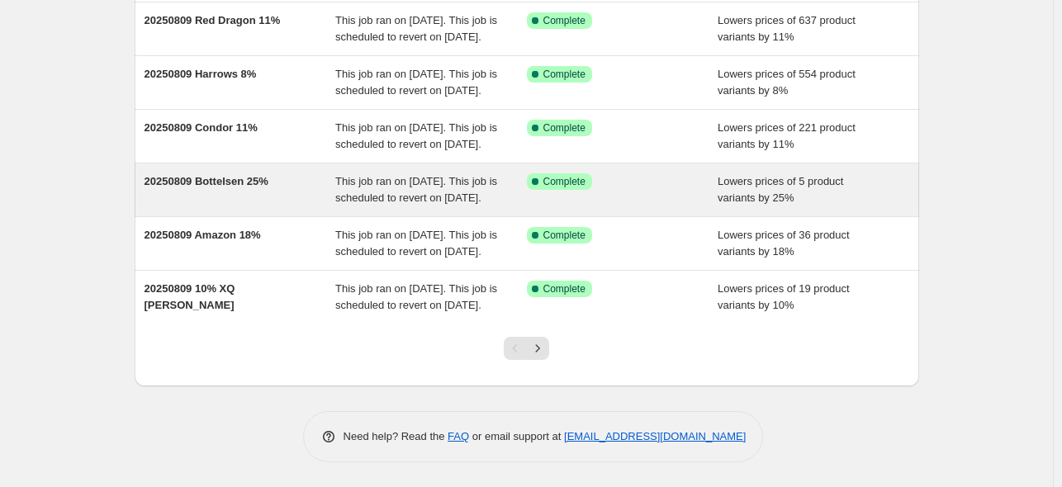
scroll to position [525, 0]
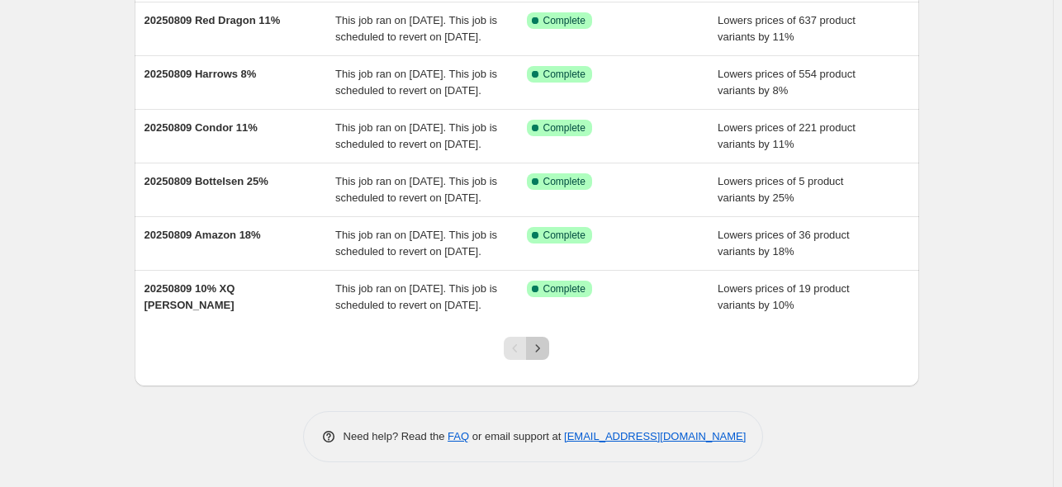
click at [538, 352] on icon "Next" at bounding box center [537, 348] width 17 height 17
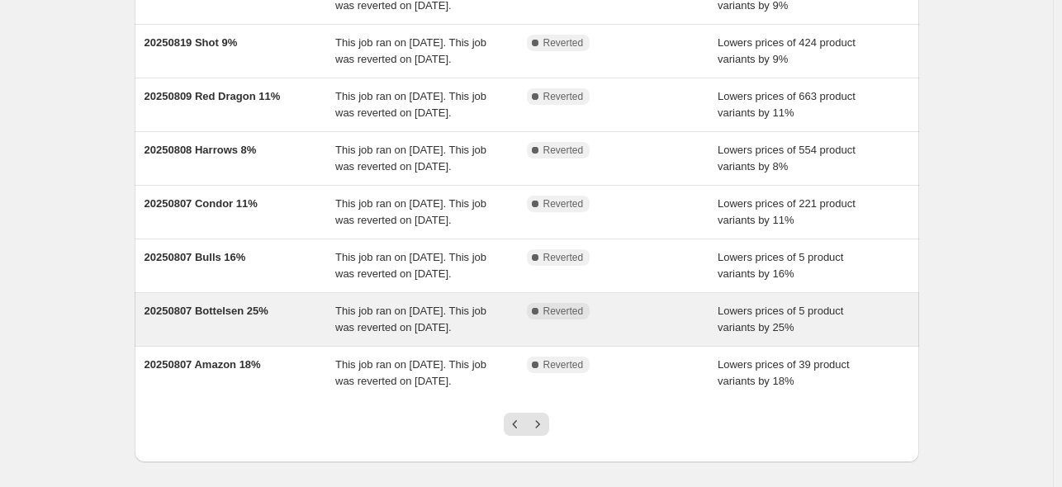
scroll to position [443, 0]
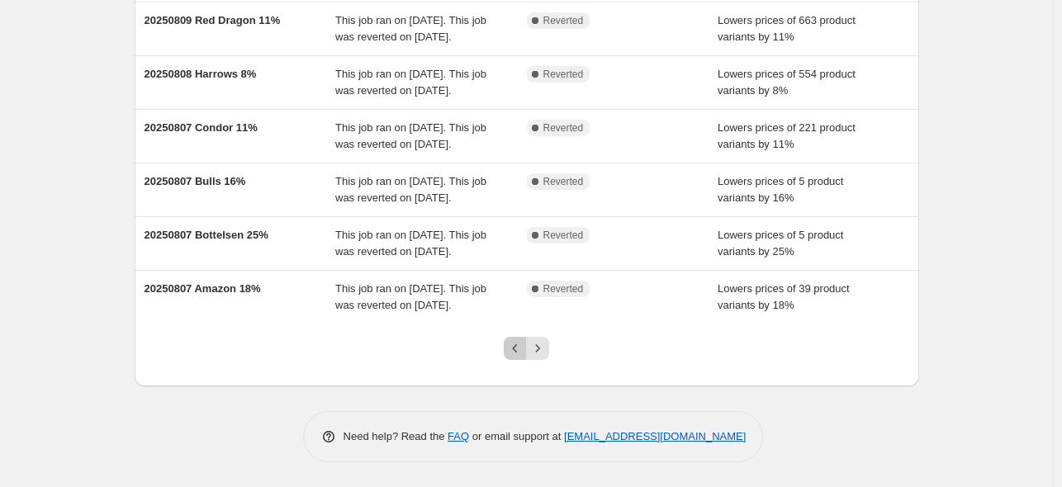
click at [514, 357] on icon "Previous" at bounding box center [515, 348] width 17 height 17
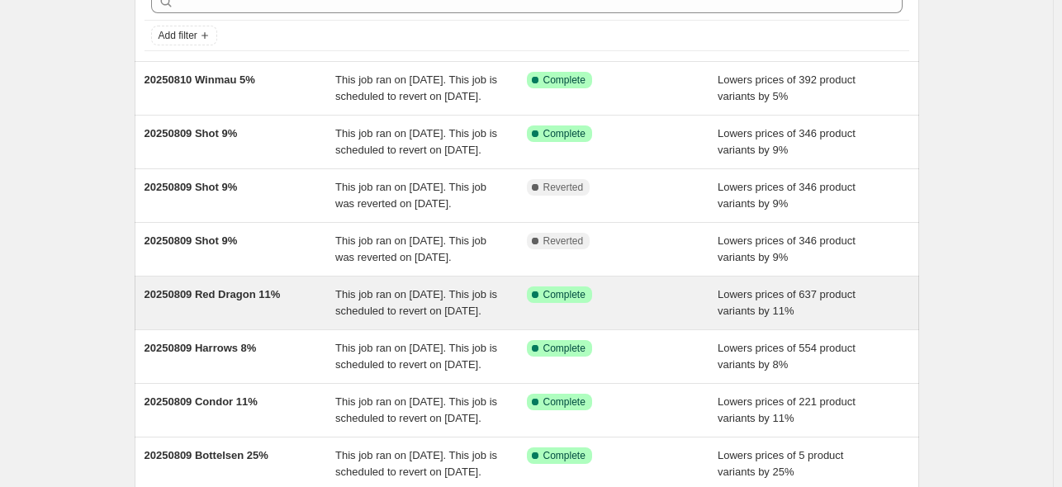
scroll to position [0, 0]
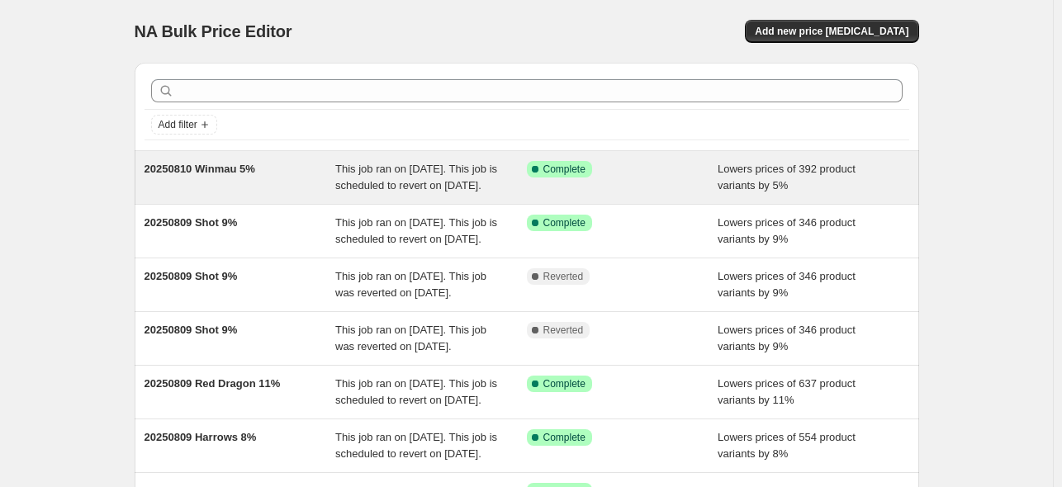
click at [408, 181] on span "This job ran on [DATE]. This job is scheduled to revert on [DATE]." at bounding box center [416, 177] width 162 height 29
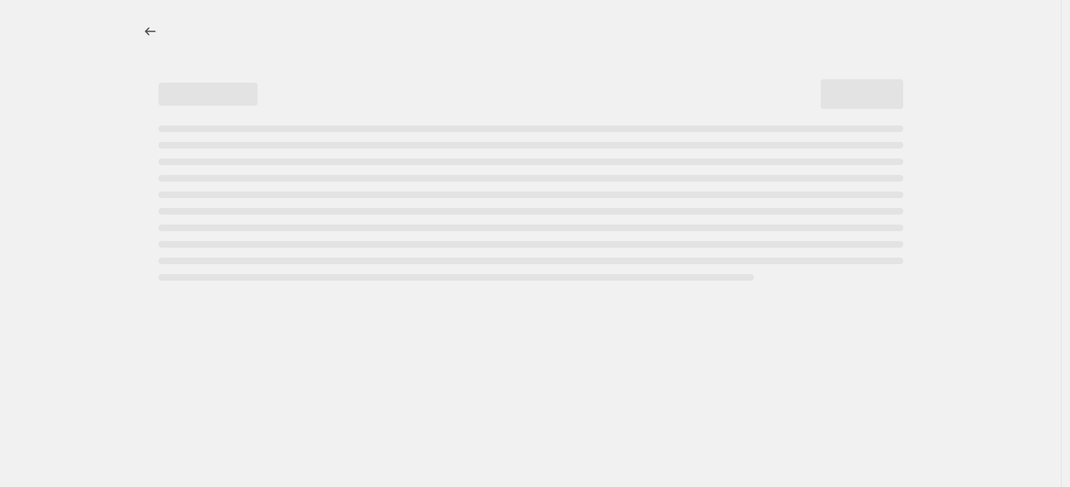
select select "percentage"
select select "no_change"
select select "vendor"
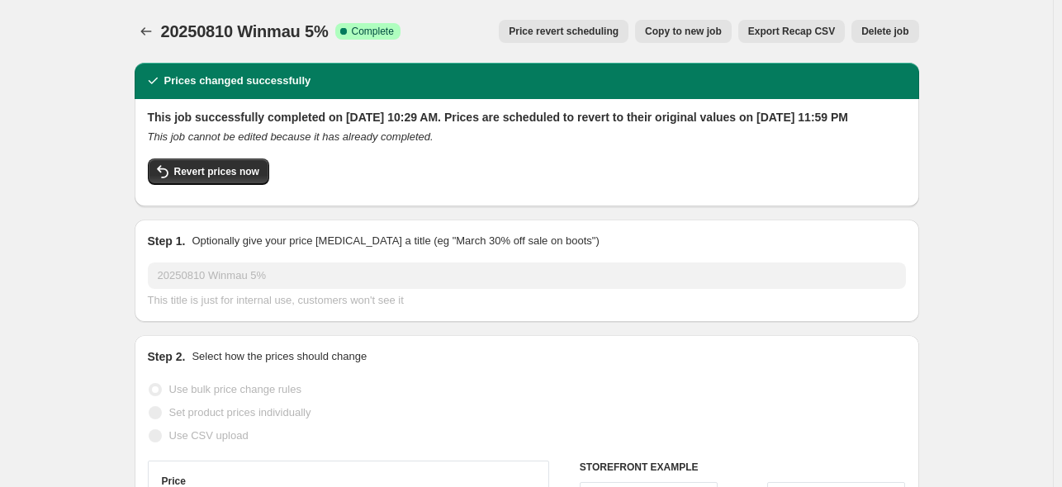
click at [693, 29] on span "Copy to new job" at bounding box center [683, 31] width 77 height 13
select select "percentage"
select select "no_change"
select select "vendor"
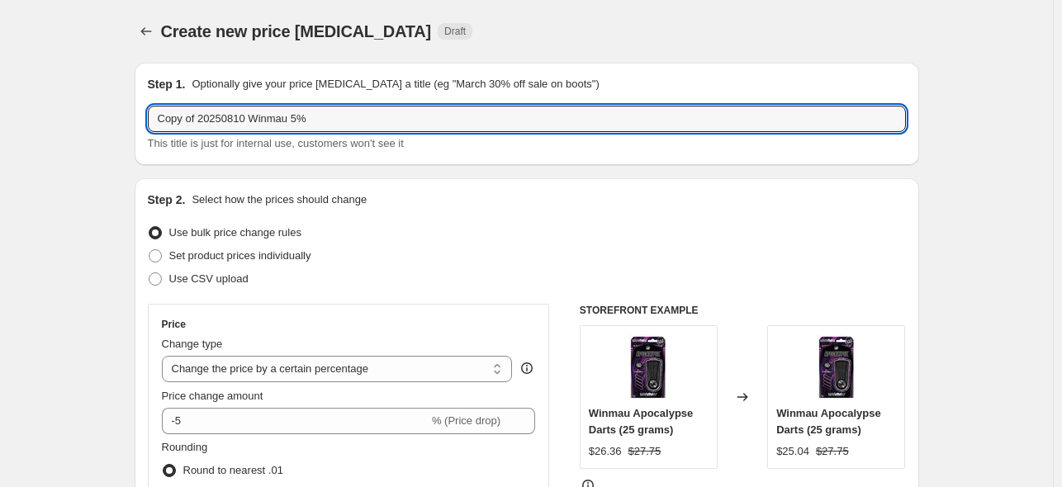
drag, startPoint x: 247, startPoint y: 117, endPoint x: 84, endPoint y: 120, distance: 162.7
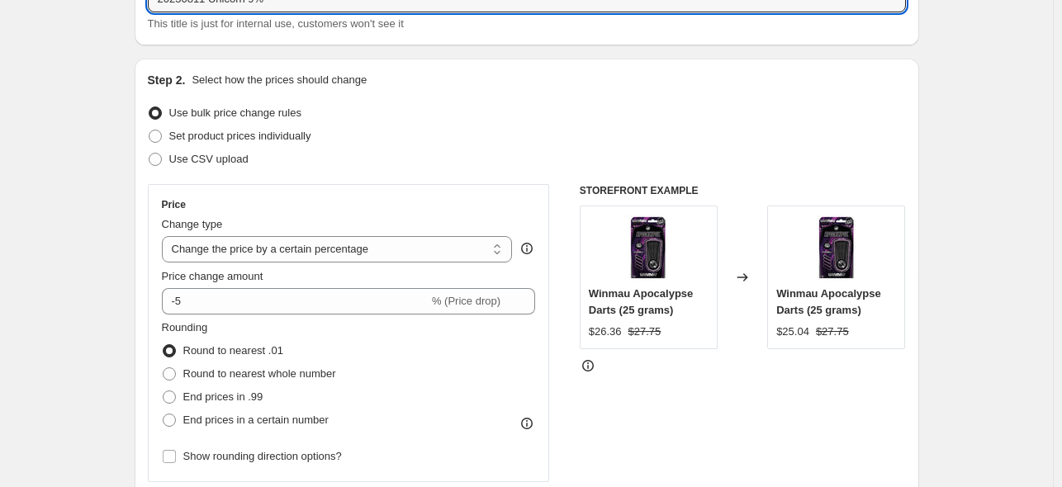
scroll to position [165, 0]
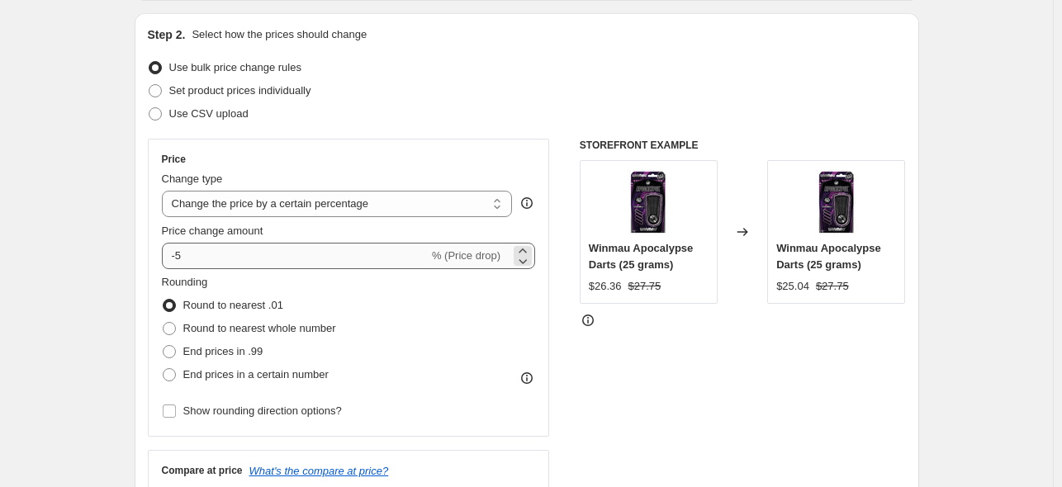
type input "20250811 Unicorn 9%"
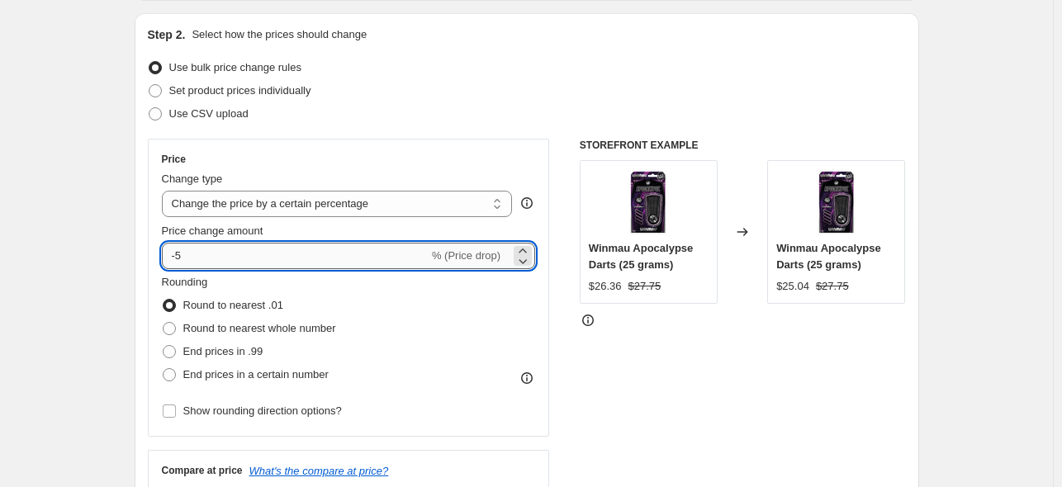
drag, startPoint x: 182, startPoint y: 254, endPoint x: 222, endPoint y: 252, distance: 40.5
click at [216, 254] on input "-5" at bounding box center [295, 256] width 267 height 26
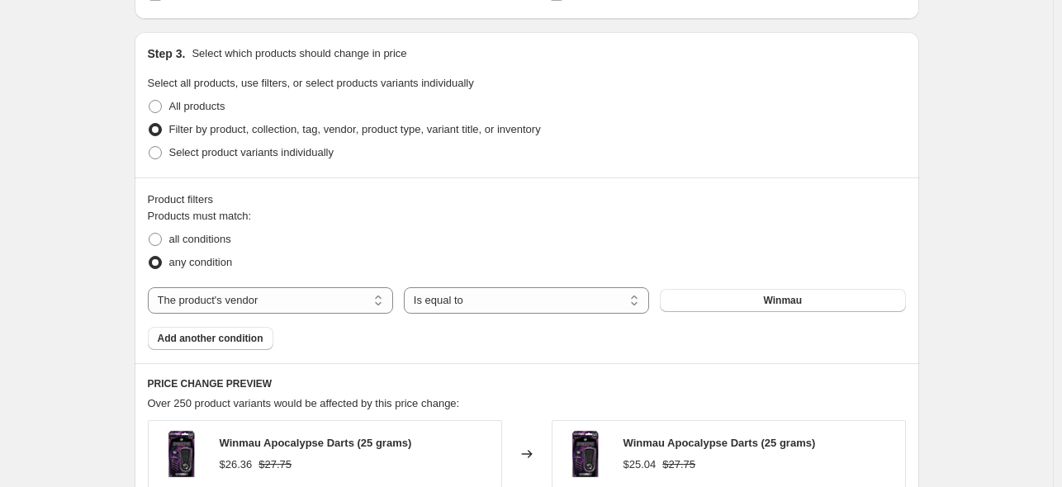
scroll to position [743, 0]
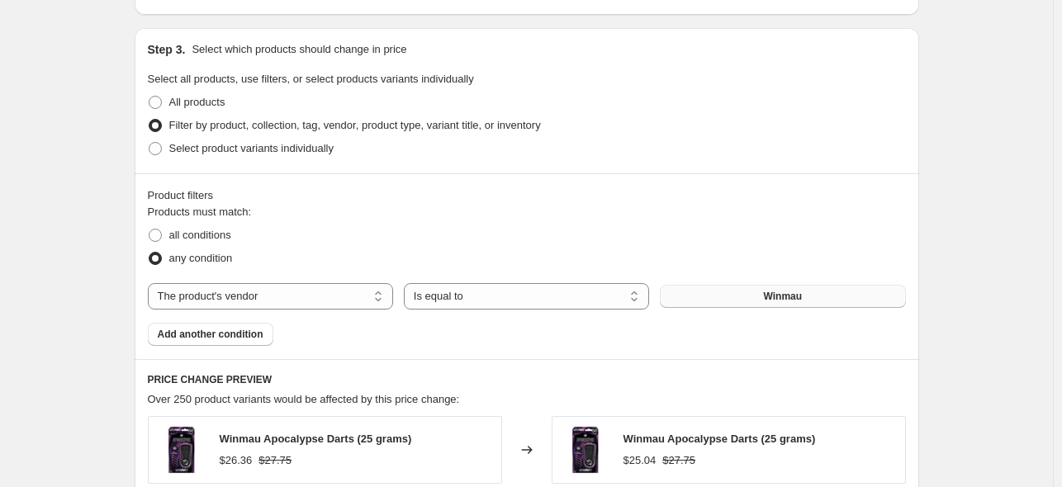
type input "-9"
click at [753, 299] on button "Winmau" at bounding box center [782, 296] width 245 height 23
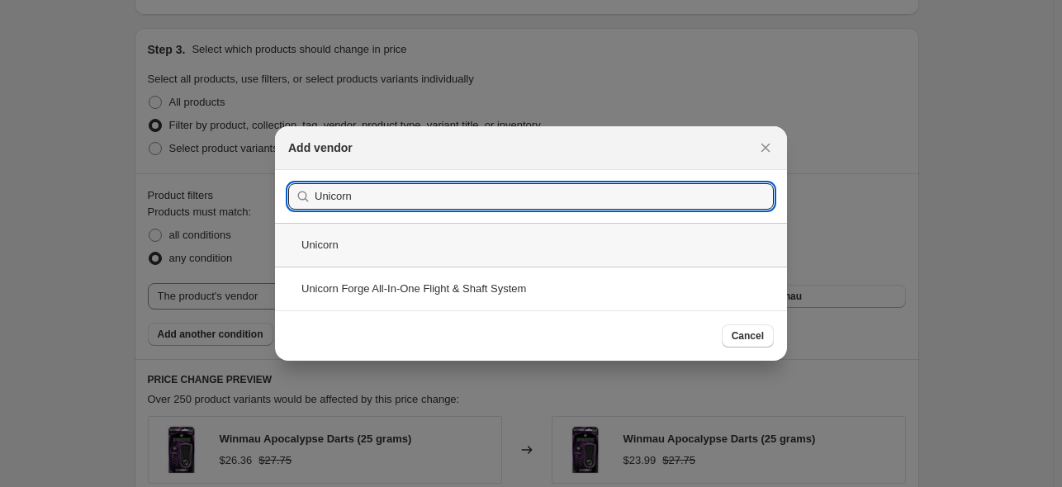
type input "Unicorn"
click at [408, 260] on div "Unicorn" at bounding box center [531, 245] width 512 height 44
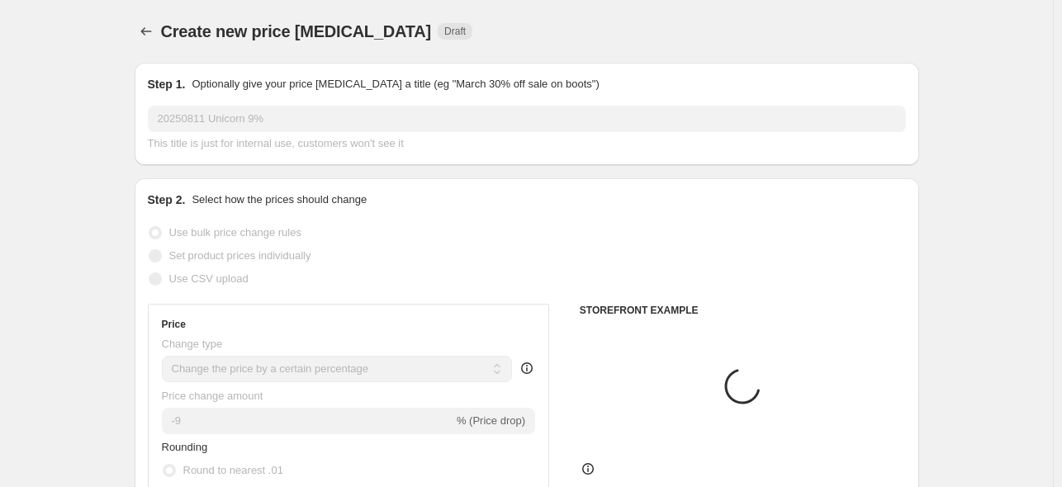
scroll to position [743, 0]
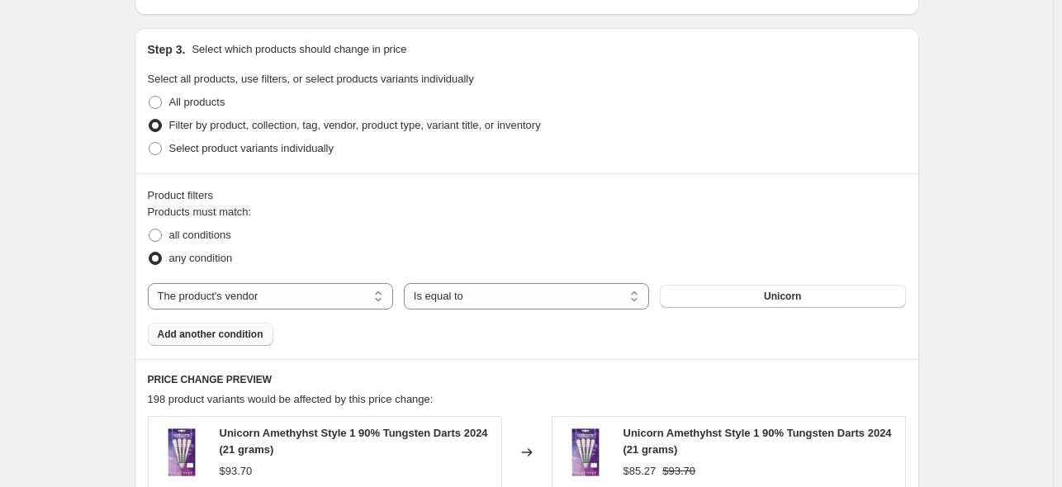
click at [192, 335] on span "Add another condition" at bounding box center [211, 334] width 106 height 13
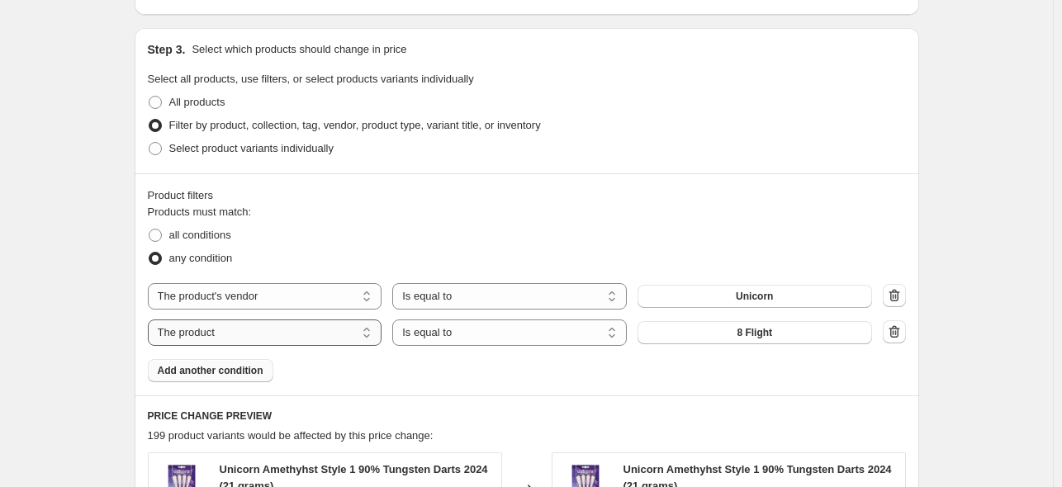
click at [370, 338] on select "The product The product's collection The product's tag The product's vendor The…" at bounding box center [265, 333] width 235 height 26
select select "vendor"
click at [746, 334] on span "8 Flight" at bounding box center [755, 332] width 36 height 13
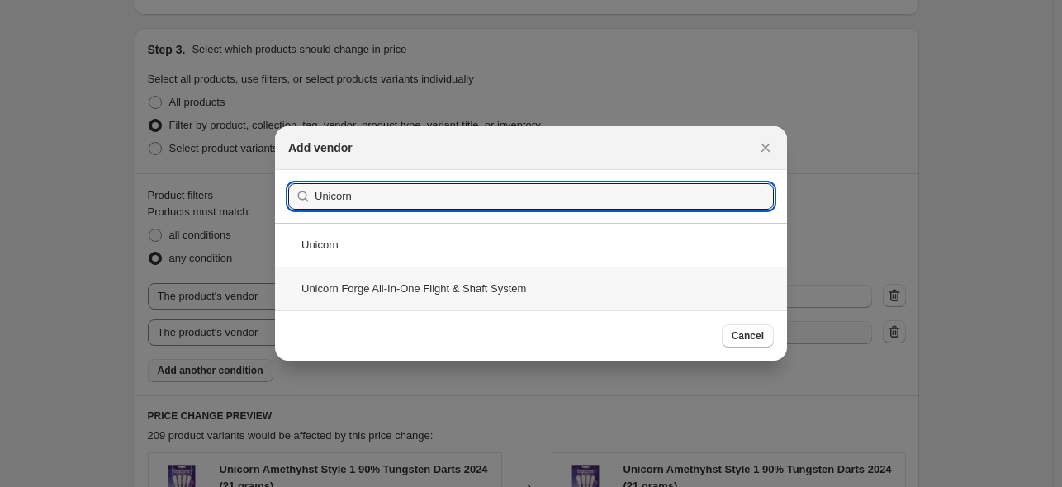
type input "Unicorn"
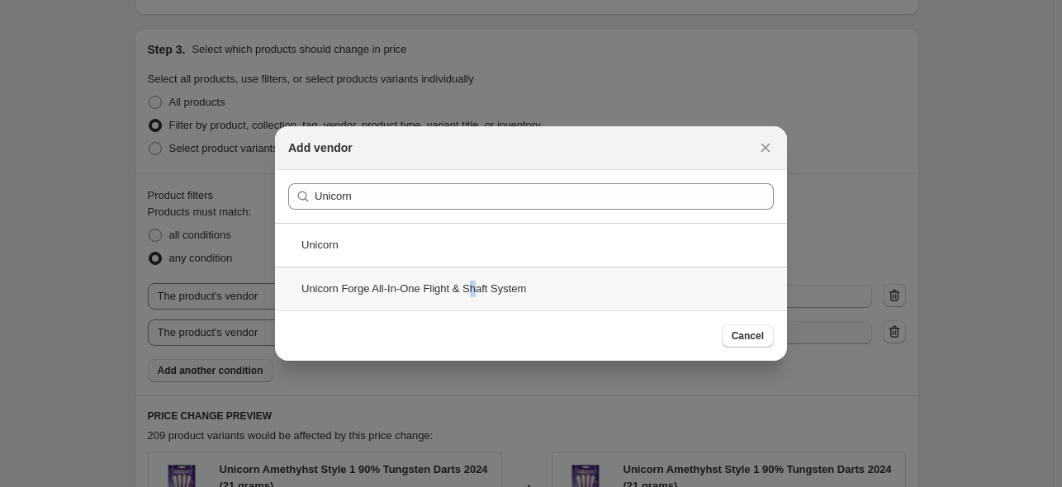
click at [476, 281] on div "Unicorn Forge All-In-One Flight & Shaft System" at bounding box center [531, 289] width 512 height 44
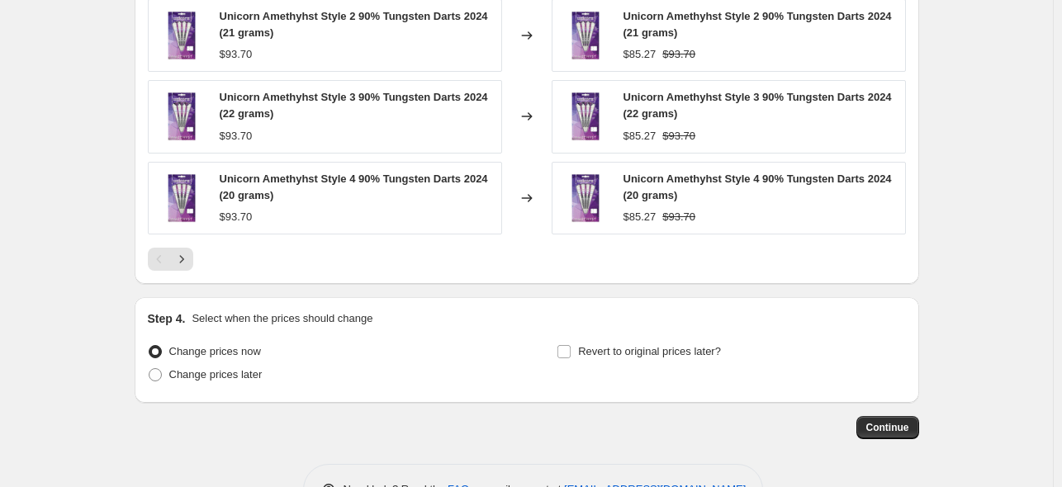
scroll to position [1411, 0]
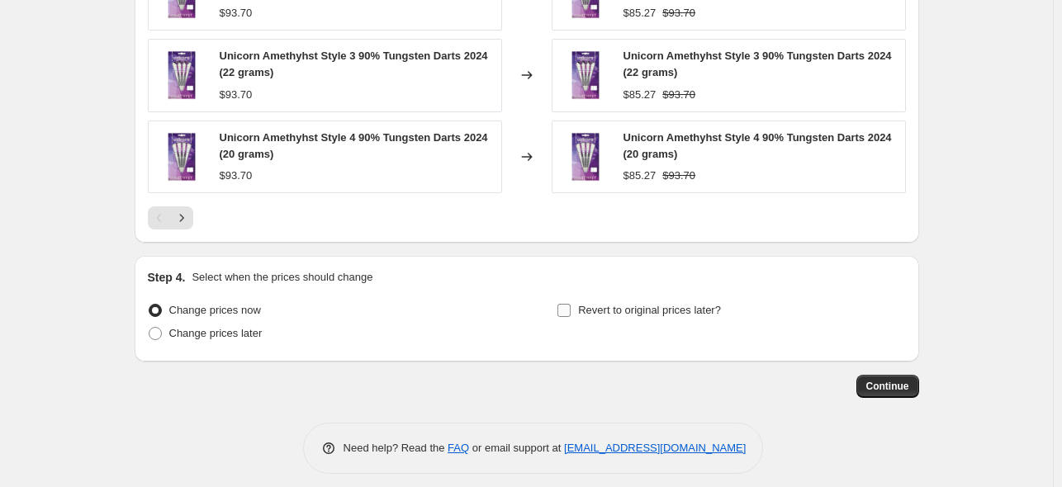
click at [568, 304] on input "Revert to original prices later?" at bounding box center [564, 310] width 13 height 13
checkbox input "true"
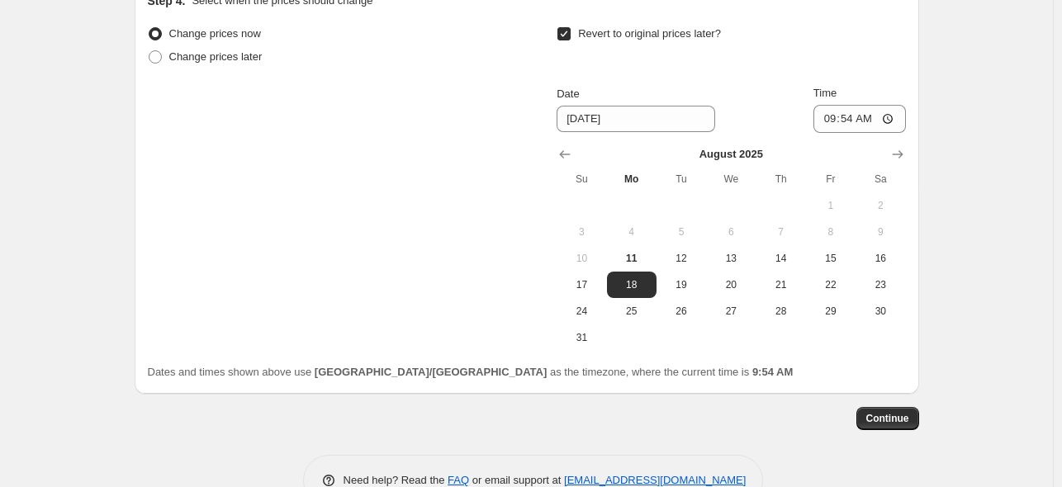
scroll to position [1719, 0]
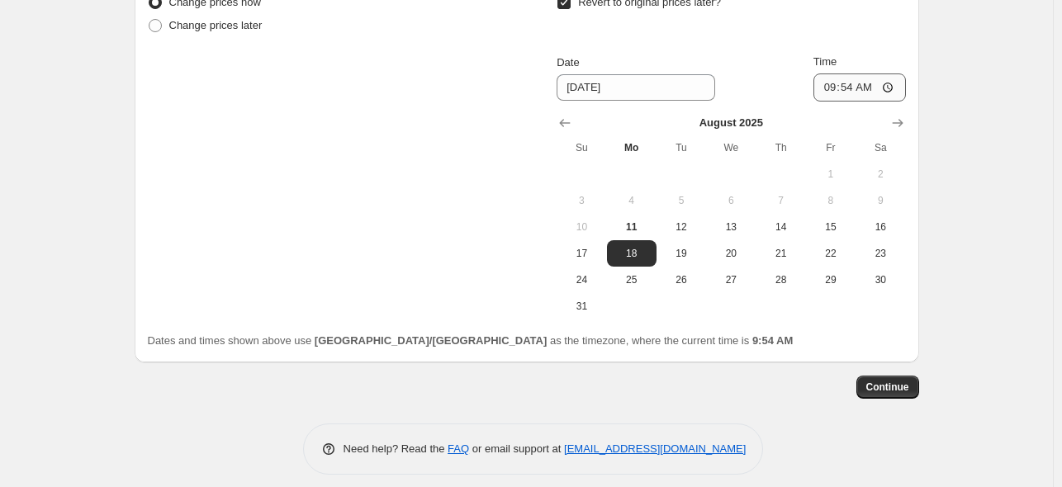
drag, startPoint x: 899, startPoint y: 108, endPoint x: 892, endPoint y: 115, distance: 9.3
click at [897, 115] on icon "Show next month, September 2025" at bounding box center [898, 123] width 17 height 17
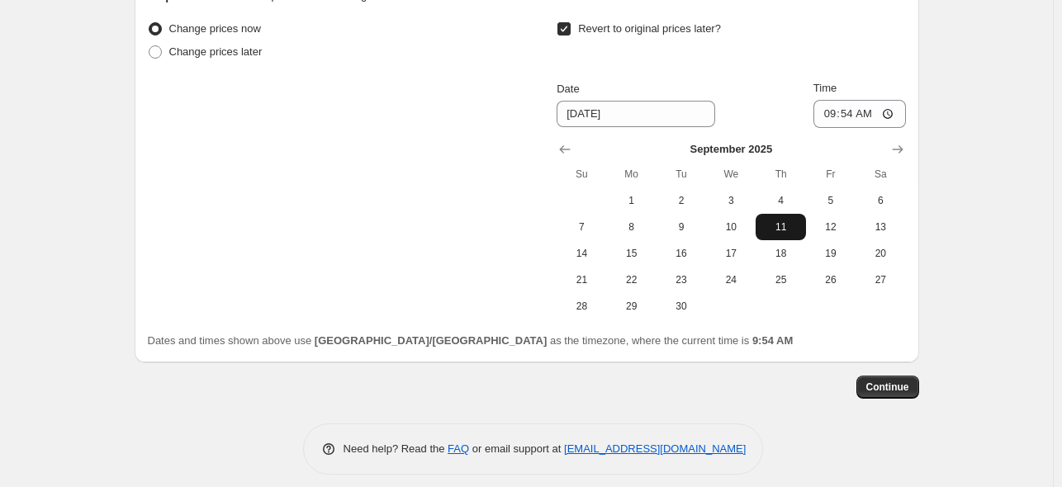
click at [787, 221] on span "11" at bounding box center [780, 227] width 36 height 13
type input "[DATE]"
click at [894, 100] on input "09:54" at bounding box center [860, 114] width 93 height 28
drag, startPoint x: 893, startPoint y: 102, endPoint x: 890, endPoint y: 111, distance: 9.4
click at [893, 102] on input "09:54" at bounding box center [860, 114] width 93 height 28
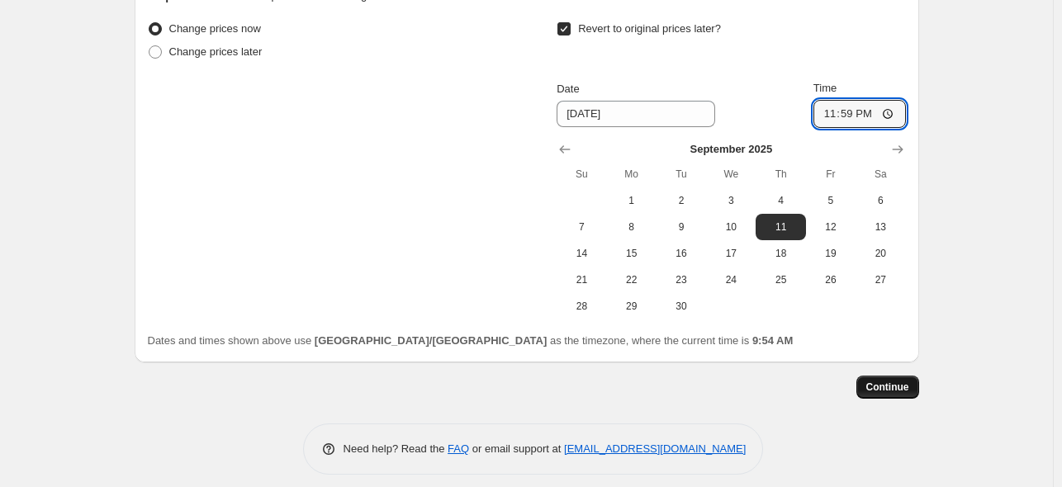
type input "23:59"
click at [892, 376] on button "Continue" at bounding box center [888, 387] width 63 height 23
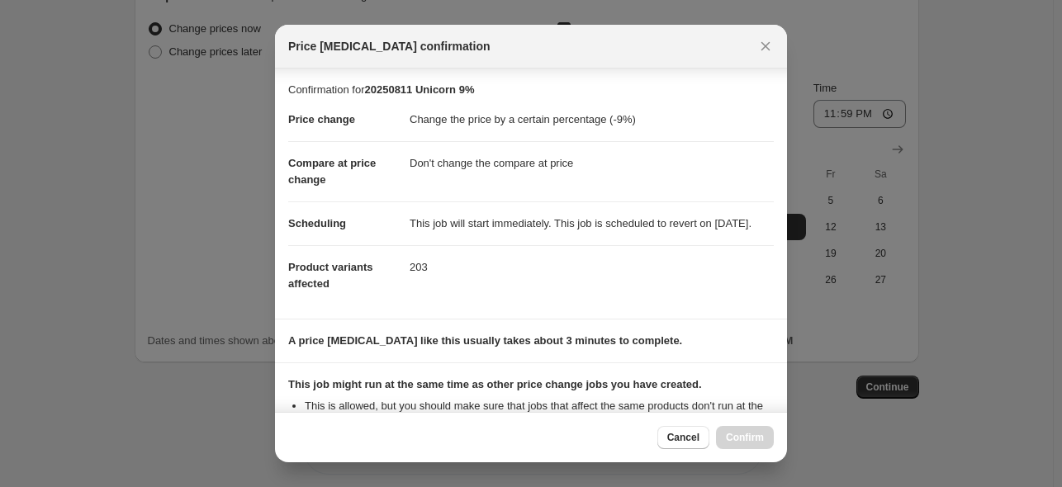
scroll to position [222, 0]
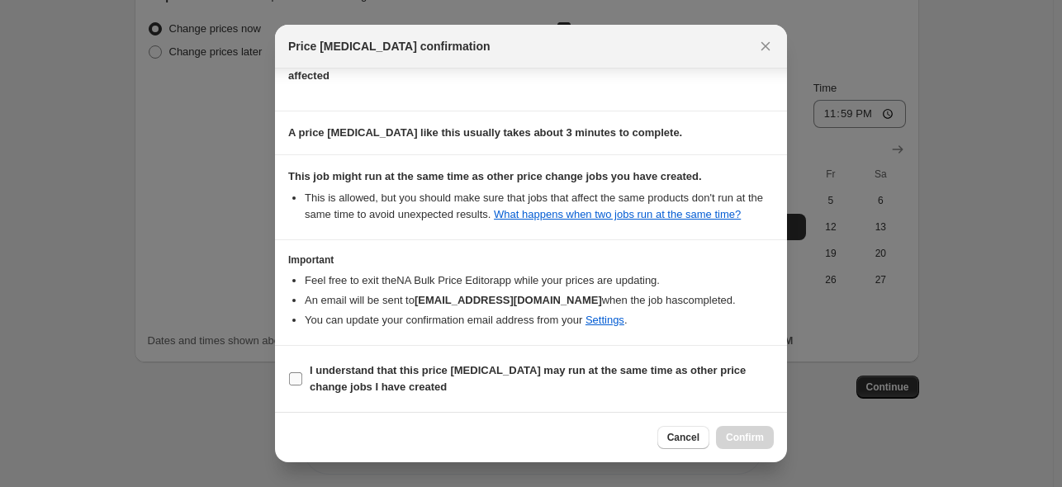
click at [298, 377] on input "I understand that this price [MEDICAL_DATA] may run at the same time as other p…" at bounding box center [295, 379] width 13 height 13
checkbox input "true"
click at [743, 442] on span "Confirm" at bounding box center [745, 437] width 38 height 13
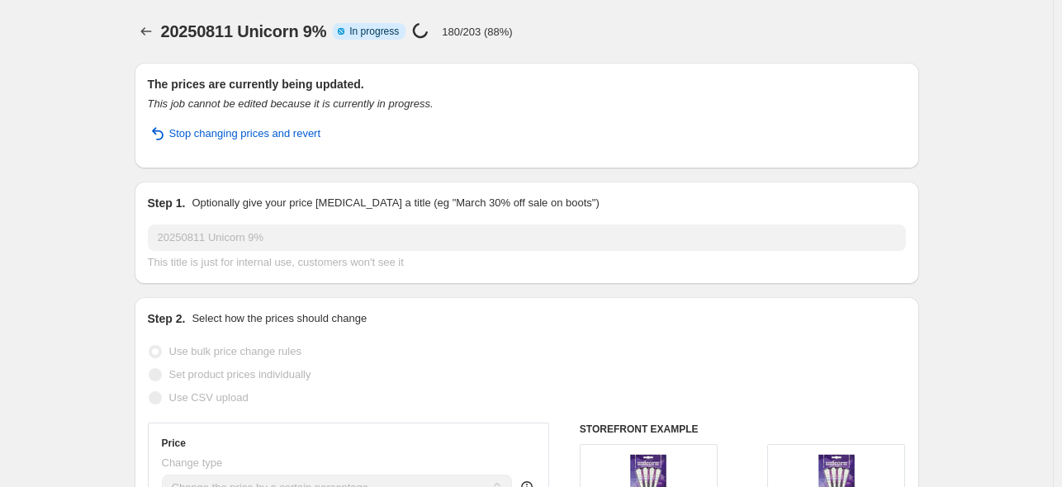
select select "percentage"
select select "no_change"
select select "vendor"
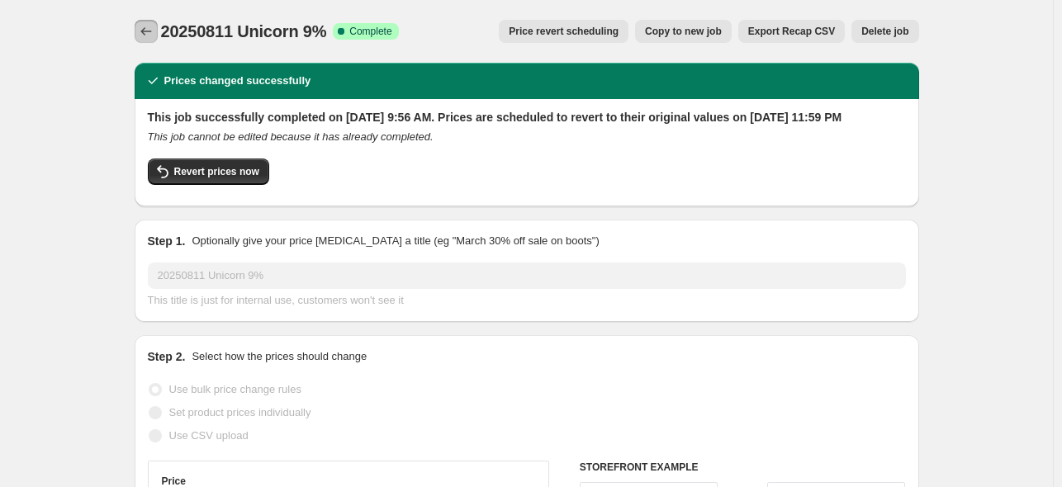
click at [147, 30] on icon "Price change jobs" at bounding box center [146, 31] width 17 height 17
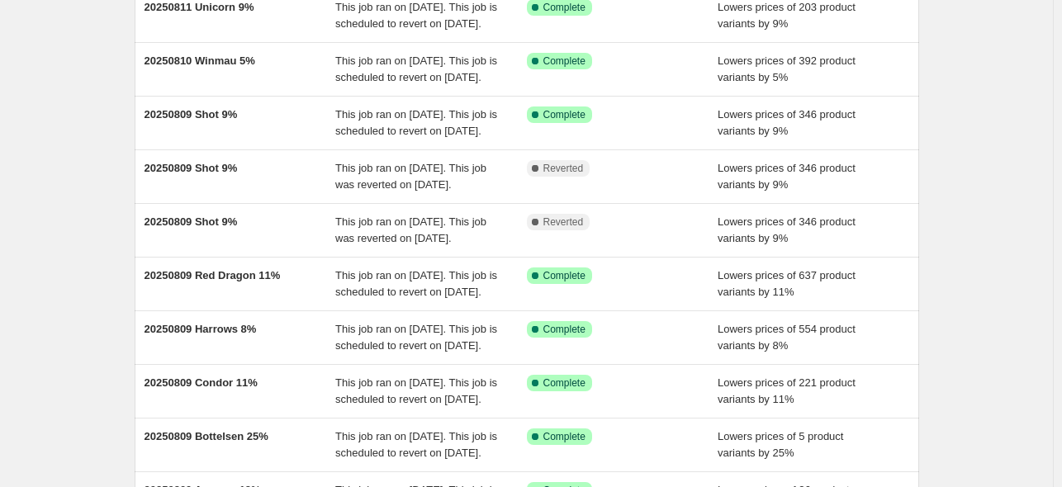
scroll to position [112, 0]
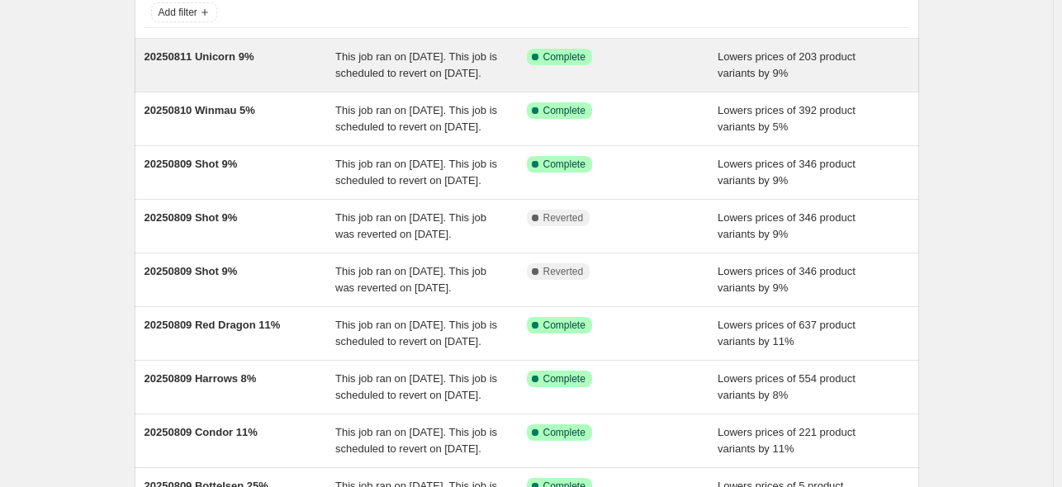
click at [225, 53] on span "20250811 Unicorn 9%" at bounding box center [200, 56] width 110 height 12
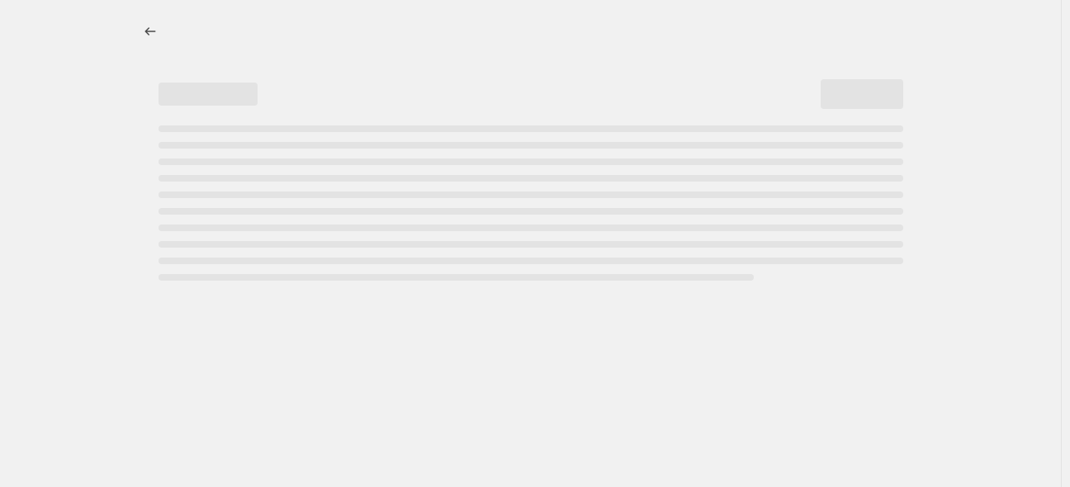
select select "percentage"
select select "no_change"
select select "vendor"
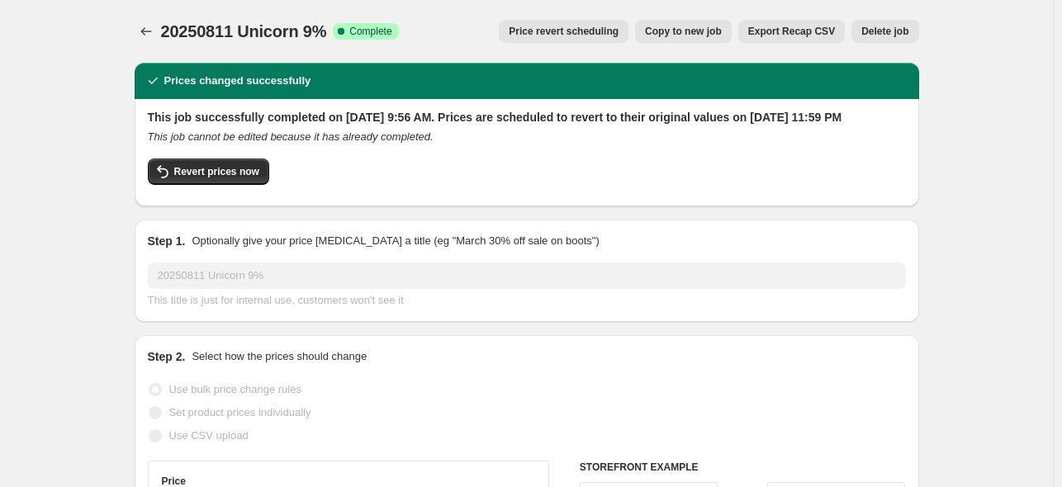
click at [687, 35] on span "Copy to new job" at bounding box center [683, 31] width 77 height 13
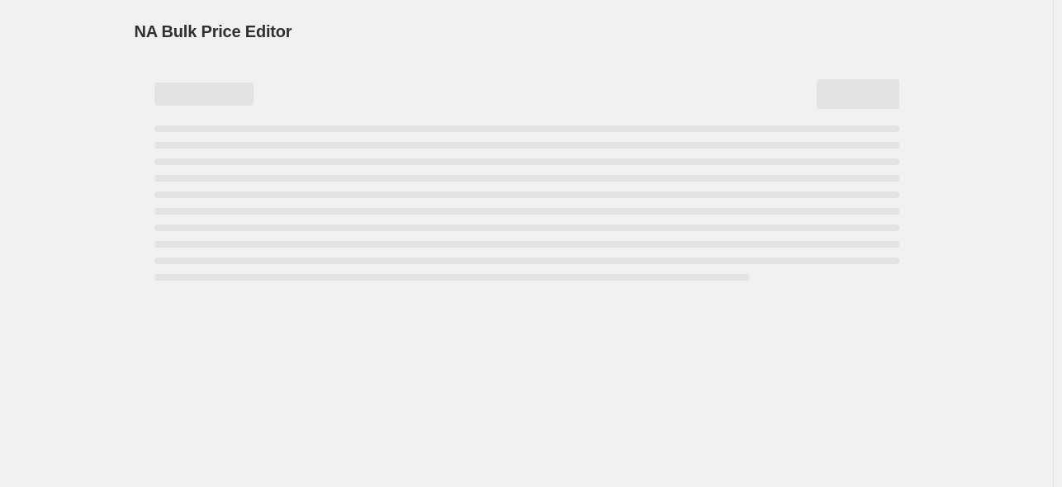
select select "percentage"
select select "no_change"
select select "vendor"
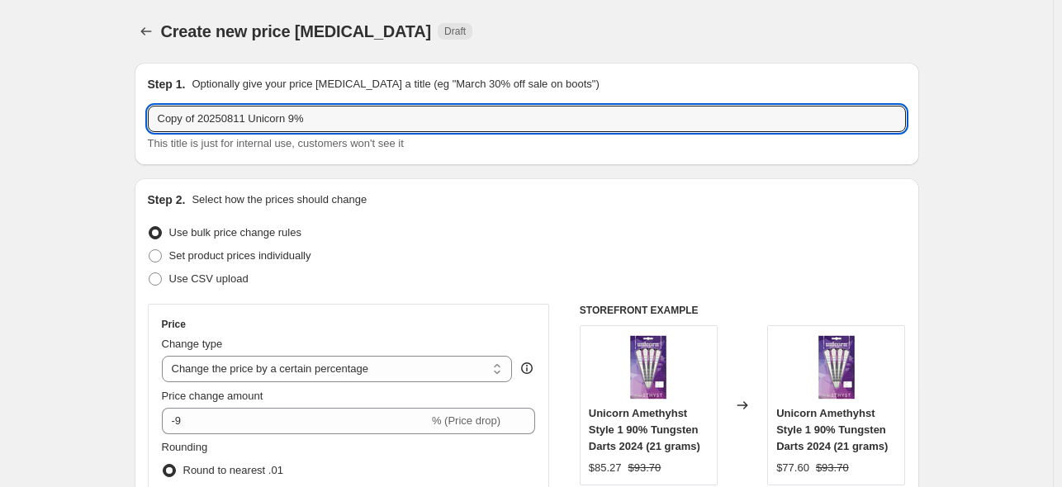
drag, startPoint x: 314, startPoint y: 120, endPoint x: 99, endPoint y: 128, distance: 214.9
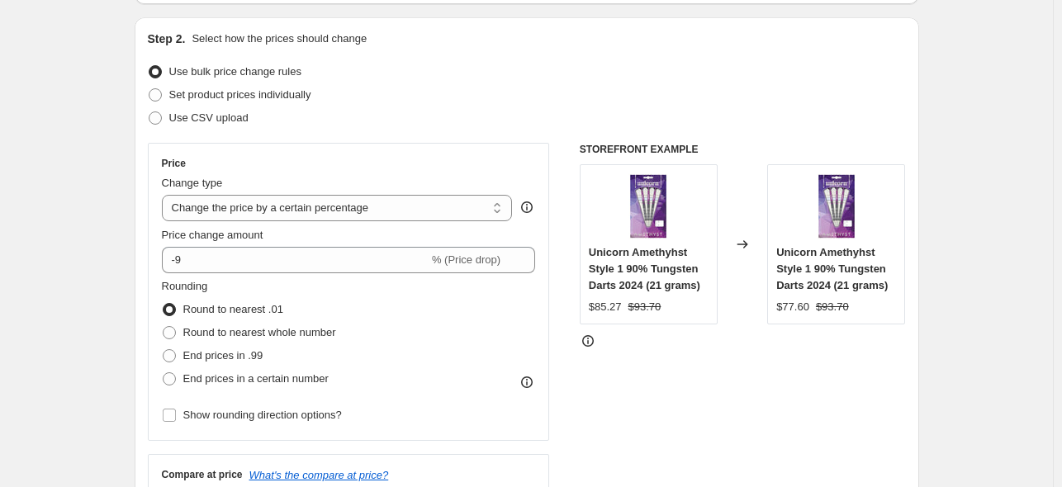
scroll to position [165, 0]
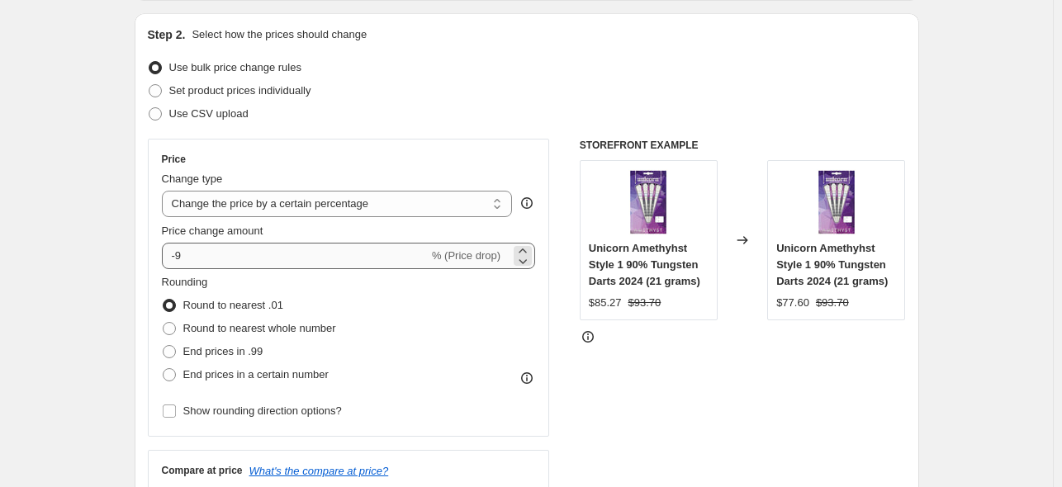
type input "20250811 Tex Darts 7%"
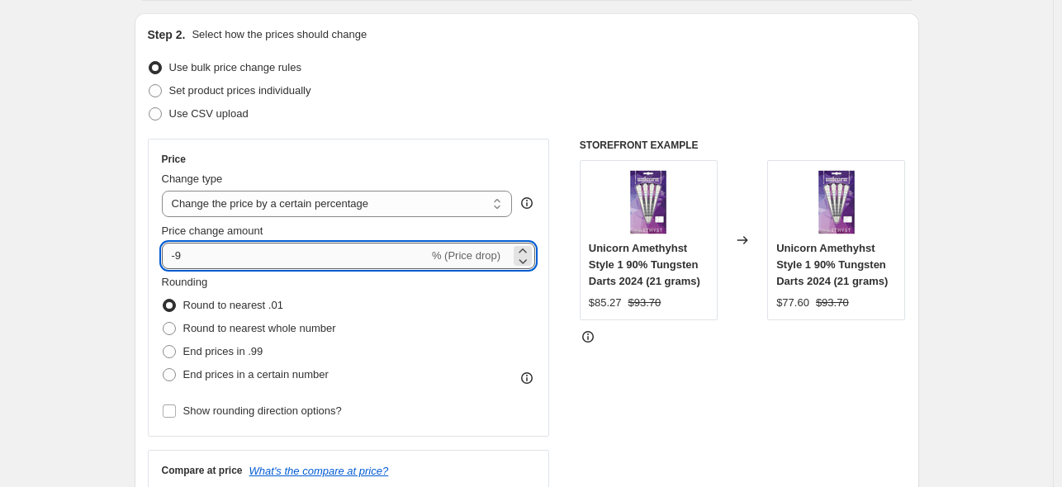
drag, startPoint x: 181, startPoint y: 260, endPoint x: 216, endPoint y: 256, distance: 35.8
click at [211, 259] on input "-9" at bounding box center [295, 256] width 267 height 26
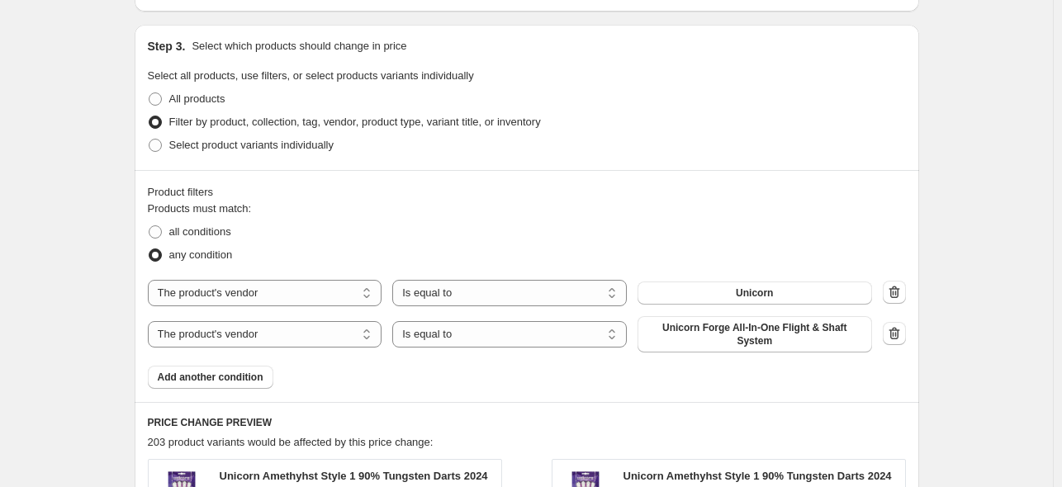
scroll to position [743, 0]
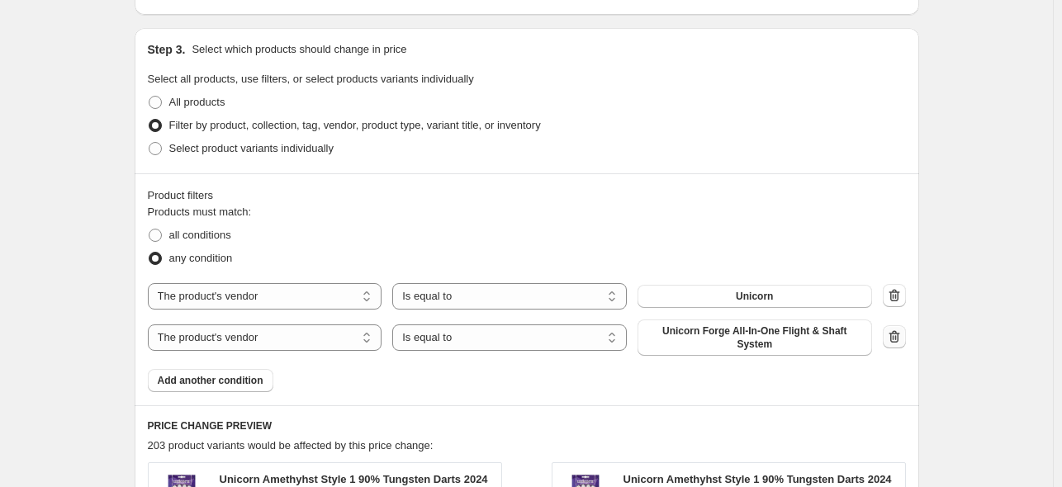
type input "-7"
click at [895, 329] on icon "button" at bounding box center [894, 337] width 17 height 17
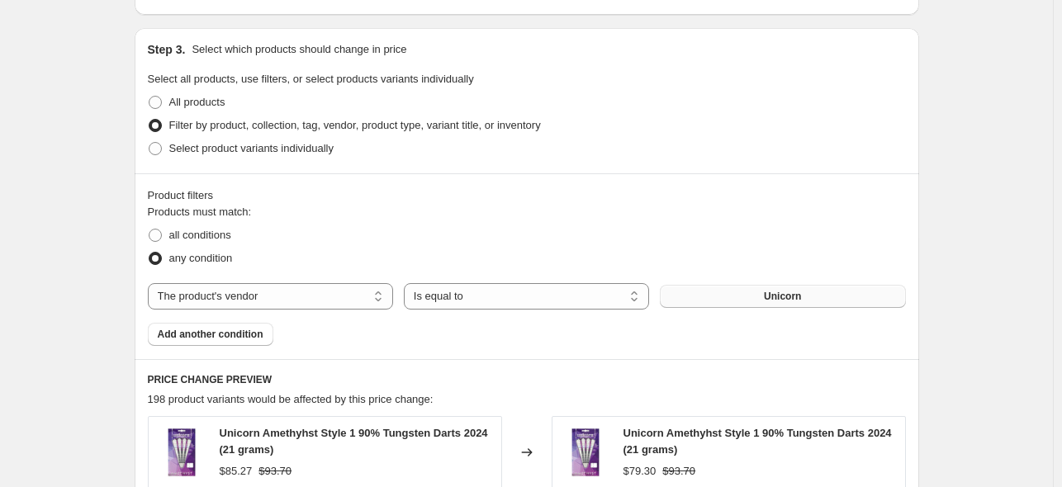
click at [770, 299] on span "Unicorn" at bounding box center [782, 296] width 37 height 13
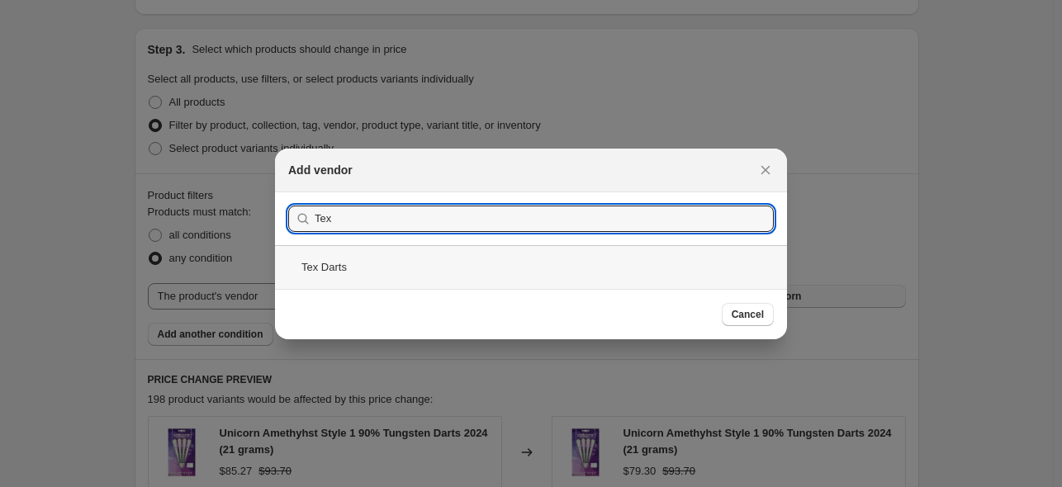
type input "Tex"
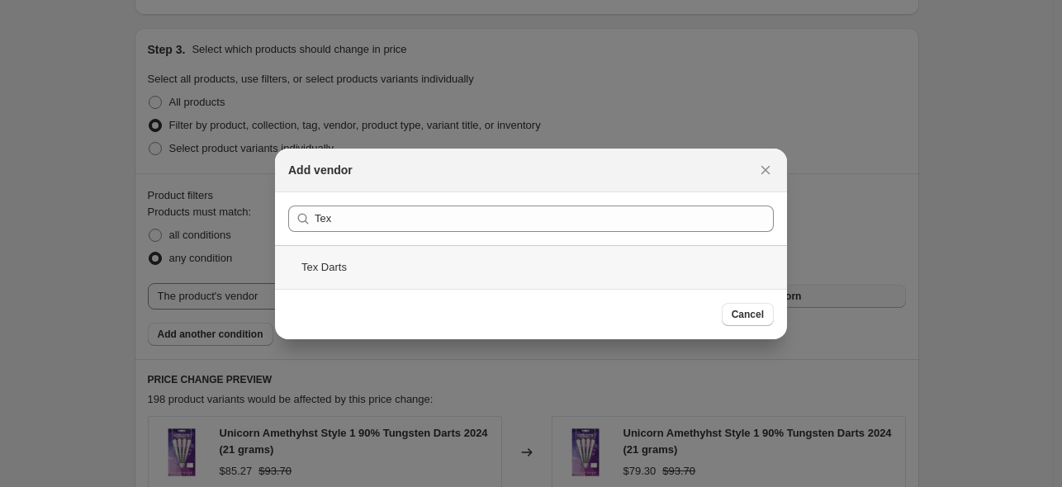
click at [334, 271] on div "Tex Darts" at bounding box center [531, 267] width 512 height 44
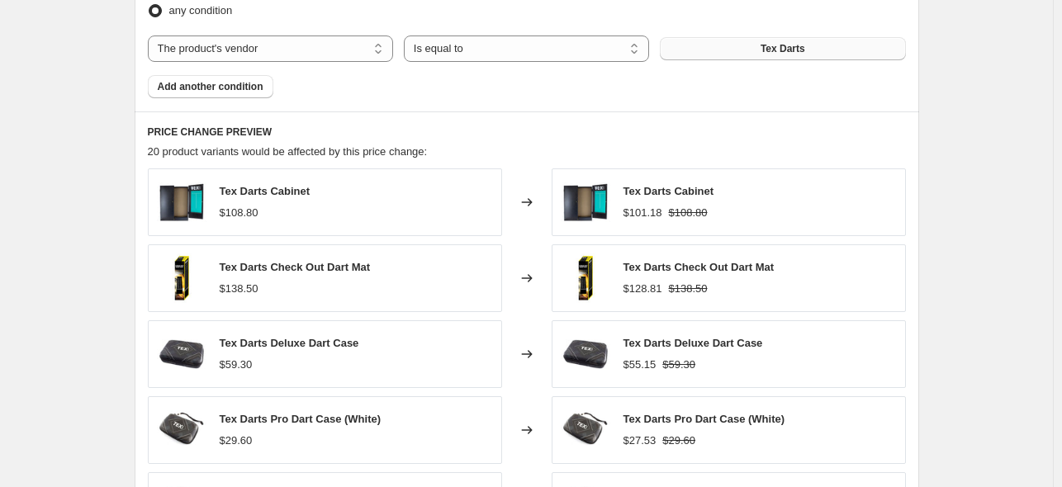
scroll to position [1239, 0]
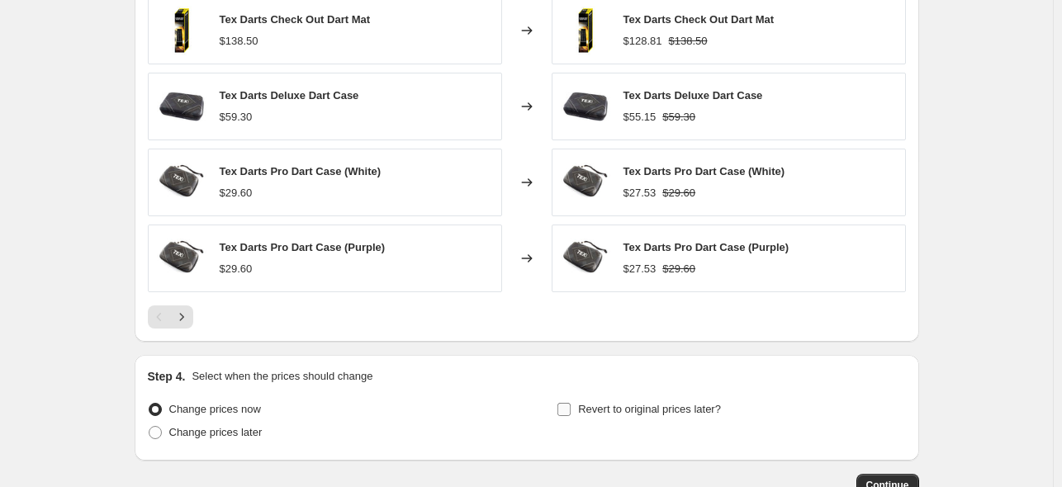
click at [565, 411] on input "Revert to original prices later?" at bounding box center [564, 409] width 13 height 13
checkbox input "true"
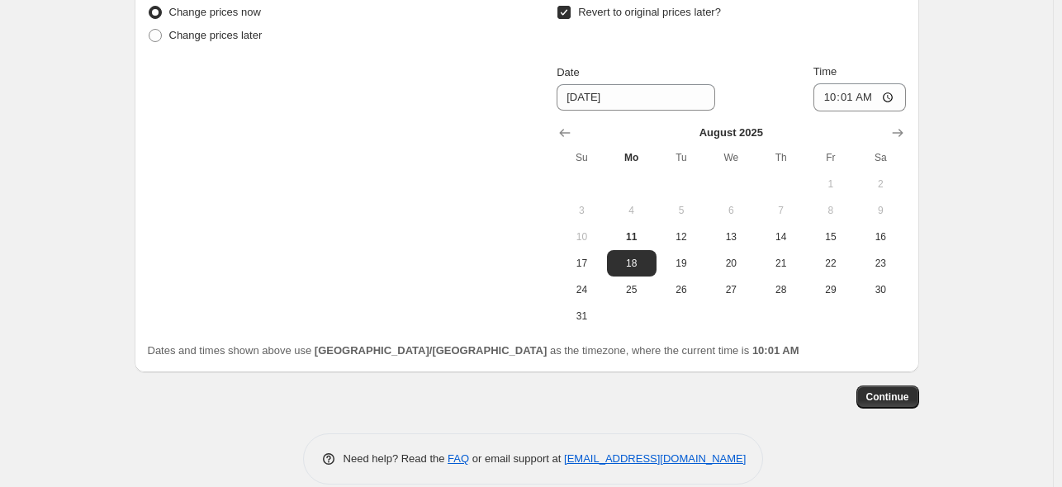
scroll to position [1652, 0]
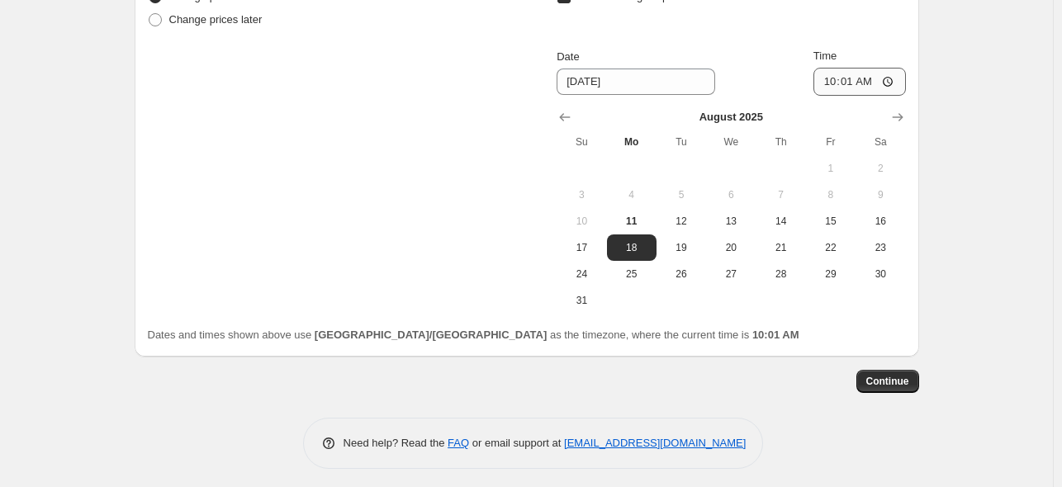
click at [905, 113] on icon "Show next month, September 2025" at bounding box center [898, 117] width 17 height 17
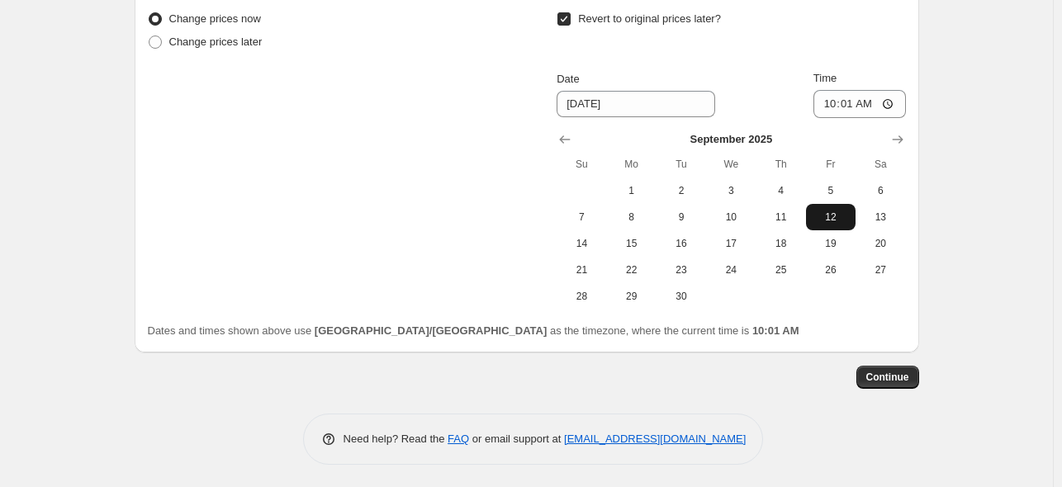
click at [840, 215] on span "12" at bounding box center [831, 217] width 36 height 13
type input "[DATE]"
click at [892, 98] on input "10:01" at bounding box center [860, 104] width 93 height 28
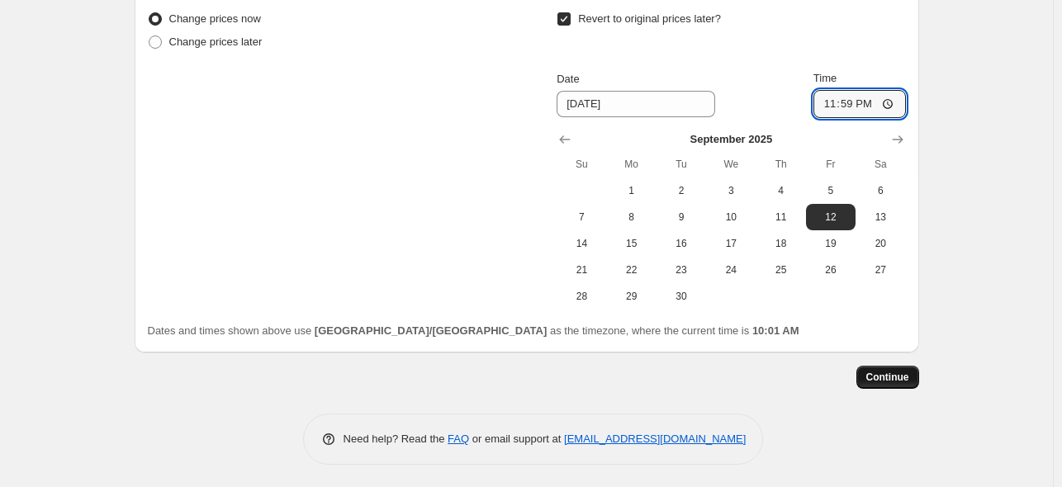
type input "23:59"
click at [895, 373] on span "Continue" at bounding box center [887, 377] width 43 height 13
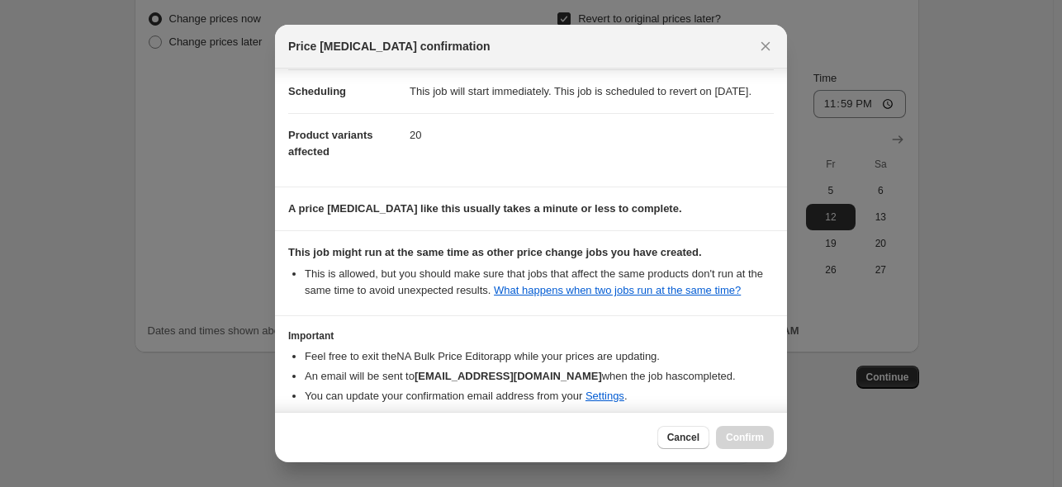
scroll to position [222, 0]
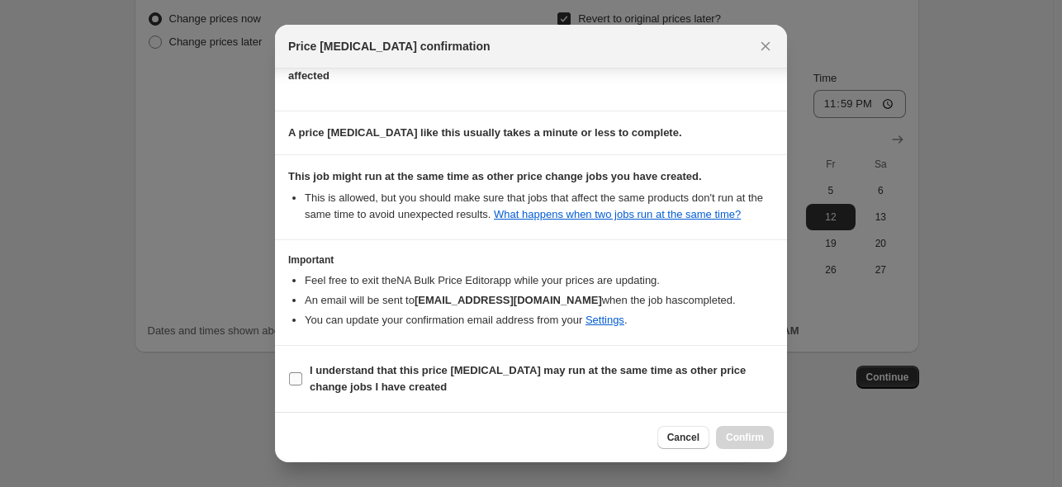
click at [297, 380] on input "I understand that this price [MEDICAL_DATA] may run at the same time as other p…" at bounding box center [295, 379] width 13 height 13
checkbox input "true"
click at [736, 439] on span "Confirm" at bounding box center [745, 437] width 38 height 13
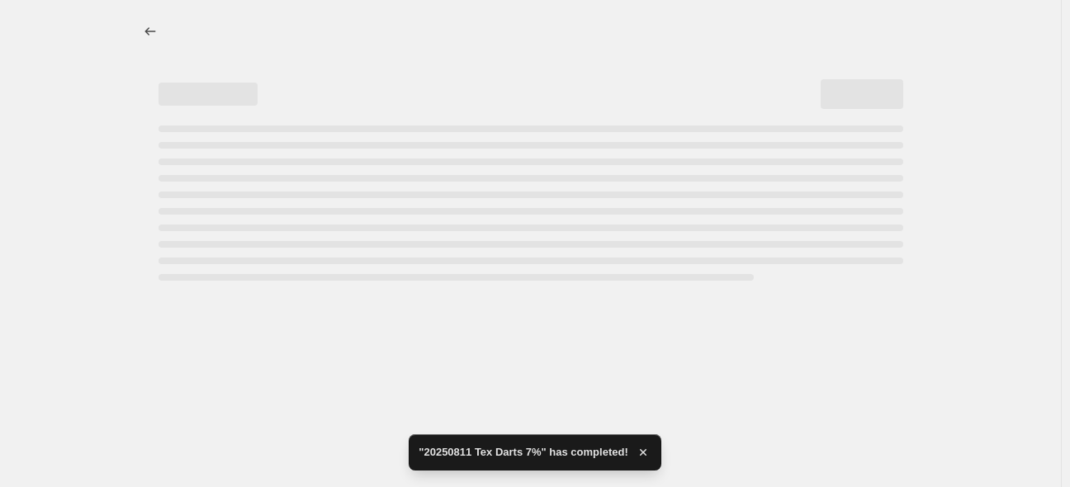
select select "percentage"
select select "no_change"
select select "vendor"
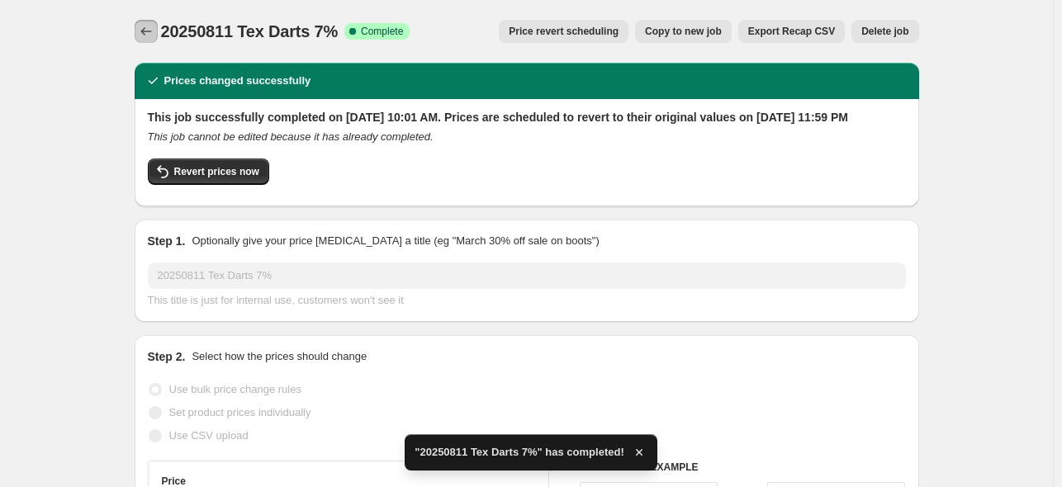
click at [142, 31] on icon "Price change jobs" at bounding box center [146, 31] width 17 height 17
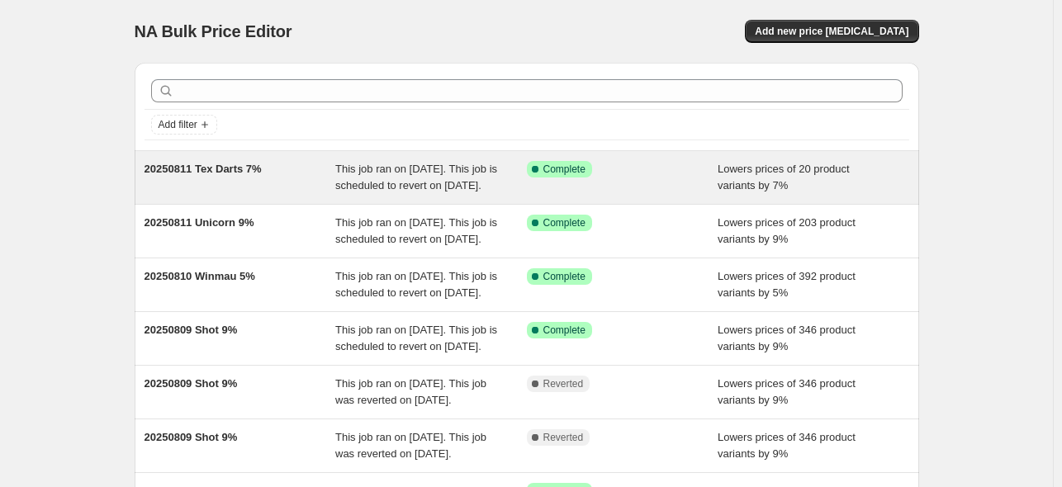
click at [215, 166] on span "20250811 Tex Darts 7%" at bounding box center [203, 169] width 117 height 12
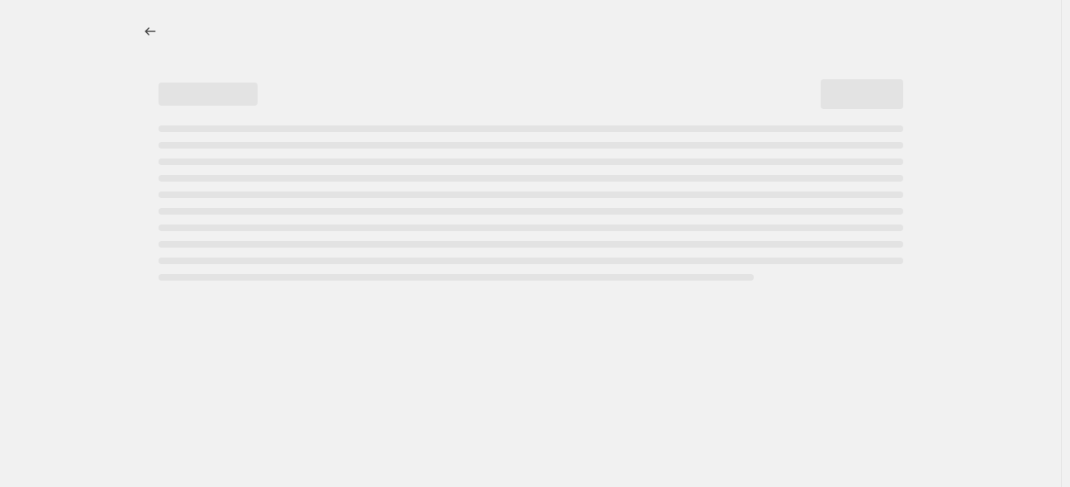
select select "percentage"
select select "no_change"
select select "vendor"
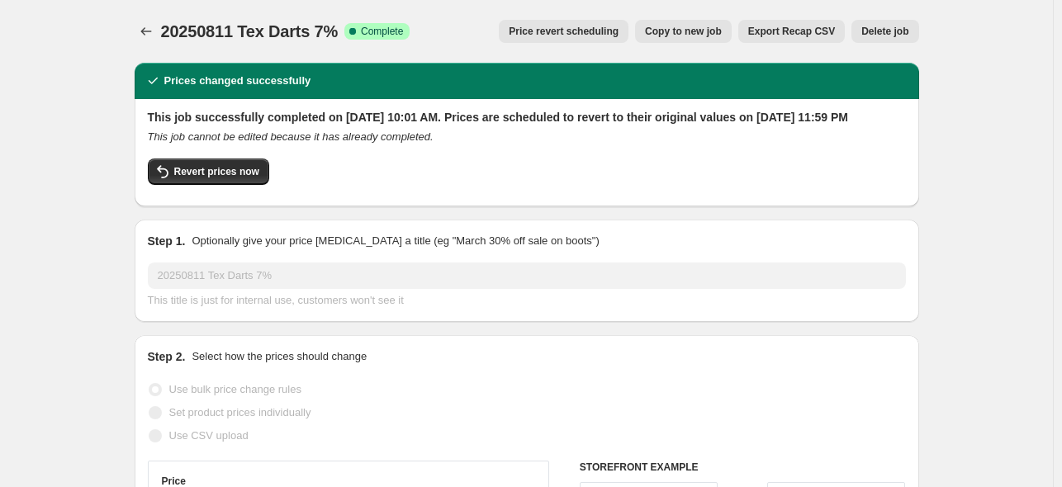
click at [695, 27] on span "Copy to new job" at bounding box center [683, 31] width 77 height 13
select select "percentage"
select select "no_change"
select select "vendor"
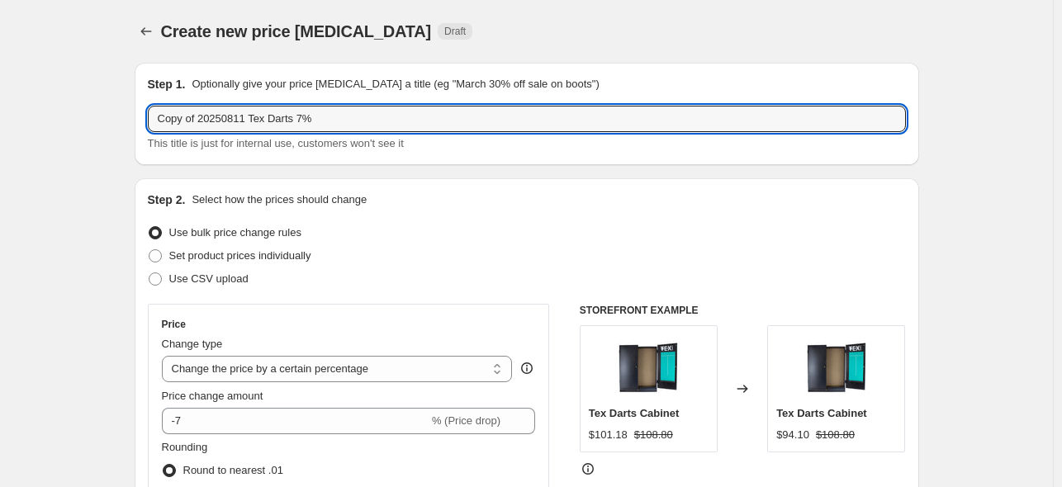
drag, startPoint x: 352, startPoint y: 114, endPoint x: -7, endPoint y: 141, distance: 360.3
click at [0, 141] on html "Home Settings Plans Skip to content Create new price [MEDICAL_DATA]. This page …" at bounding box center [531, 243] width 1062 height 487
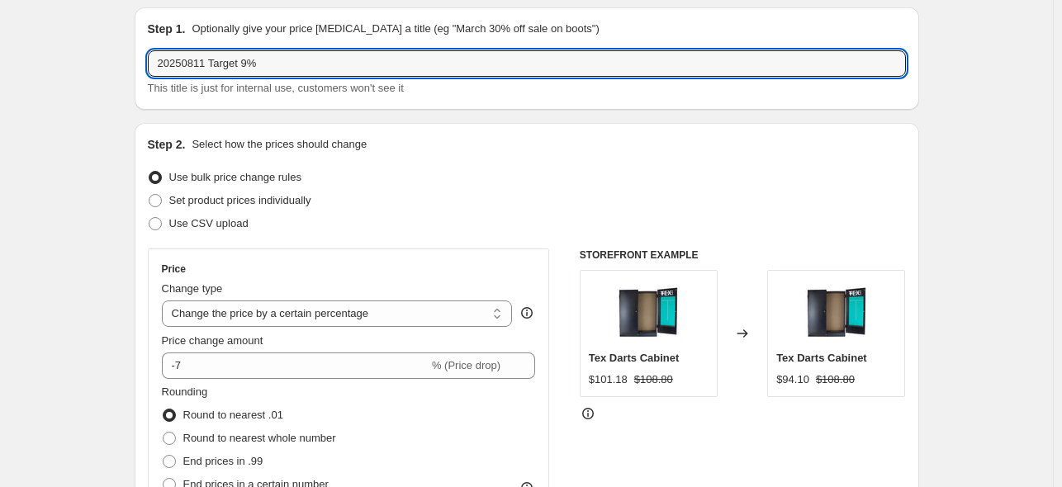
scroll to position [83, 0]
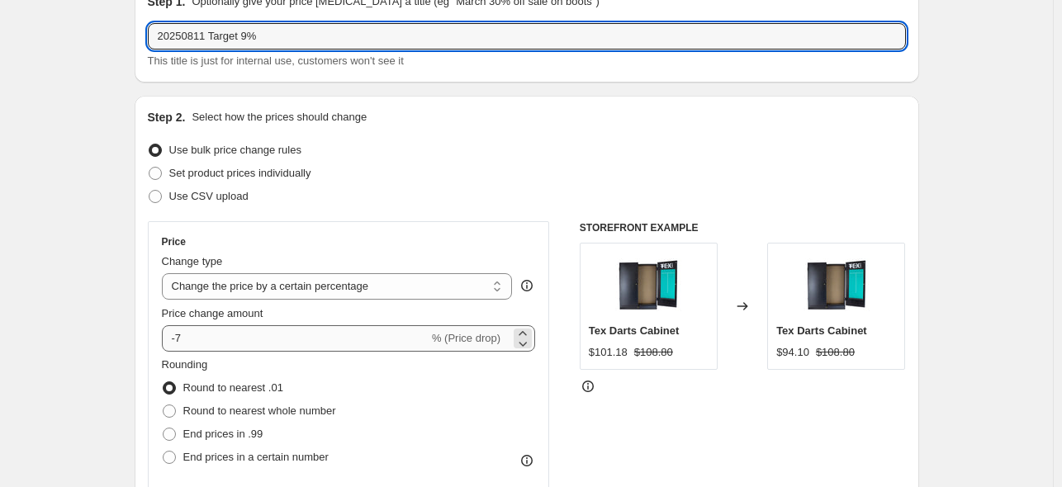
type input "20250811 Target 9%"
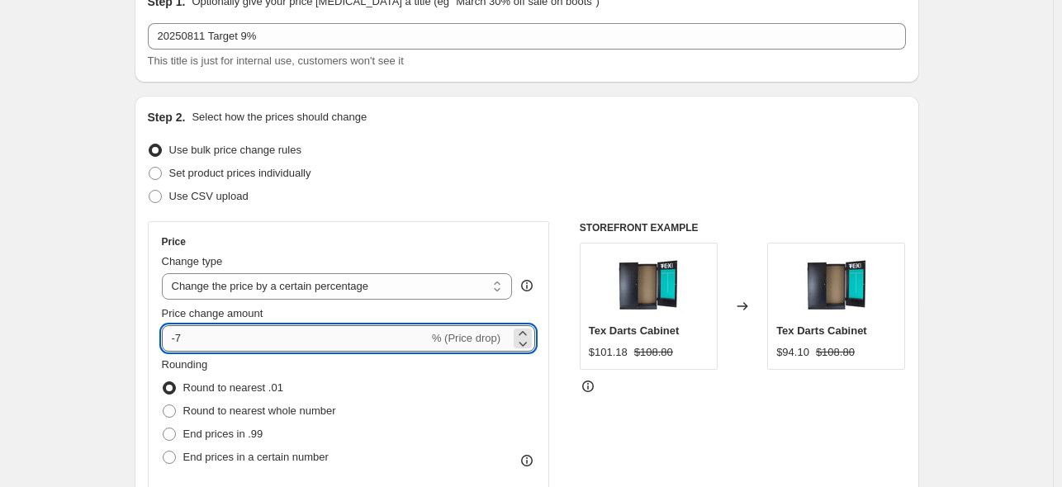
drag, startPoint x: 188, startPoint y: 343, endPoint x: 197, endPoint y: 339, distance: 9.7
click at [195, 343] on input "-7" at bounding box center [295, 338] width 267 height 26
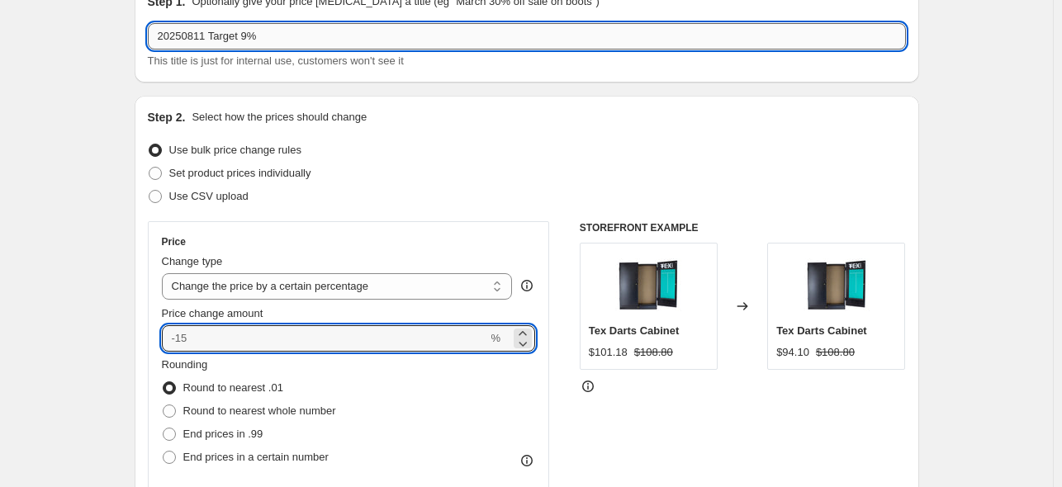
type input "0"
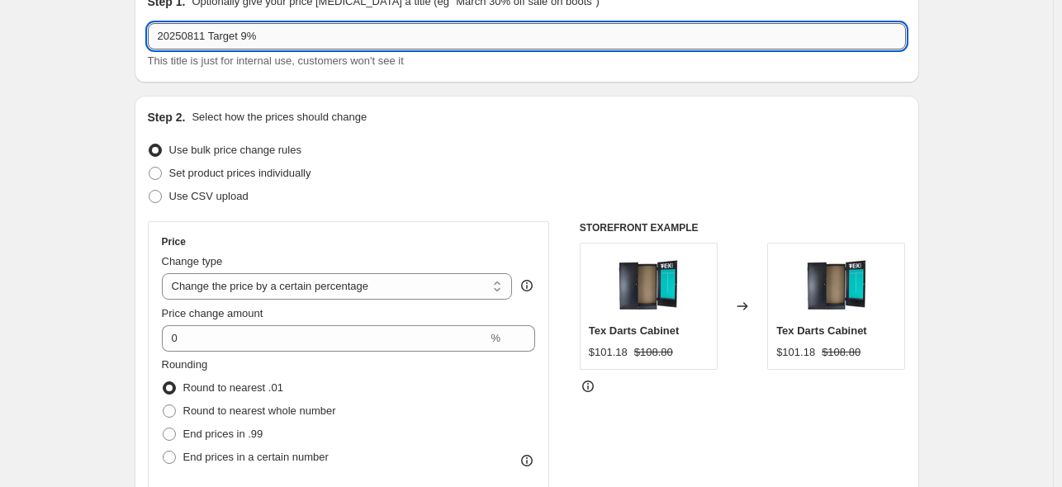
click at [247, 39] on input "20250811 Target 9%" at bounding box center [527, 36] width 758 height 26
type input "20250811 Target 7%"
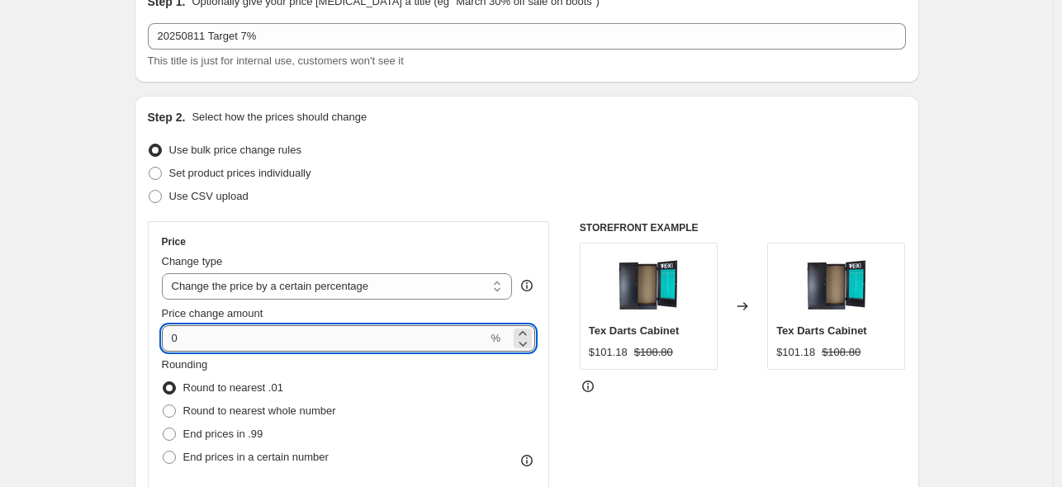
click at [182, 341] on input "0" at bounding box center [325, 338] width 326 height 26
click at [528, 343] on icon at bounding box center [523, 343] width 17 height 17
type input "-1"
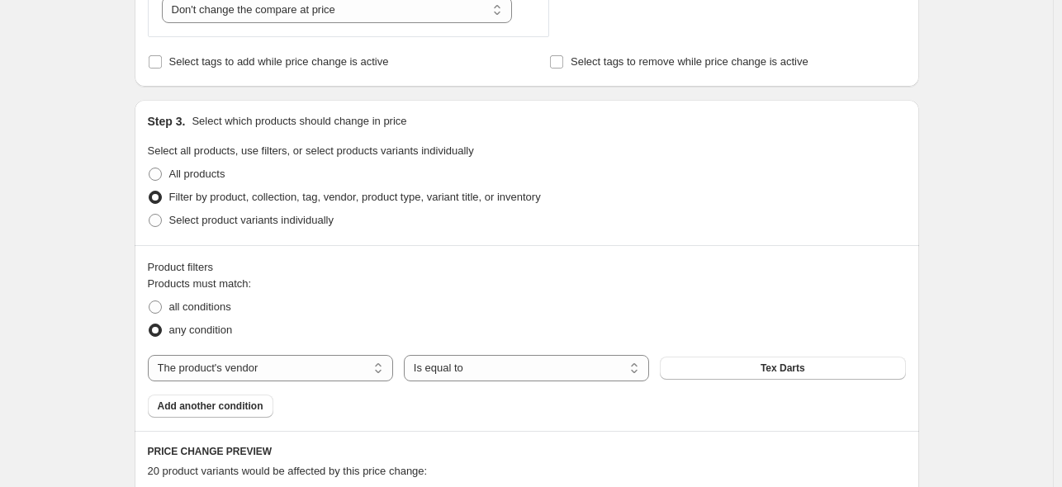
scroll to position [743, 0]
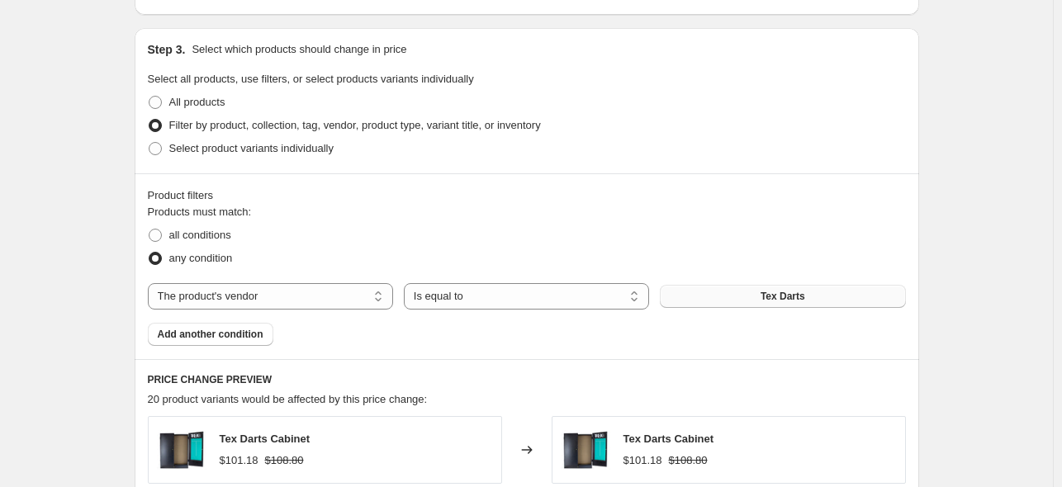
type input "-7"
click at [800, 300] on span "Tex Darts" at bounding box center [783, 296] width 45 height 13
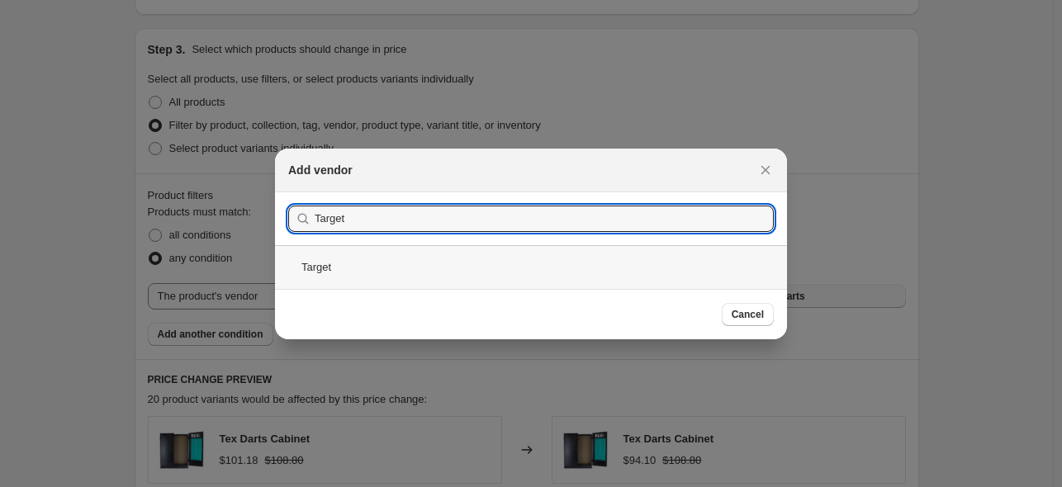
type input "Target"
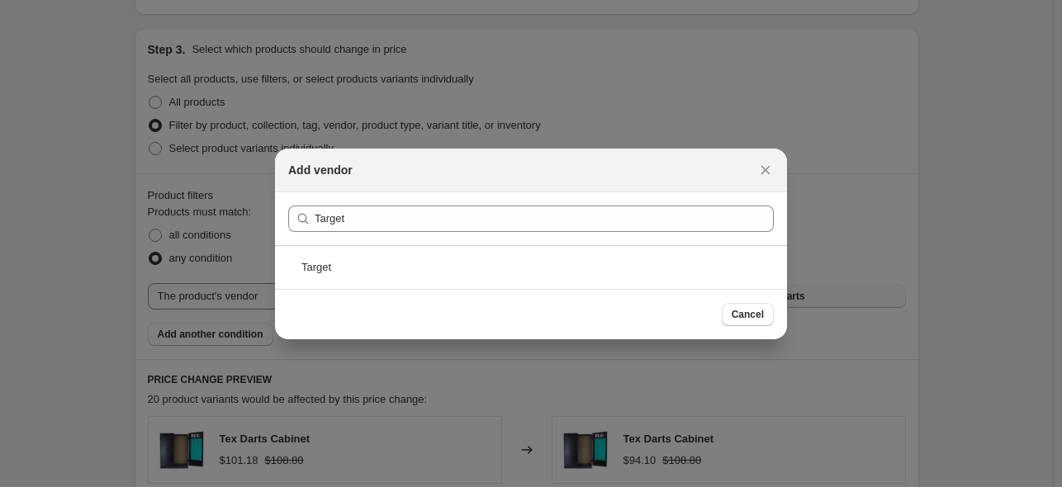
click at [329, 270] on div "Target" at bounding box center [531, 267] width 512 height 44
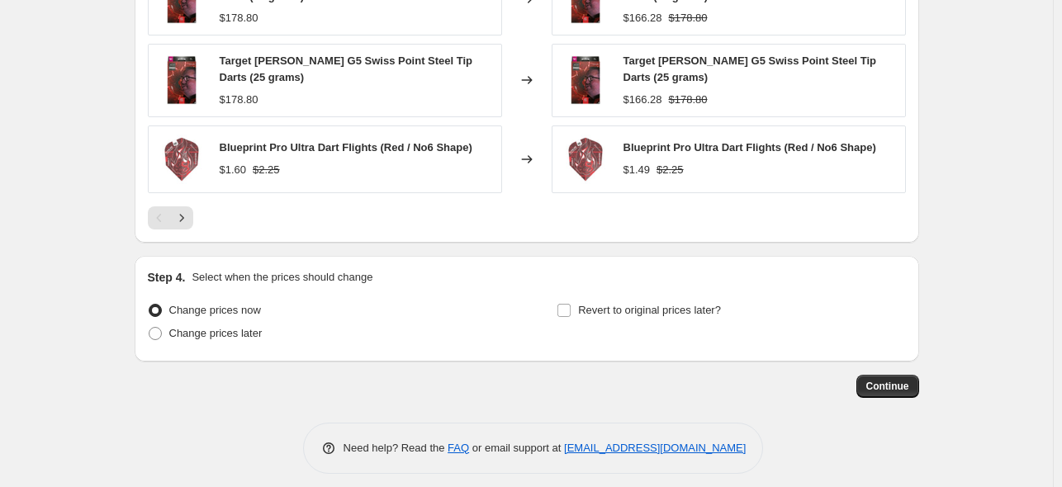
scroll to position [1369, 0]
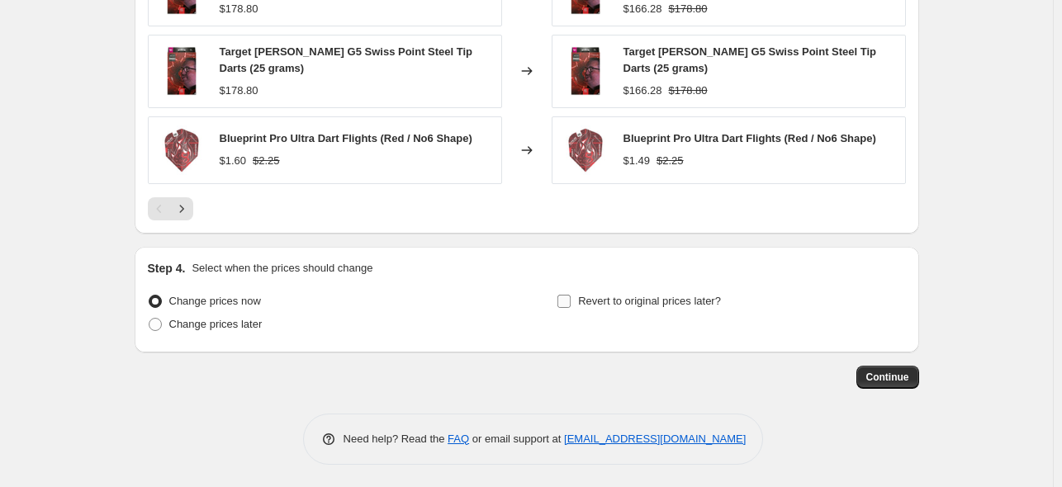
click at [565, 299] on input "Revert to original prices later?" at bounding box center [564, 301] width 13 height 13
checkbox input "true"
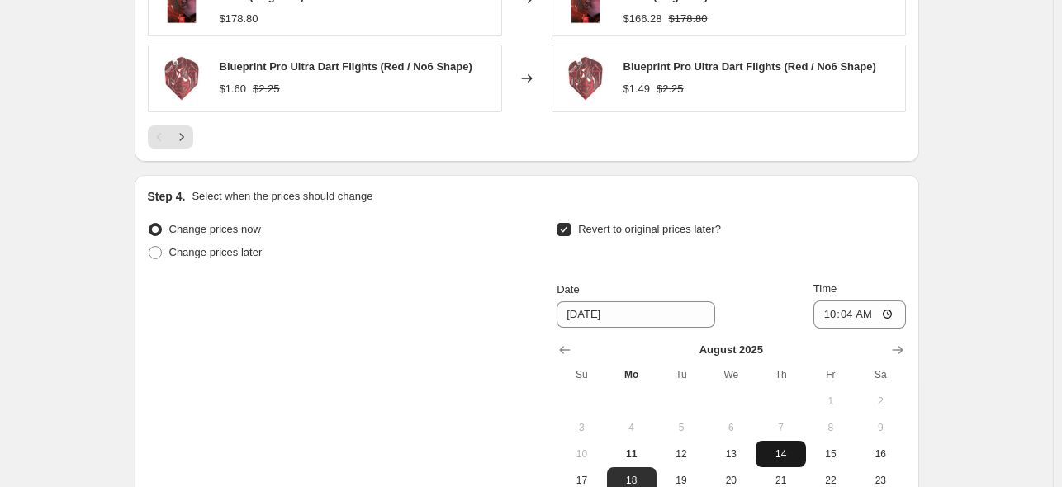
scroll to position [1534, 0]
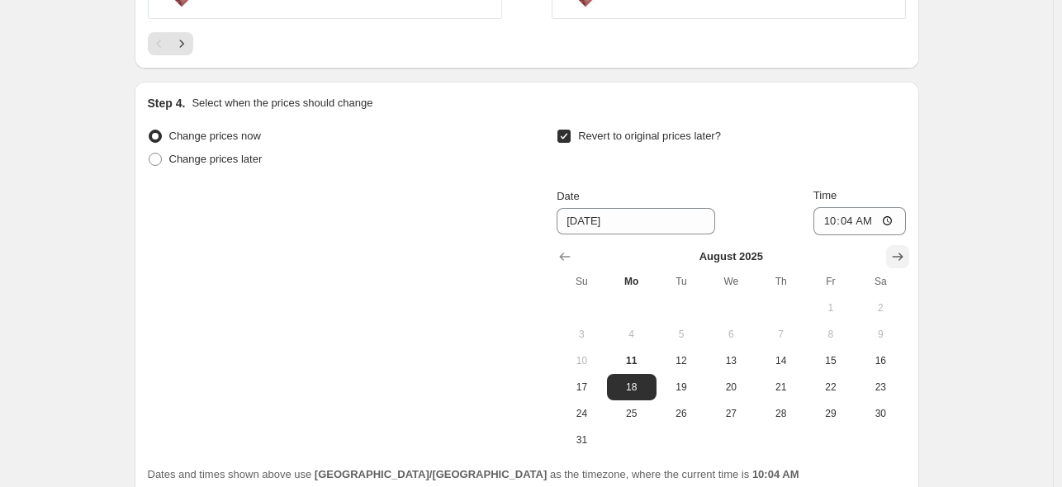
click at [900, 252] on icon "Show next month, September 2025" at bounding box center [898, 257] width 17 height 17
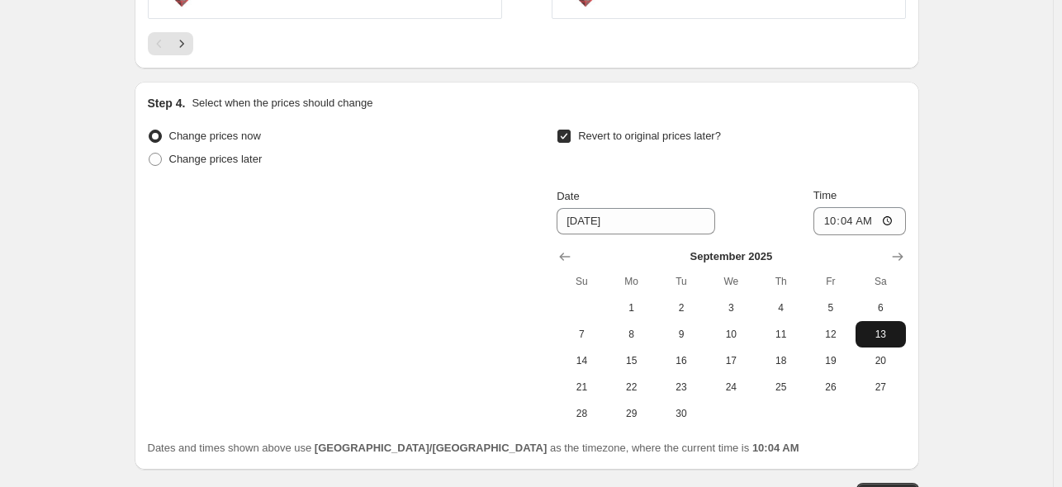
click at [881, 329] on span "13" at bounding box center [880, 334] width 36 height 13
type input "[DATE]"
click at [893, 217] on input "10:04" at bounding box center [860, 221] width 93 height 28
type input "23:59"
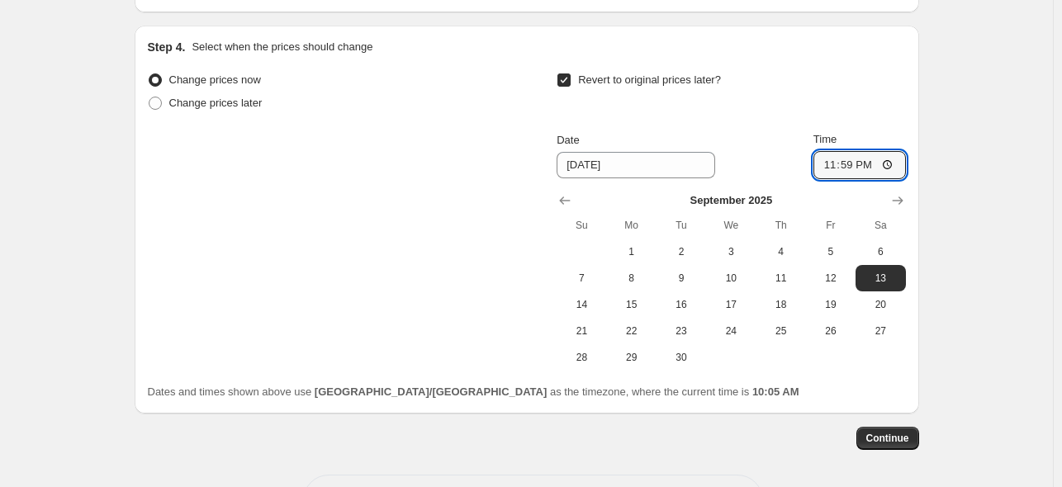
scroll to position [1651, 0]
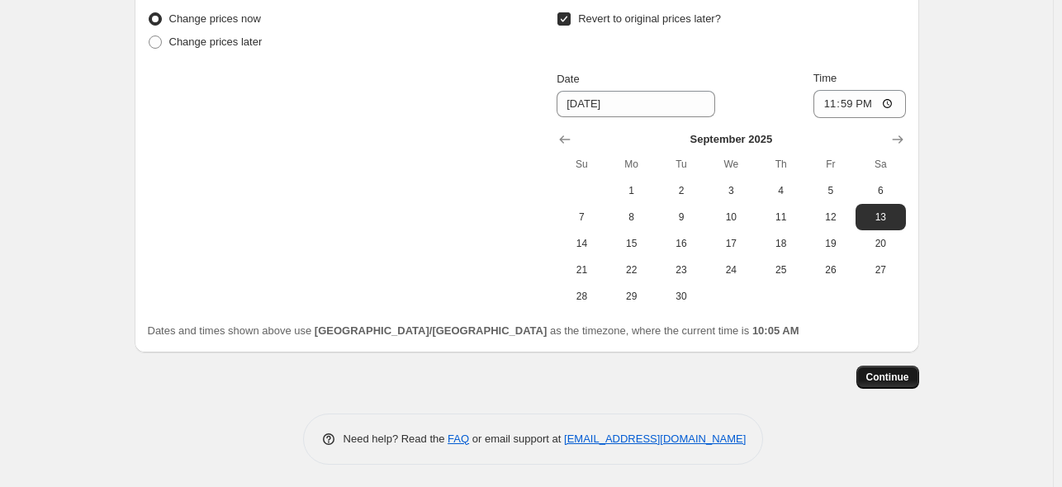
click at [891, 371] on span "Continue" at bounding box center [887, 377] width 43 height 13
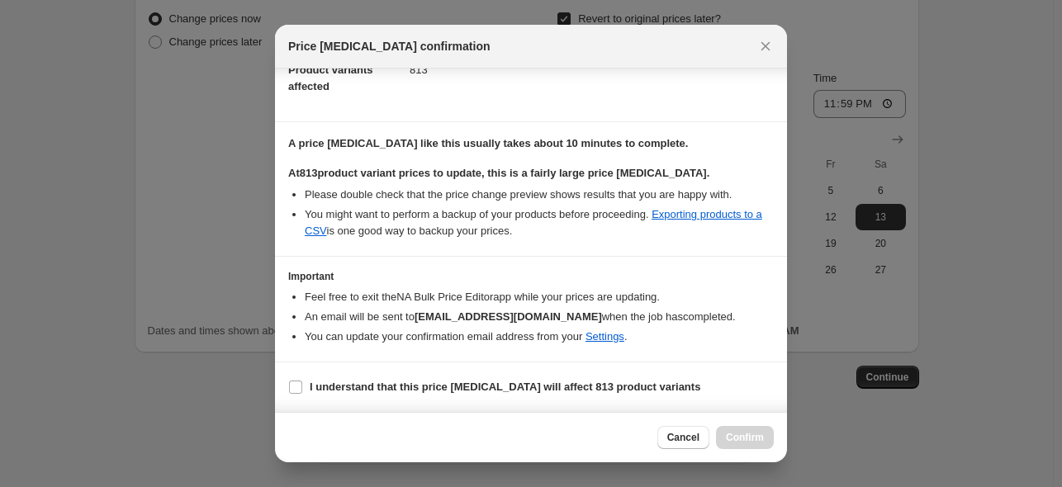
scroll to position [211, 0]
click at [297, 381] on input "I understand that this price [MEDICAL_DATA] will affect 813 product variants" at bounding box center [295, 387] width 13 height 13
checkbox input "true"
click at [743, 440] on span "Confirm" at bounding box center [745, 437] width 38 height 13
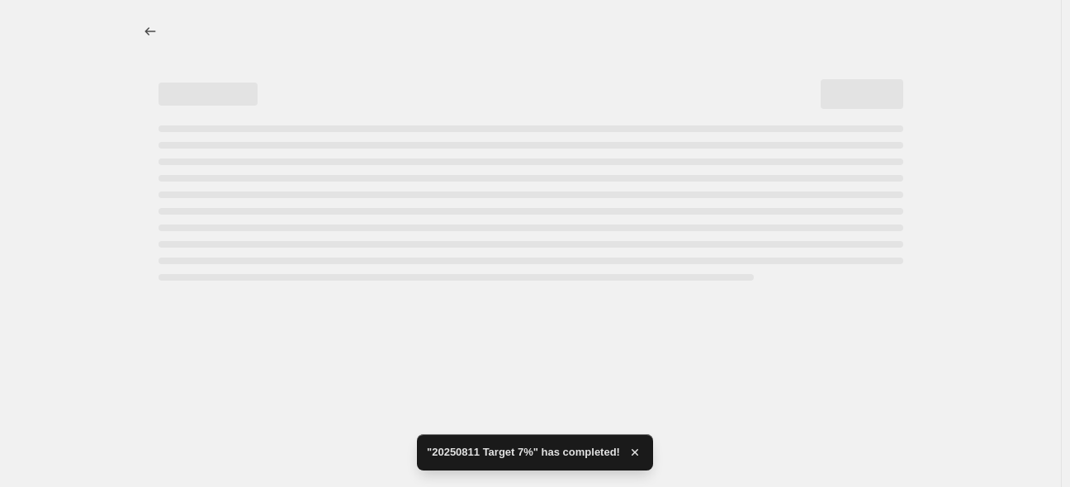
select select "percentage"
select select "no_change"
select select "vendor"
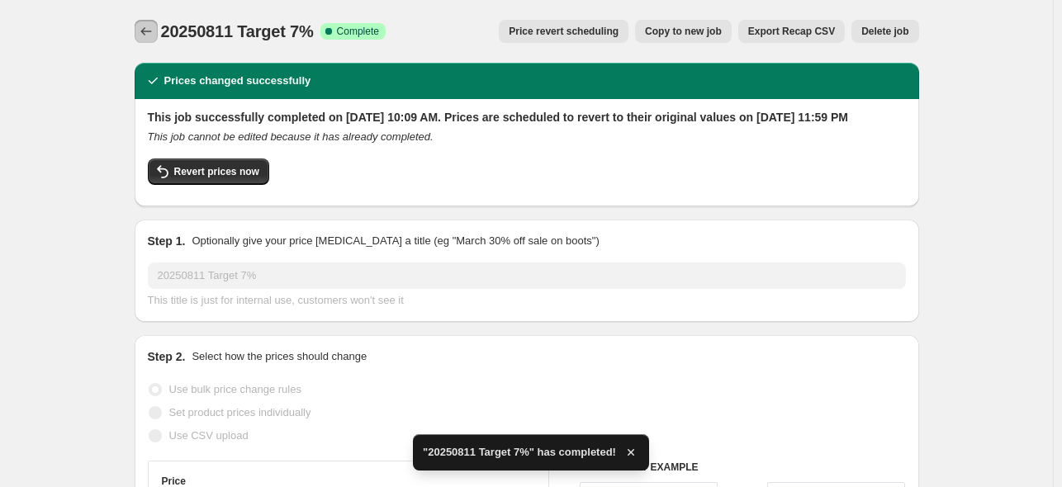
click at [140, 31] on button "Price change jobs" at bounding box center [146, 31] width 23 height 23
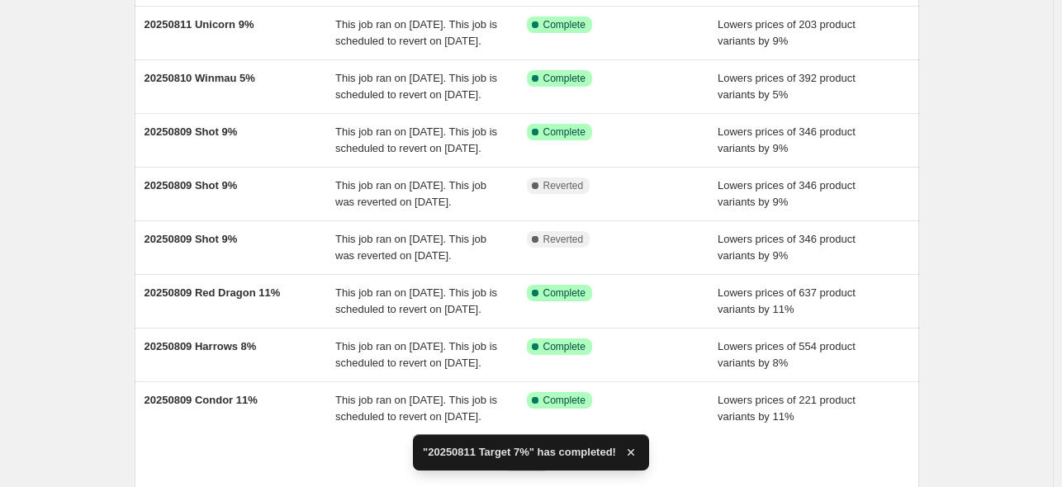
scroll to position [496, 0]
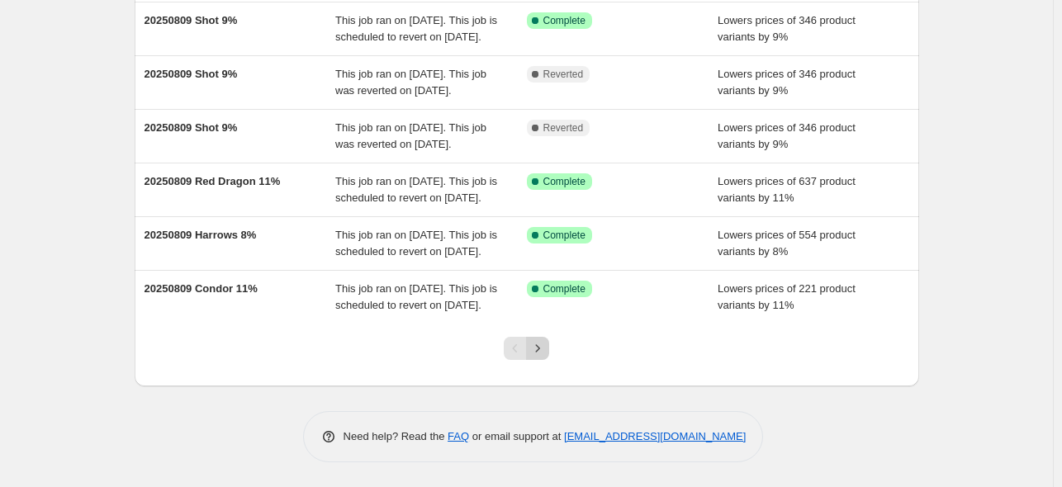
click at [543, 357] on icon "Next" at bounding box center [537, 348] width 17 height 17
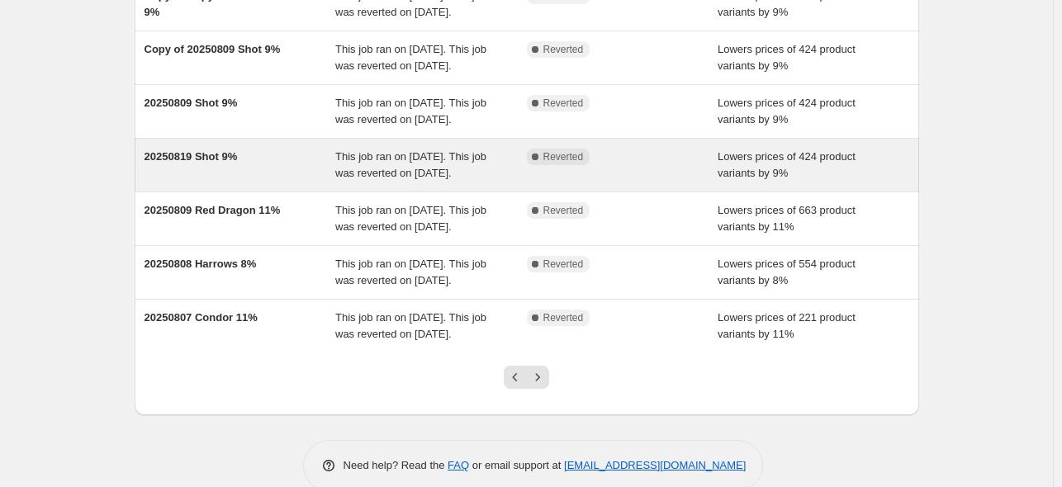
scroll to position [525, 0]
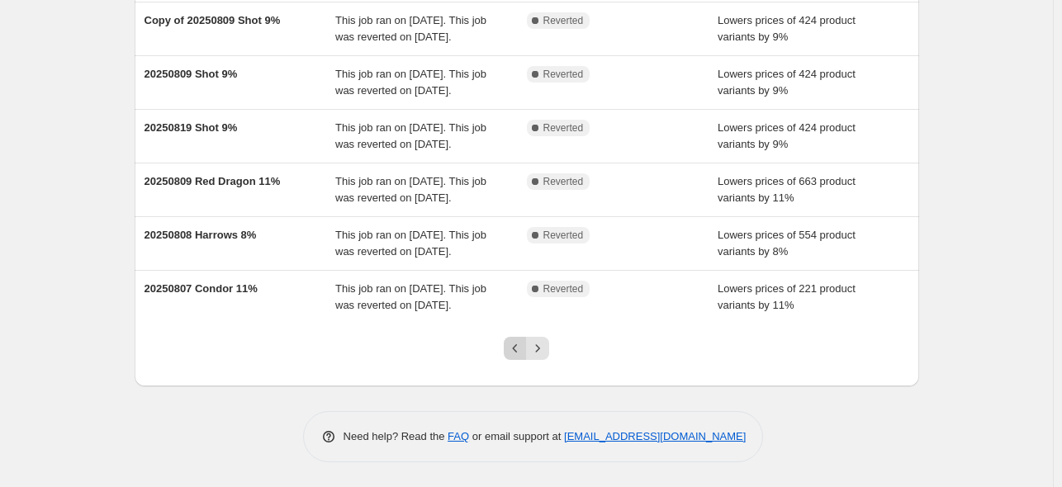
click at [514, 341] on icon "Previous" at bounding box center [515, 348] width 17 height 17
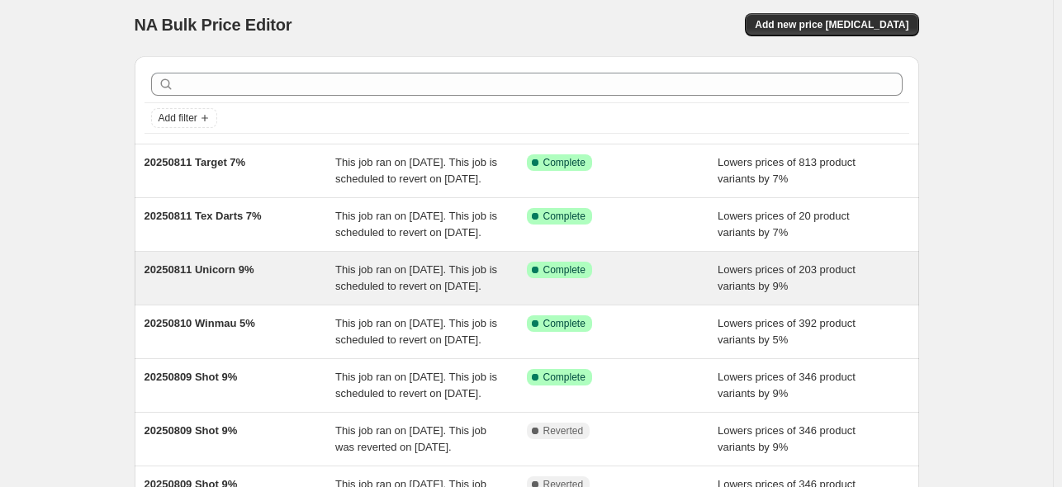
scroll to position [0, 0]
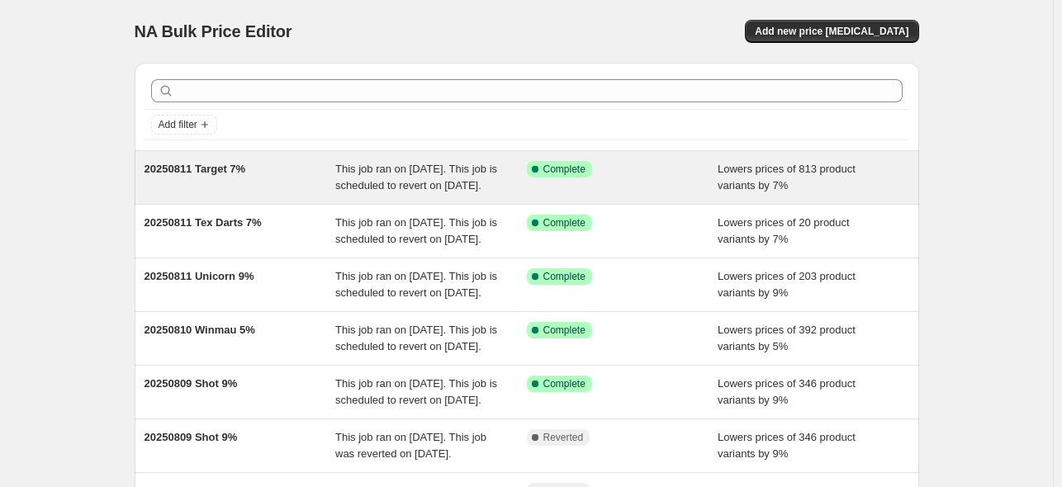
click at [211, 168] on span "20250811 Target 7%" at bounding box center [196, 169] width 102 height 12
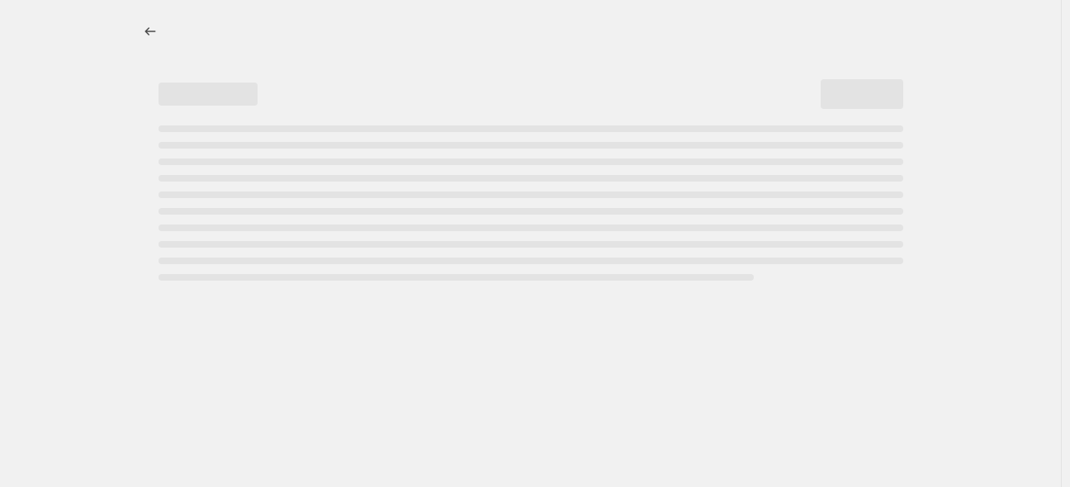
select select "percentage"
select select "no_change"
select select "vendor"
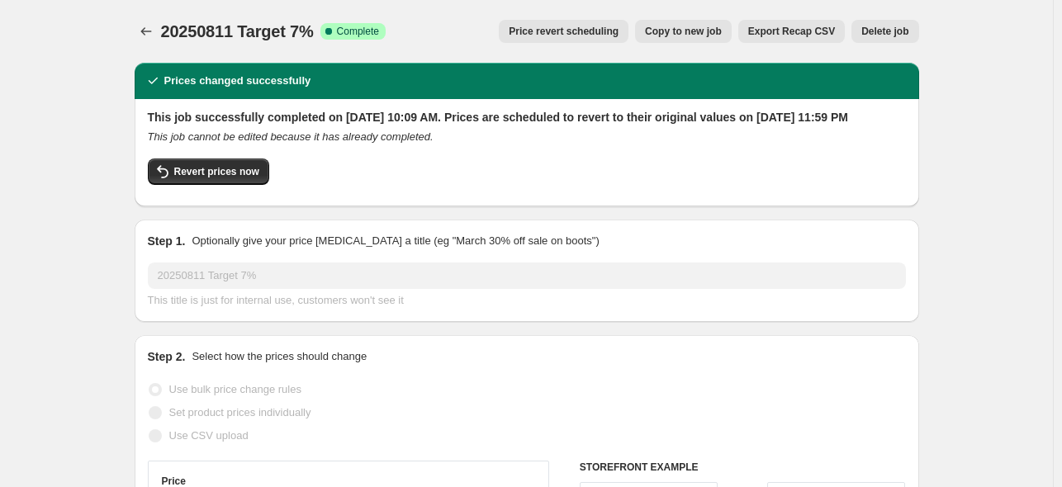
click at [690, 28] on span "Copy to new job" at bounding box center [683, 31] width 77 height 13
select select "percentage"
select select "no_change"
select select "vendor"
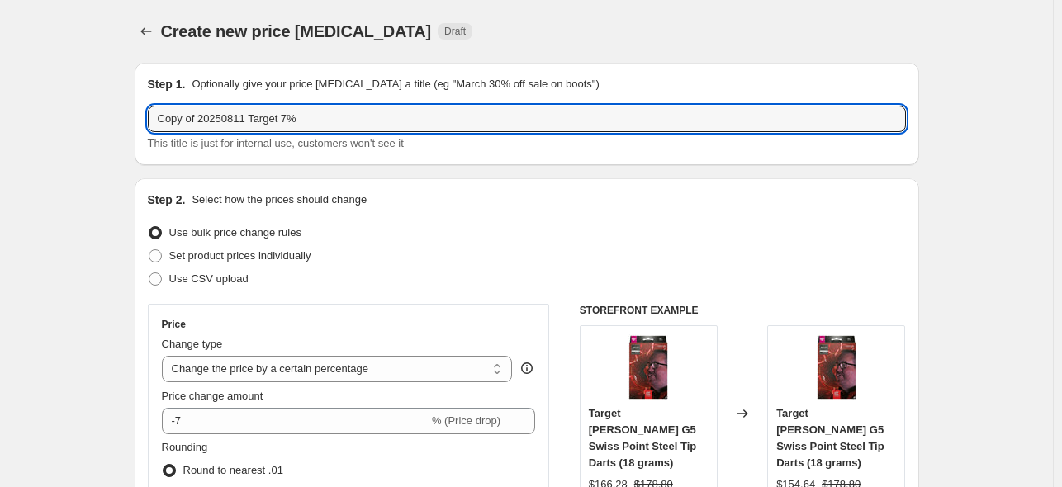
drag, startPoint x: 307, startPoint y: 110, endPoint x: 86, endPoint y: 115, distance: 221.4
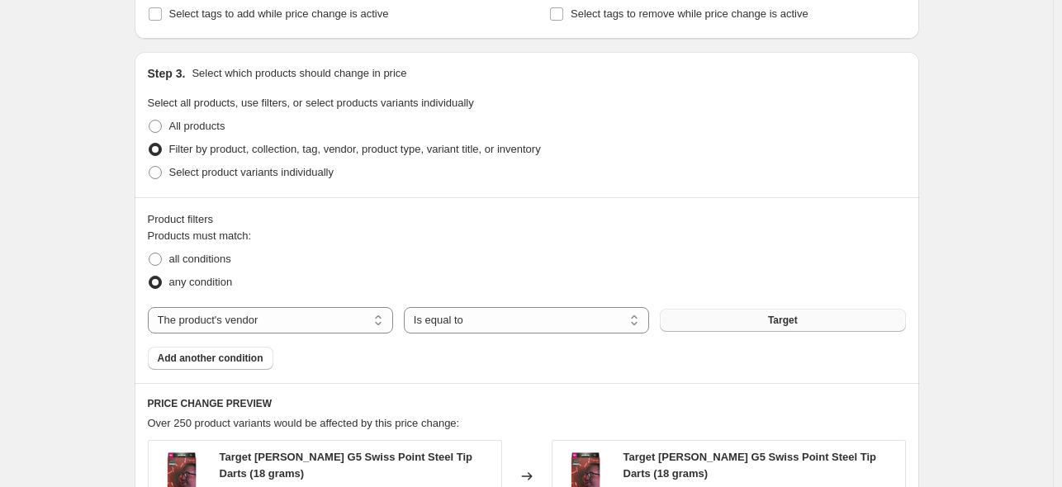
scroll to position [743, 0]
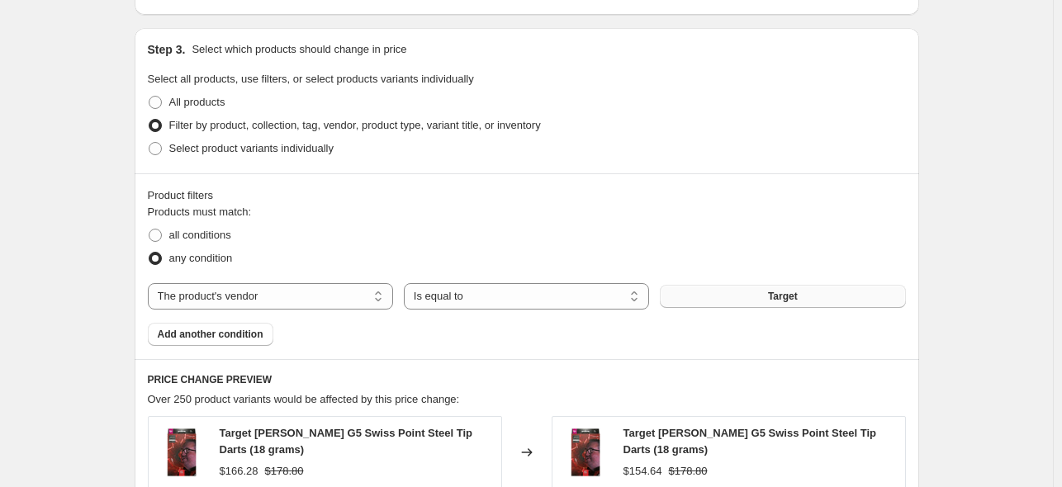
type input "20250811 Ruthless 10%"
click at [785, 292] on span "Target" at bounding box center [783, 296] width 30 height 13
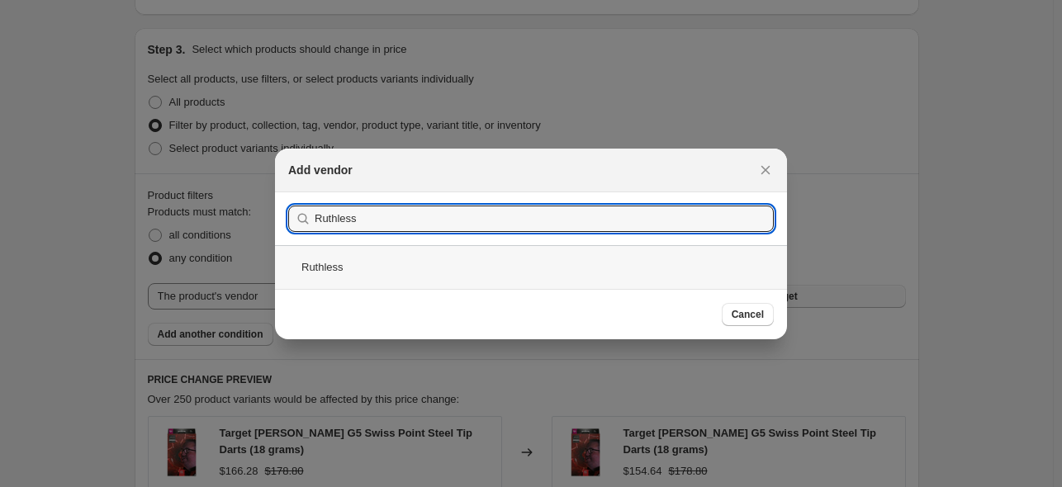
type input "Ruthless"
click at [324, 264] on div "Ruthless" at bounding box center [531, 267] width 512 height 44
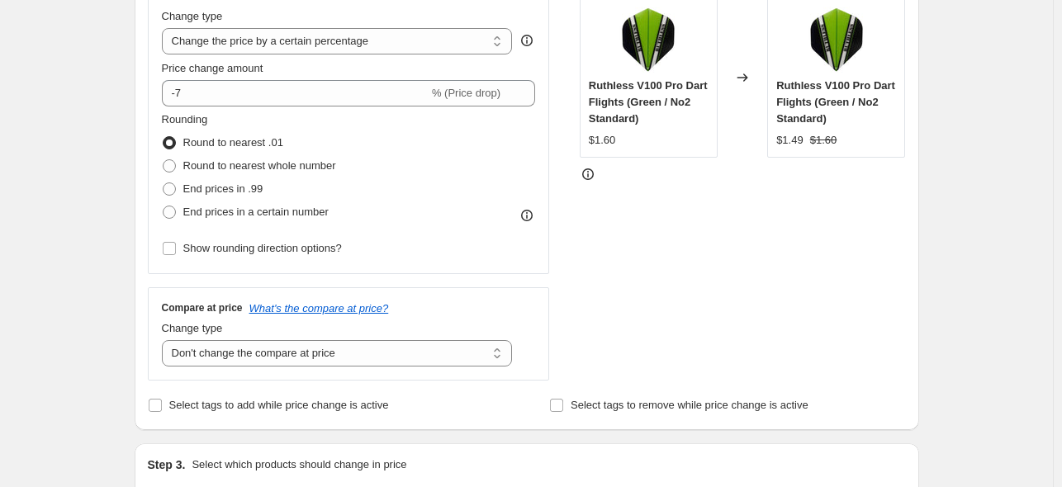
scroll to position [165, 0]
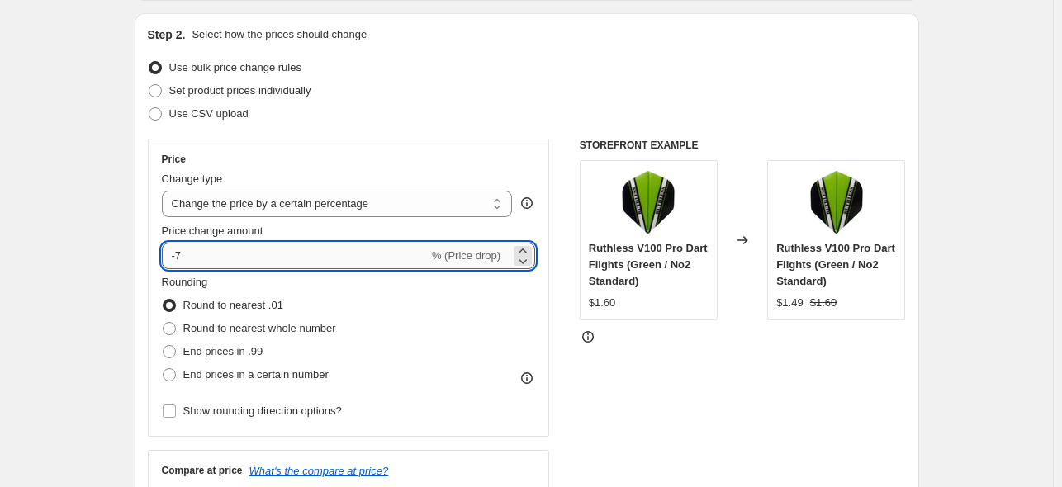
drag, startPoint x: 178, startPoint y: 255, endPoint x: 230, endPoint y: 261, distance: 52.4
click at [230, 261] on input "-7" at bounding box center [295, 256] width 267 height 26
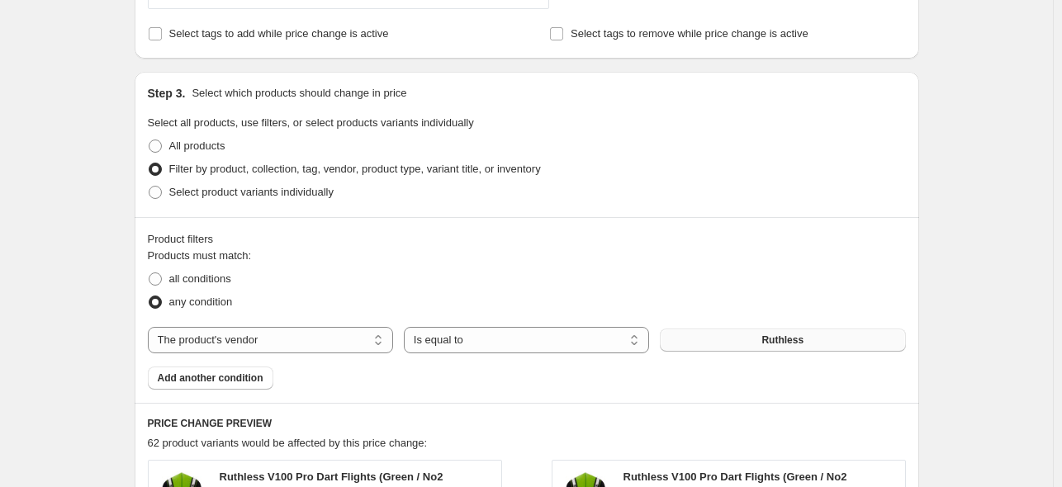
scroll to position [400, 0]
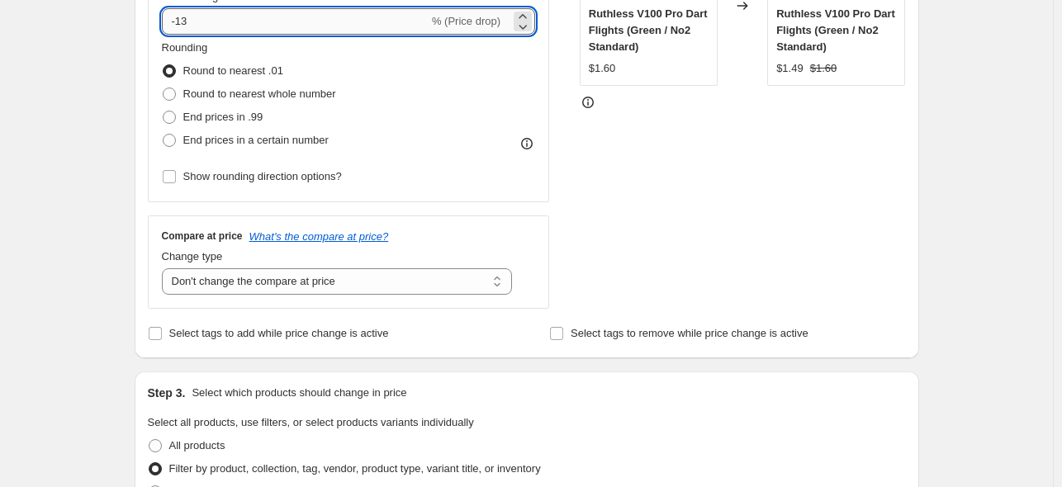
drag, startPoint x: 182, startPoint y: 17, endPoint x: 246, endPoint y: 29, distance: 65.5
click at [246, 29] on input "-13" at bounding box center [295, 21] width 267 height 26
type input "-10"
click at [492, 173] on div "Rounding Round to nearest .01 Round to nearest whole number End prices in .99 E…" at bounding box center [349, 114] width 374 height 149
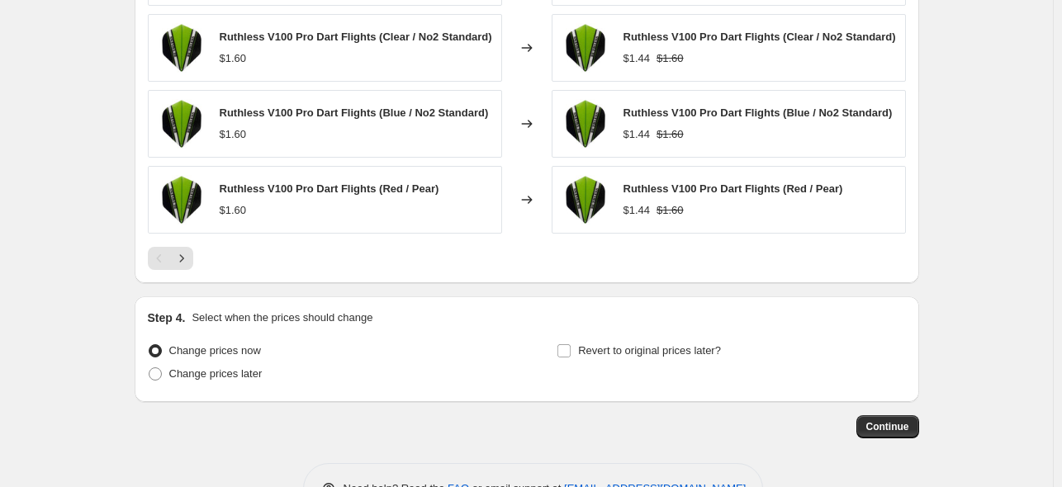
scroll to position [1358, 0]
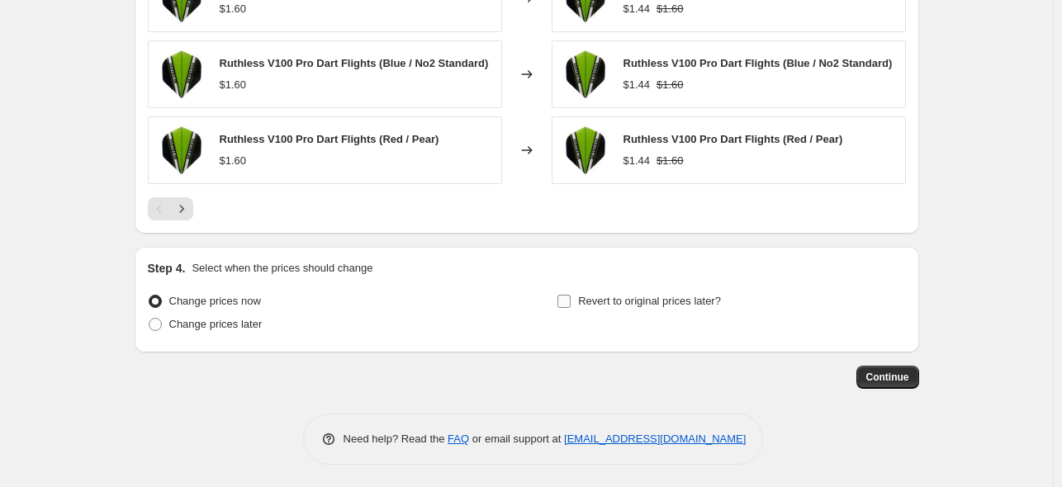
click at [567, 297] on input "Revert to original prices later?" at bounding box center [564, 301] width 13 height 13
checkbox input "true"
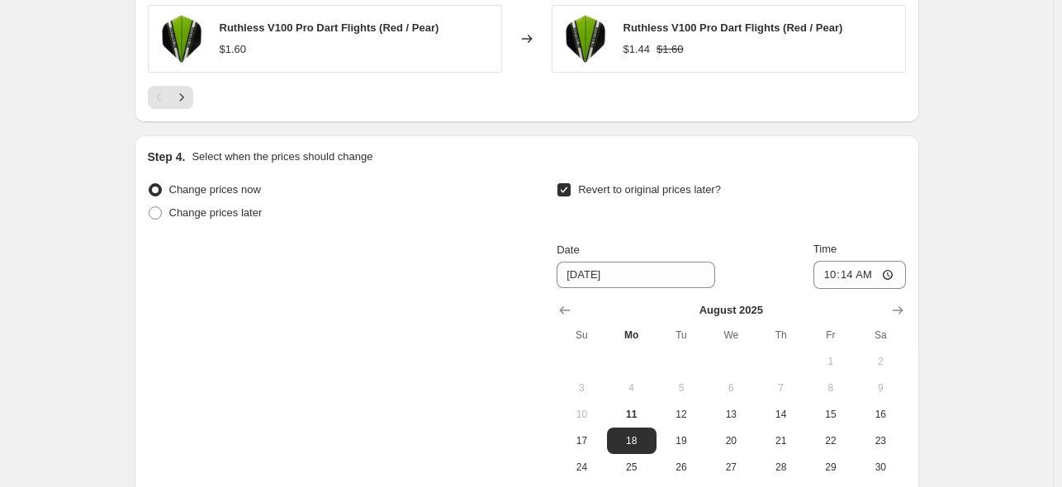
scroll to position [1606, 0]
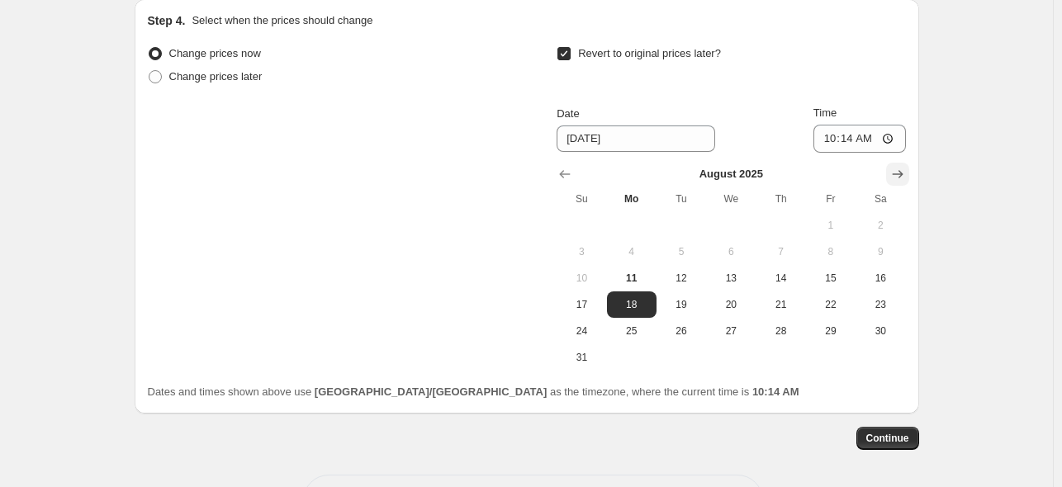
click at [895, 169] on icon "Show next month, September 2025" at bounding box center [898, 174] width 17 height 17
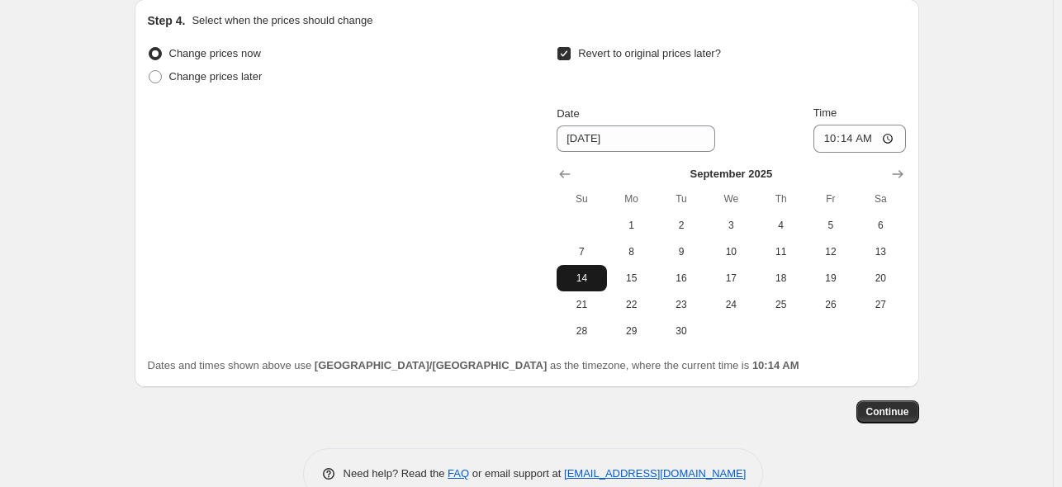
click at [594, 272] on span "14" at bounding box center [581, 278] width 36 height 13
type input "[DATE]"
click at [895, 133] on input "10:14" at bounding box center [860, 139] width 93 height 28
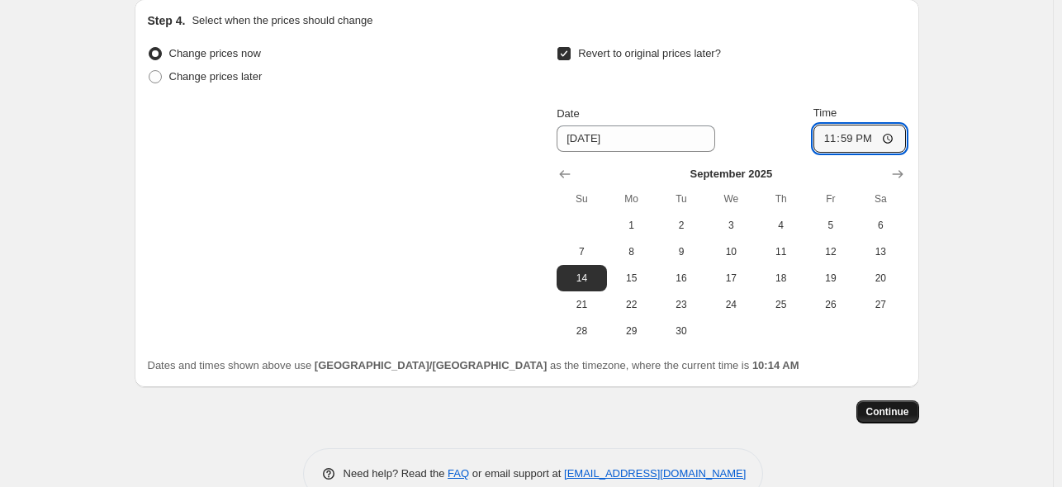
type input "23:59"
click at [901, 401] on button "Continue" at bounding box center [888, 412] width 63 height 23
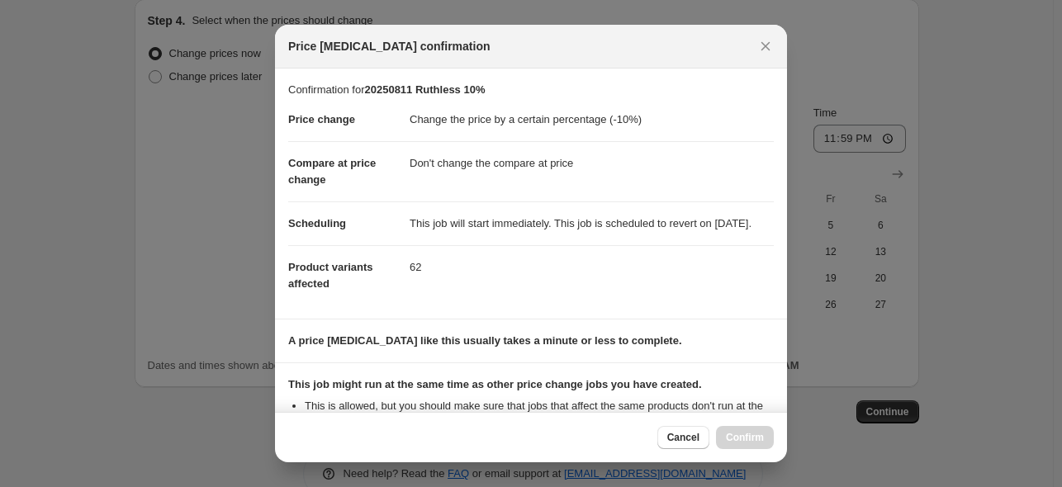
scroll to position [222, 0]
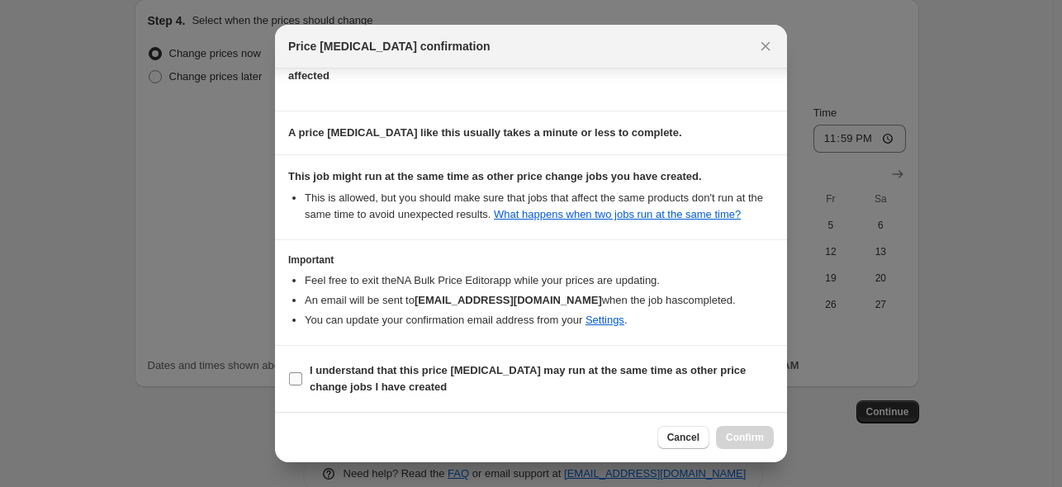
click at [292, 377] on input "I understand that this price [MEDICAL_DATA] may run at the same time as other p…" at bounding box center [295, 379] width 13 height 13
checkbox input "true"
click at [733, 441] on span "Confirm" at bounding box center [745, 437] width 38 height 13
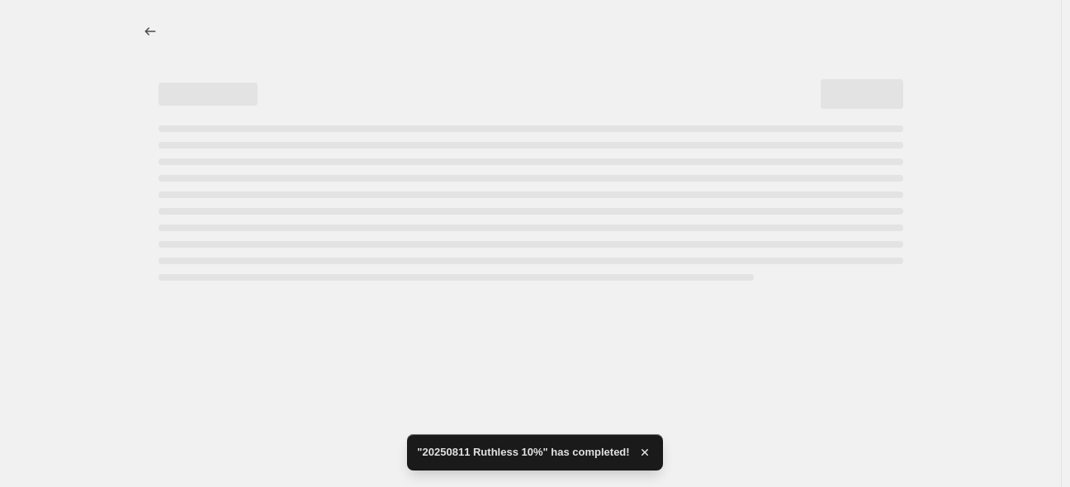
select select "percentage"
select select "no_change"
select select "vendor"
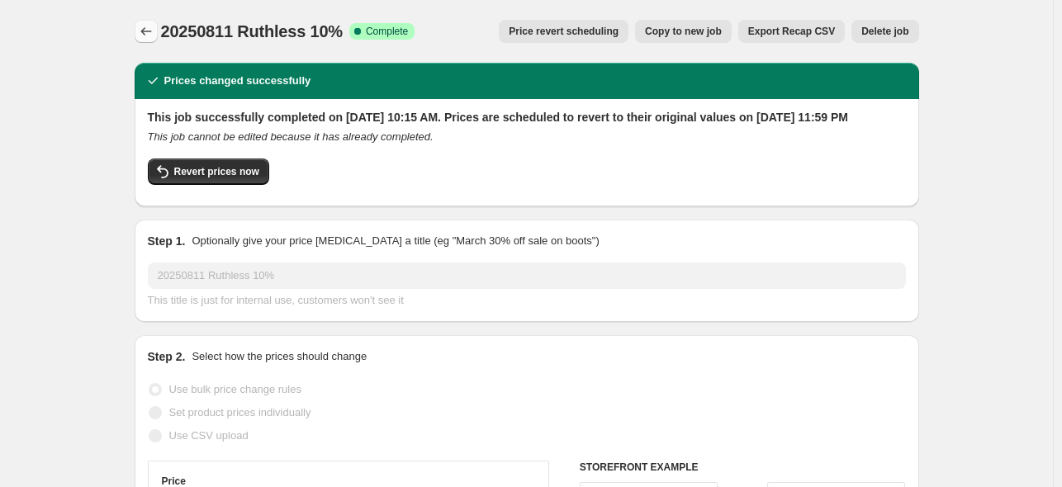
click at [142, 32] on icon "Price change jobs" at bounding box center [146, 31] width 17 height 17
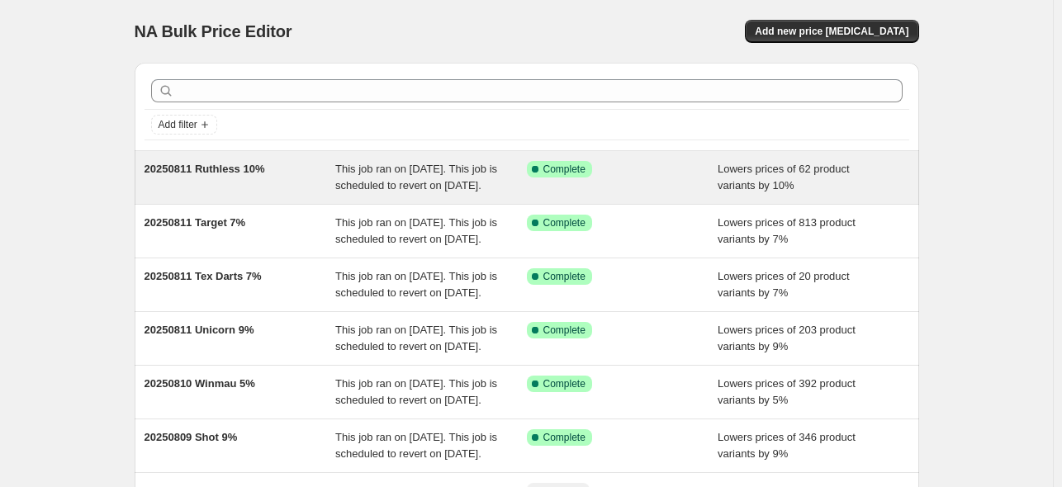
click at [205, 171] on span "20250811 Ruthless 10%" at bounding box center [205, 169] width 121 height 12
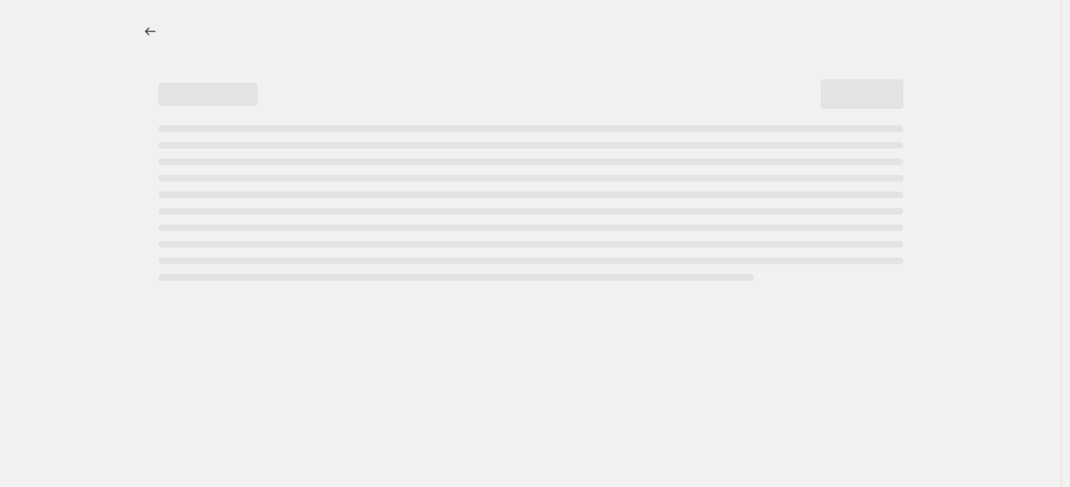
select select "percentage"
select select "no_change"
select select "vendor"
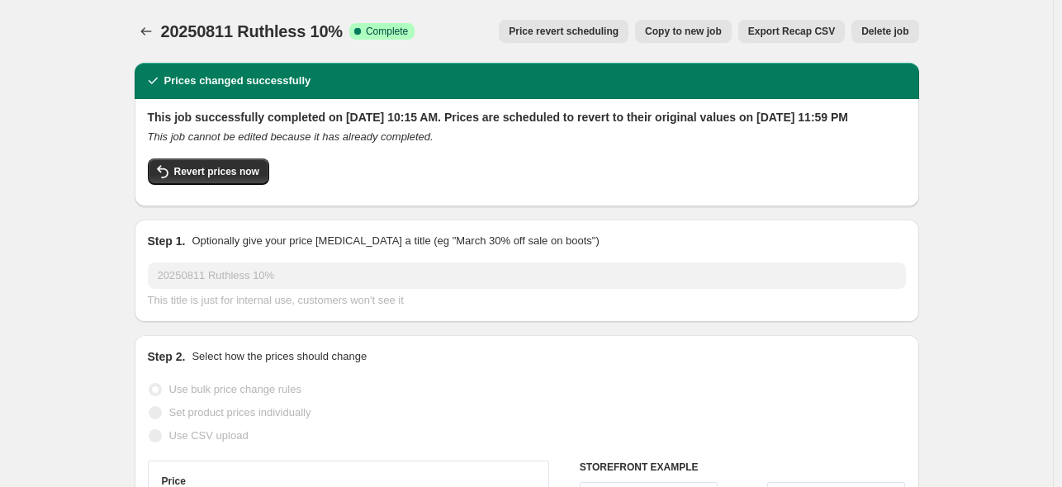
click at [695, 31] on span "Copy to new job" at bounding box center [683, 31] width 77 height 13
select select "percentage"
select select "no_change"
select select "vendor"
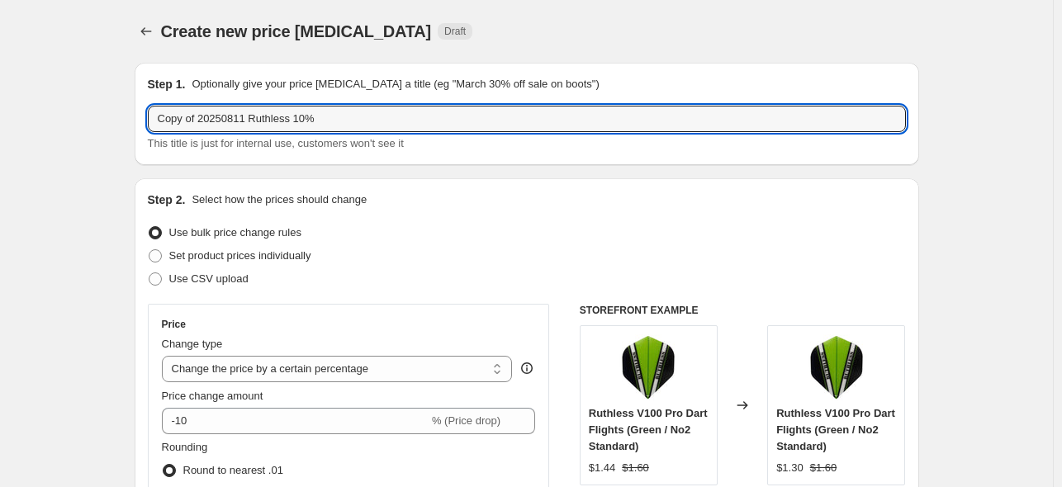
drag, startPoint x: 325, startPoint y: 121, endPoint x: 89, endPoint y: 145, distance: 237.4
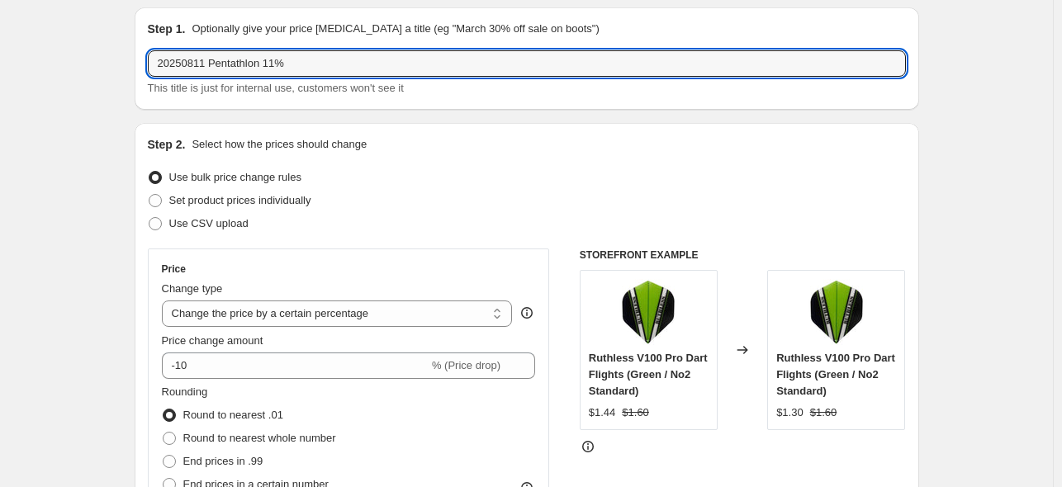
scroll to position [83, 0]
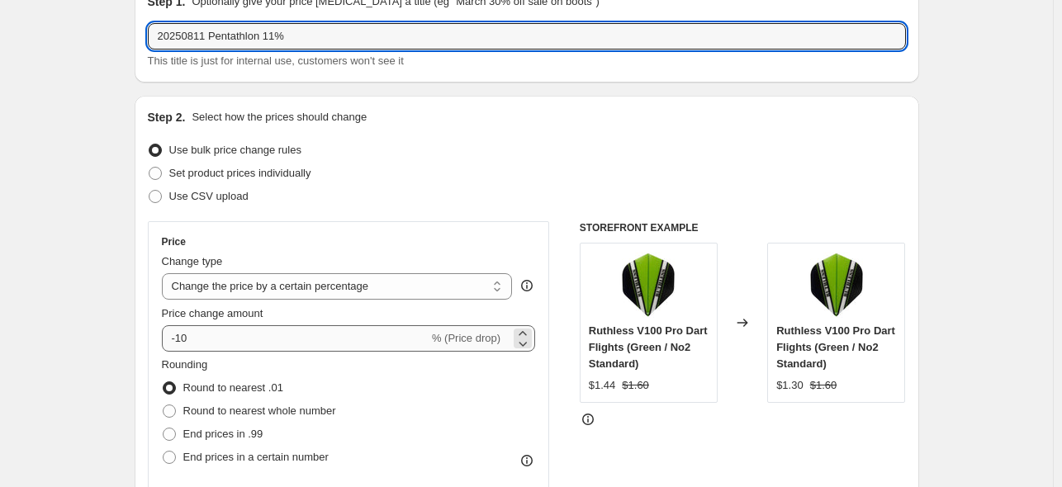
type input "20250811 Pentathlon 11%"
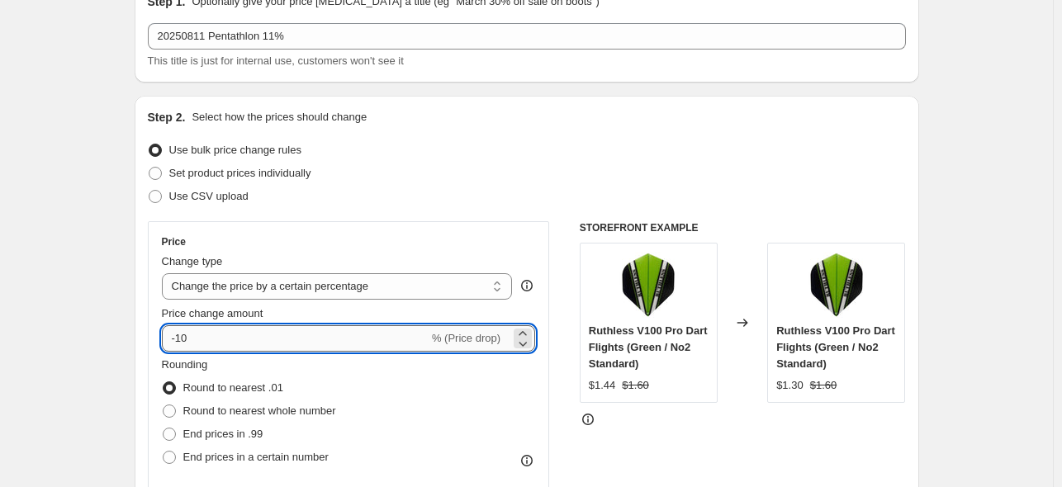
drag, startPoint x: 185, startPoint y: 332, endPoint x: 199, endPoint y: 334, distance: 14.1
click at [202, 336] on input "-10" at bounding box center [295, 338] width 267 height 26
type input "-11"
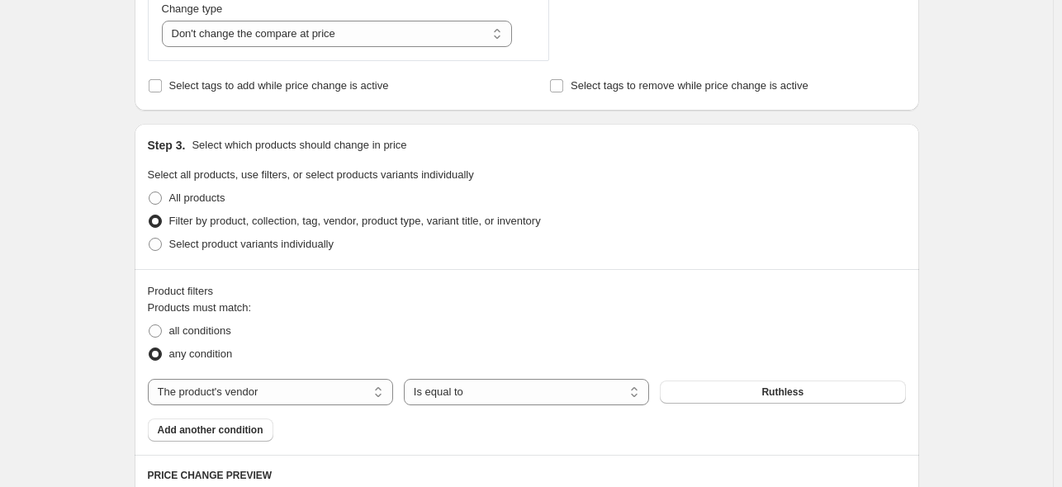
scroll to position [743, 0]
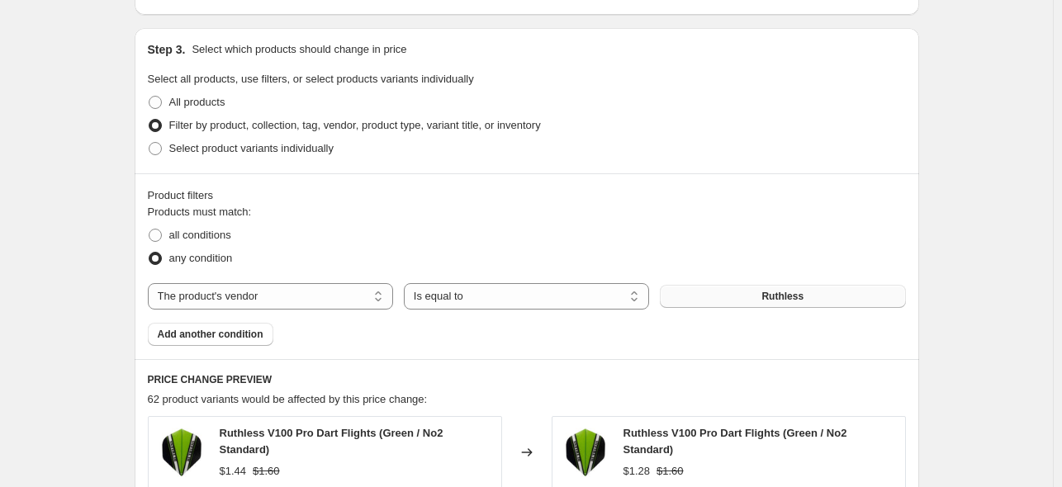
click at [798, 293] on span "Ruthless" at bounding box center [783, 296] width 42 height 13
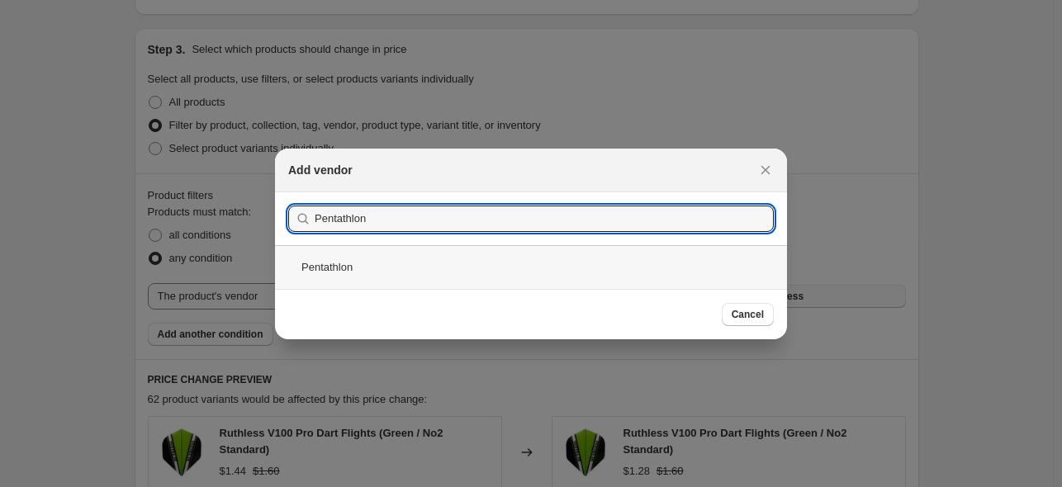
type input "Pentathlon"
click at [305, 263] on div "Pentathlon" at bounding box center [531, 267] width 512 height 44
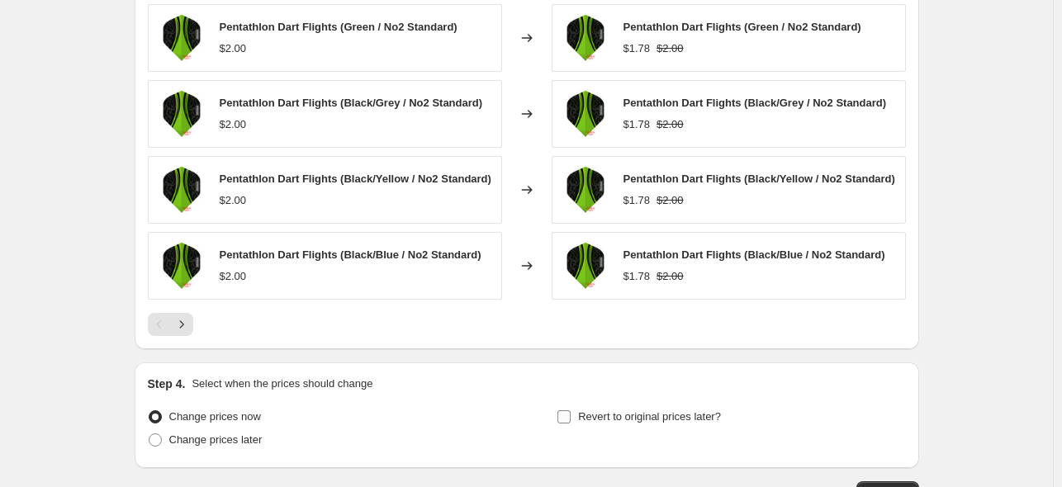
scroll to position [1348, 0]
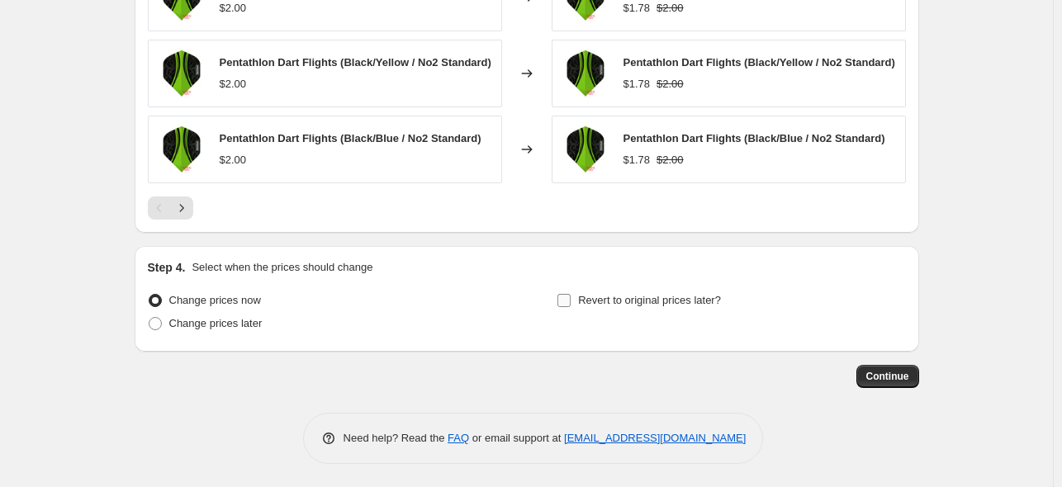
click at [571, 294] on input "Revert to original prices later?" at bounding box center [564, 300] width 13 height 13
checkbox input "true"
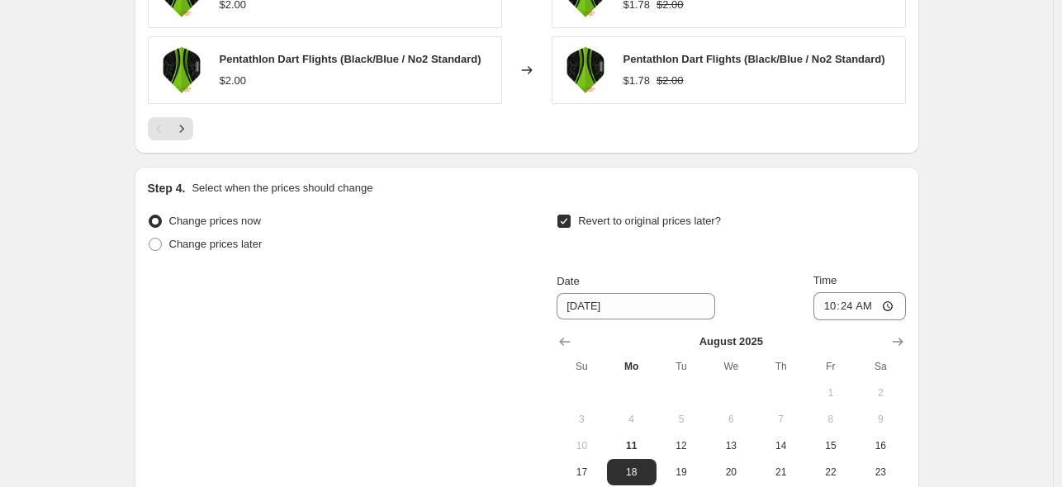
scroll to position [1513, 0]
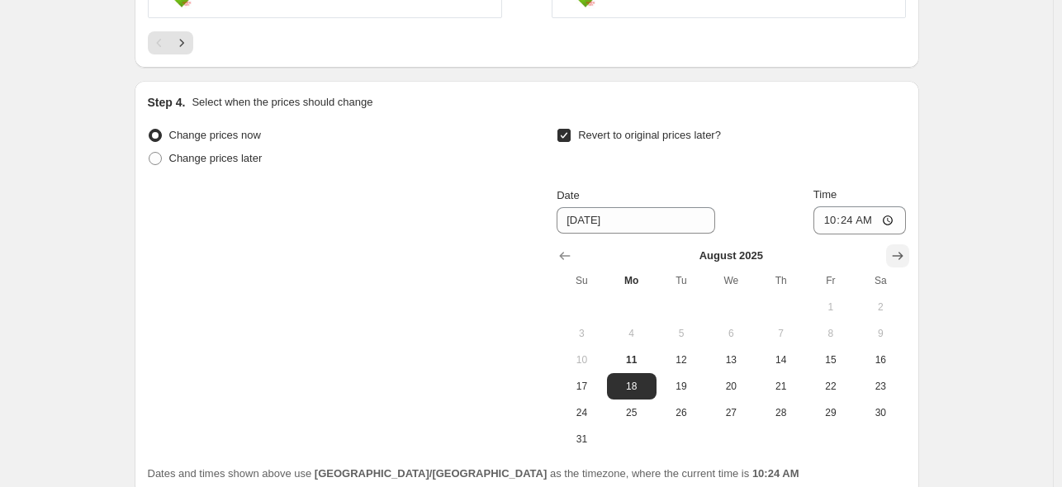
click at [894, 253] on icon "Show next month, September 2025" at bounding box center [898, 256] width 17 height 17
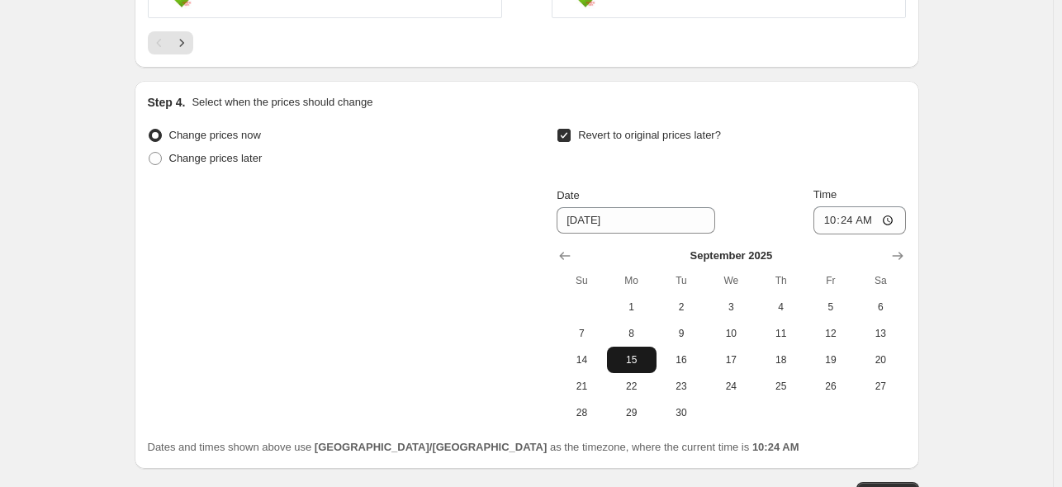
click at [628, 350] on button "15" at bounding box center [632, 360] width 50 height 26
type input "[DATE]"
click at [889, 218] on input "10:24" at bounding box center [860, 220] width 93 height 28
type input "23:59"
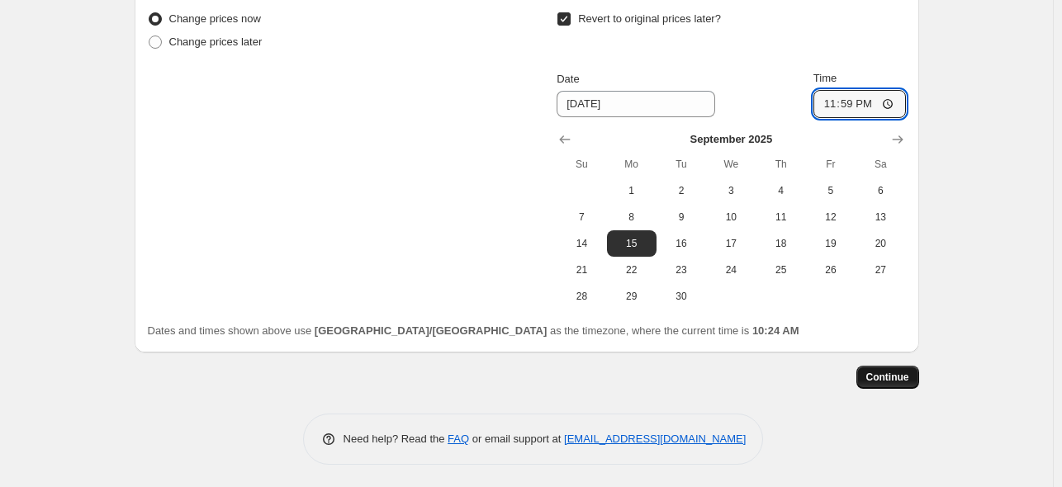
click at [885, 376] on span "Continue" at bounding box center [887, 377] width 43 height 13
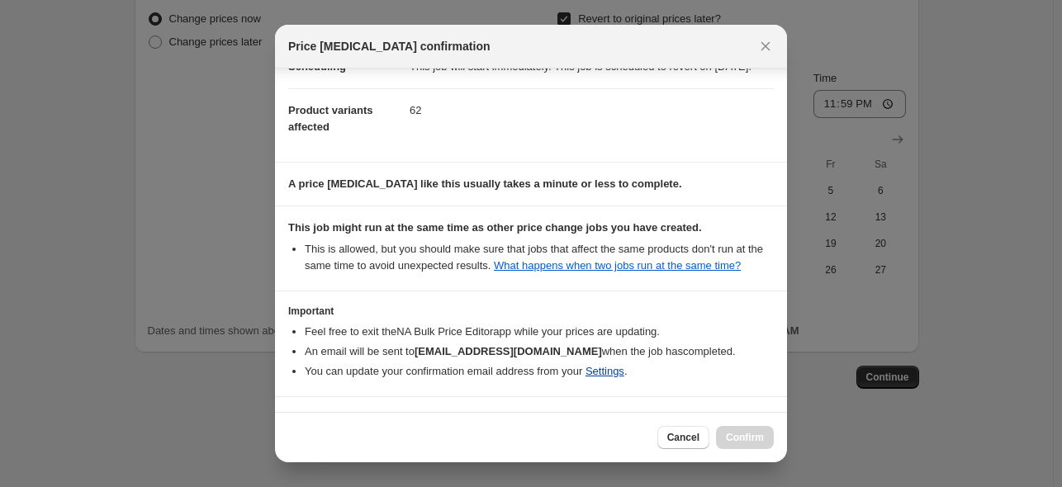
scroll to position [222, 0]
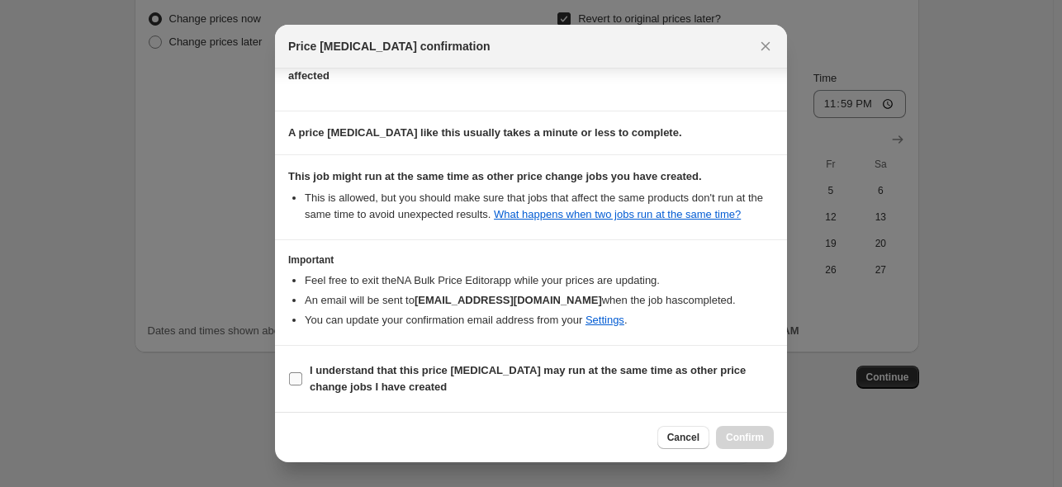
click at [289, 386] on input "I understand that this price [MEDICAL_DATA] may run at the same time as other p…" at bounding box center [295, 379] width 13 height 13
checkbox input "true"
click at [754, 437] on span "Confirm" at bounding box center [745, 437] width 38 height 13
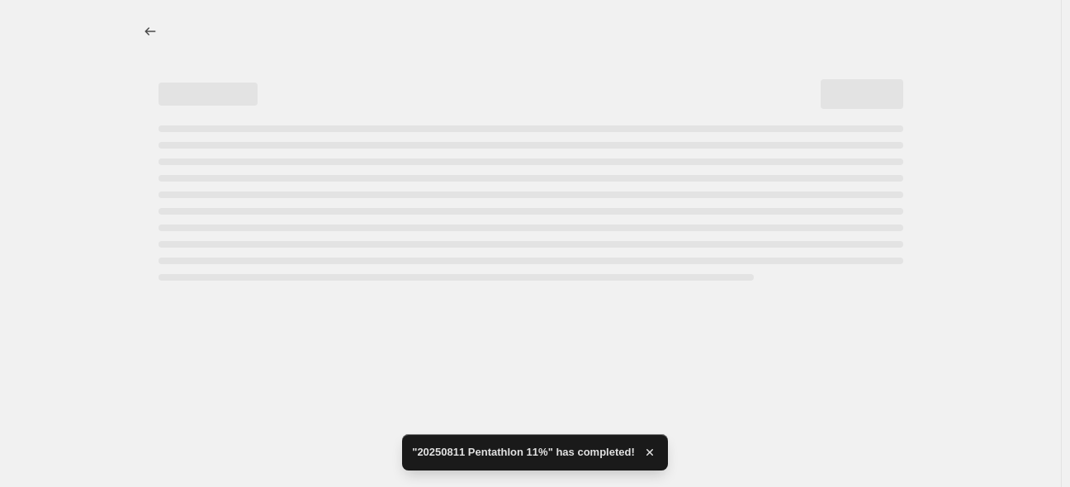
select select "percentage"
select select "no_change"
select select "vendor"
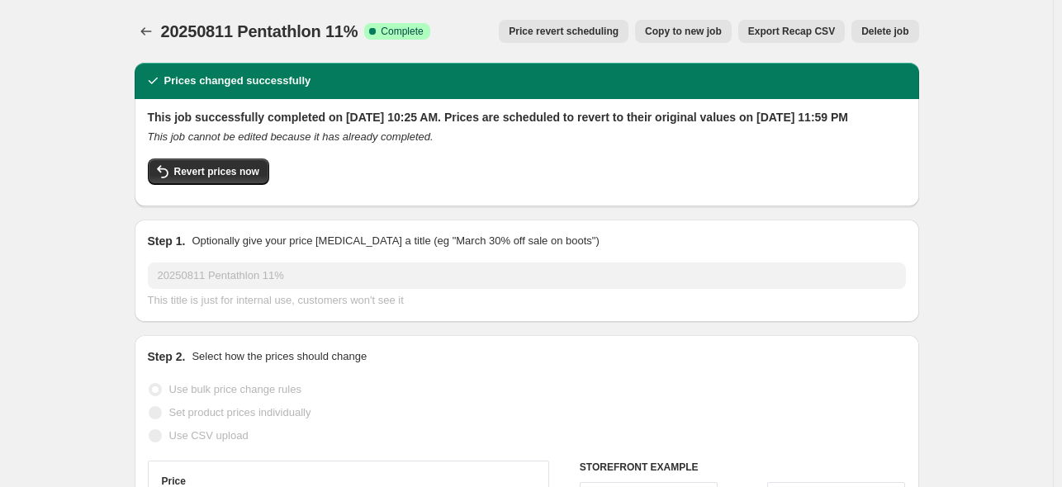
click at [149, 18] on div "20250811 Pentathlon 11%. This page is ready 20250811 Pentathlon 11% Success Com…" at bounding box center [527, 31] width 785 height 63
click at [145, 31] on icon "Price change jobs" at bounding box center [145, 31] width 11 height 8
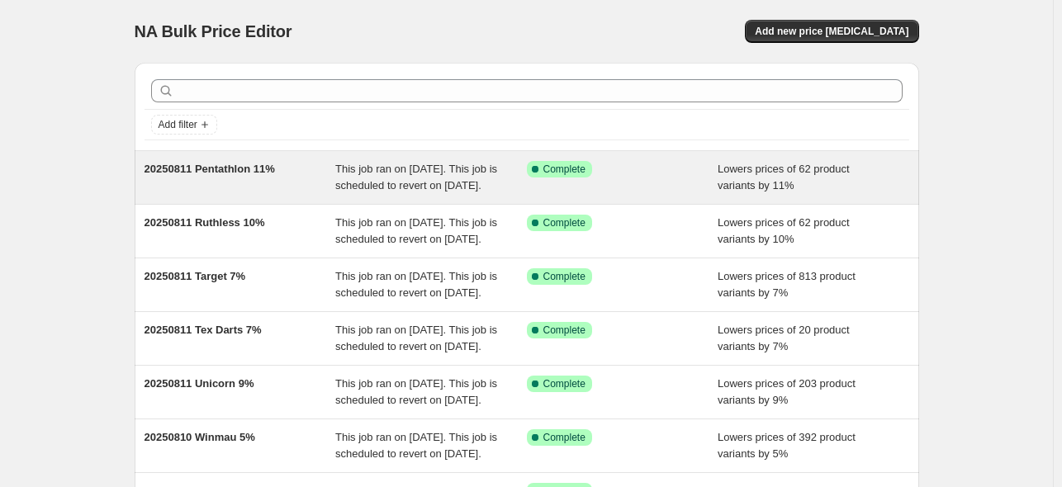
click at [241, 165] on span "20250811 Pentathlon 11%" at bounding box center [210, 169] width 131 height 12
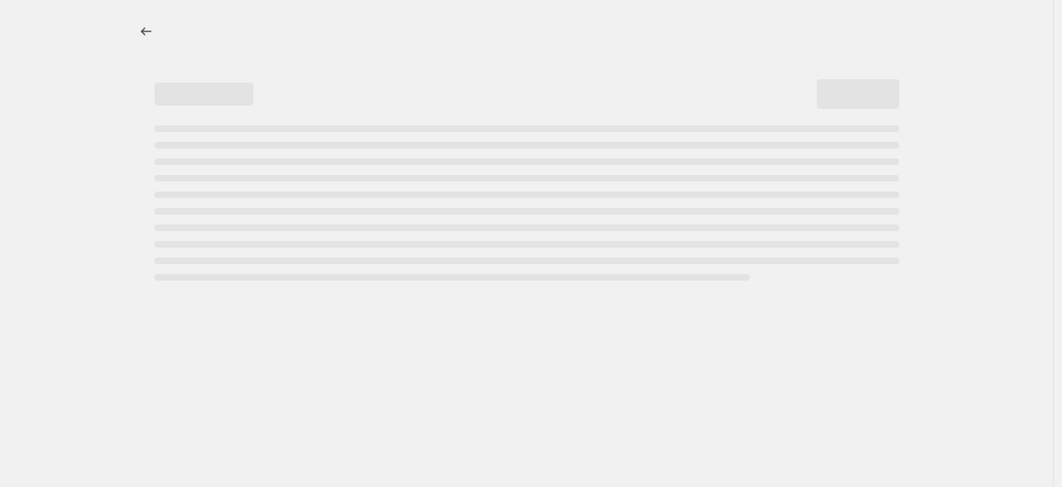
select select "percentage"
select select "no_change"
select select "vendor"
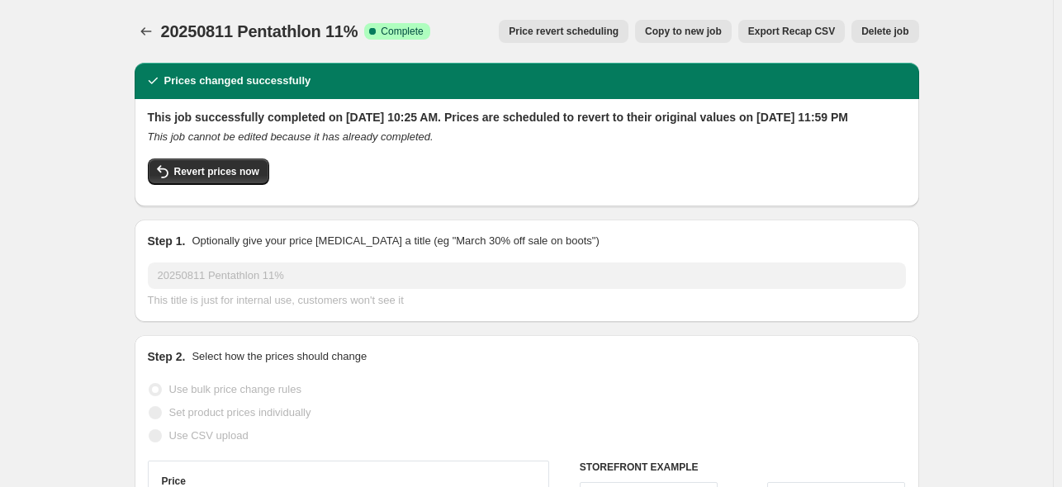
click at [689, 30] on span "Copy to new job" at bounding box center [683, 31] width 77 height 13
select select "percentage"
select select "no_change"
select select "vendor"
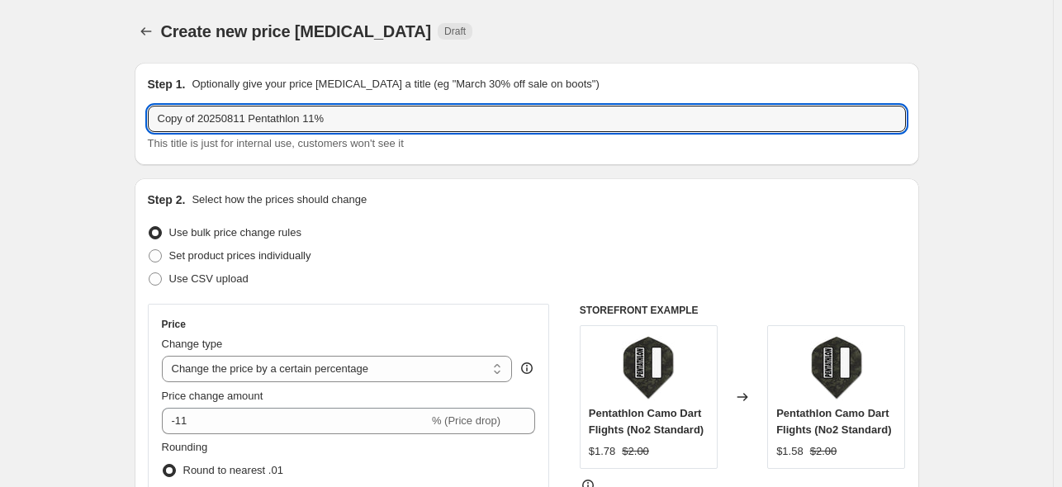
drag, startPoint x: 334, startPoint y: 121, endPoint x: 61, endPoint y: 142, distance: 273.3
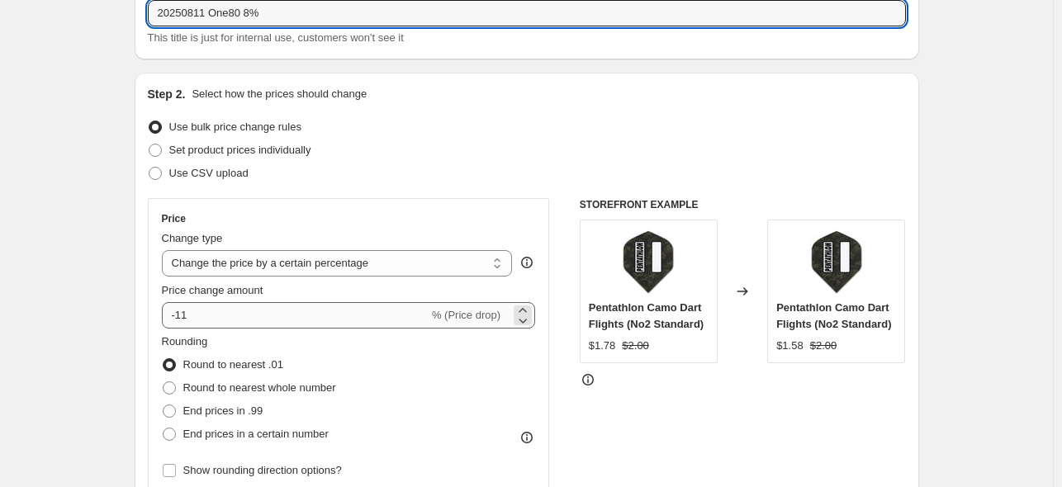
scroll to position [248, 0]
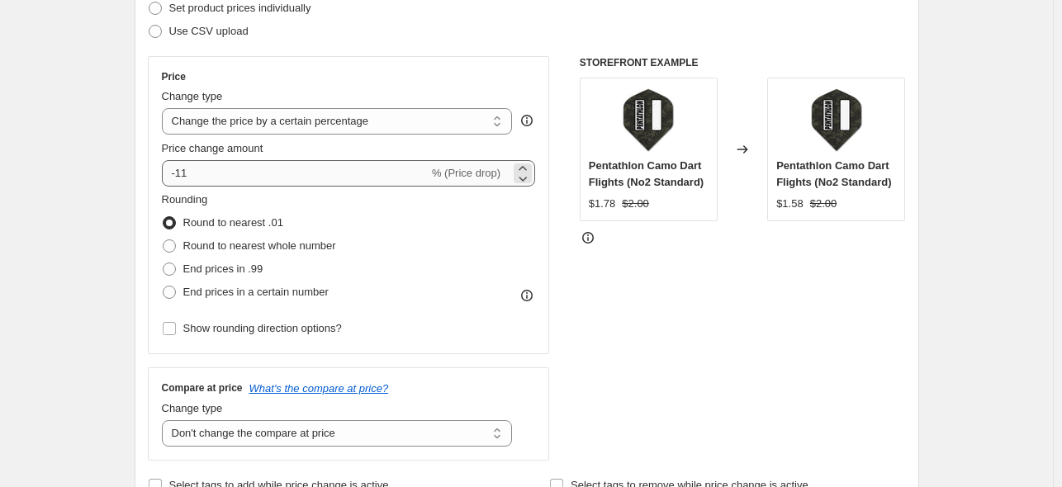
type input "20250811 One80 8%"
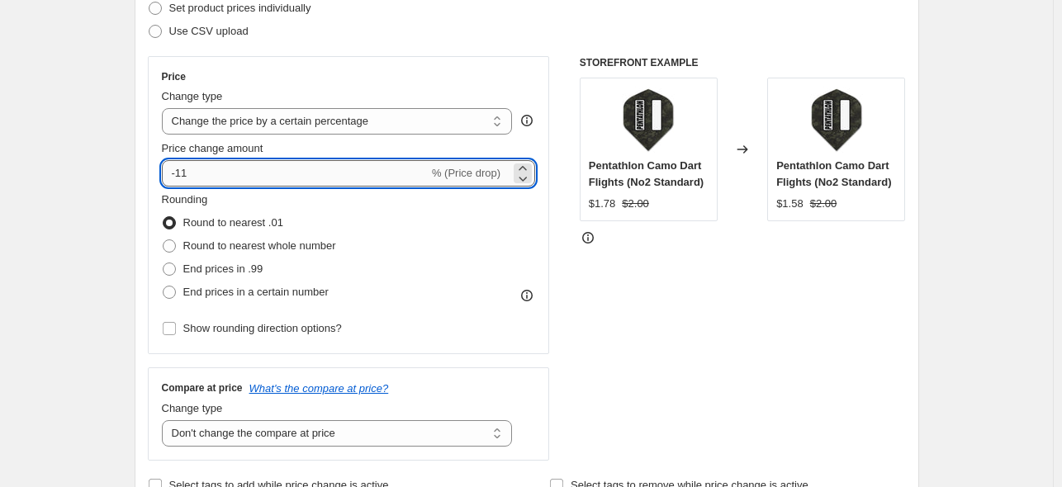
click at [178, 171] on input "-11" at bounding box center [295, 173] width 267 height 26
drag, startPoint x: 179, startPoint y: 171, endPoint x: 251, endPoint y: 182, distance: 72.7
click at [247, 182] on input "-11" at bounding box center [295, 173] width 267 height 26
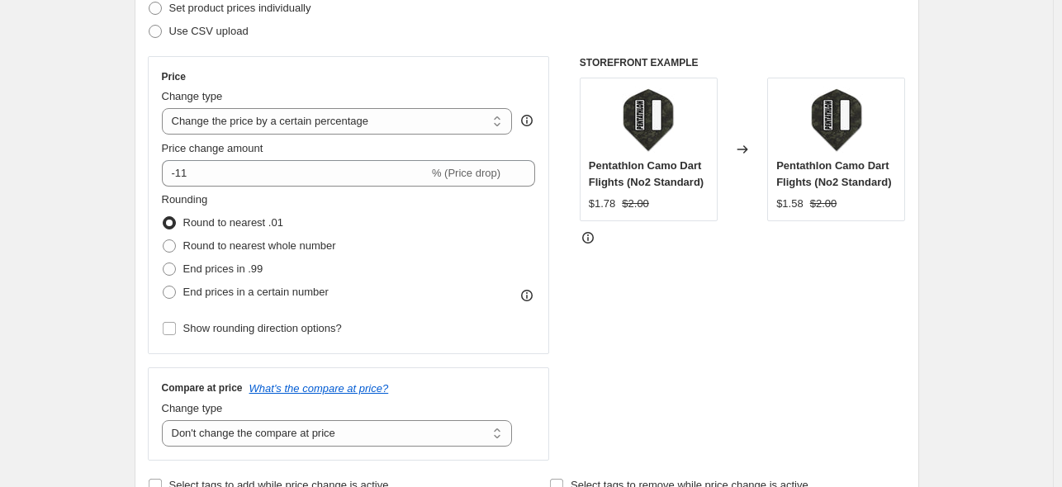
click at [466, 315] on div "Rounding Round to nearest .01 Round to nearest whole number End prices in .99 E…" at bounding box center [349, 266] width 374 height 149
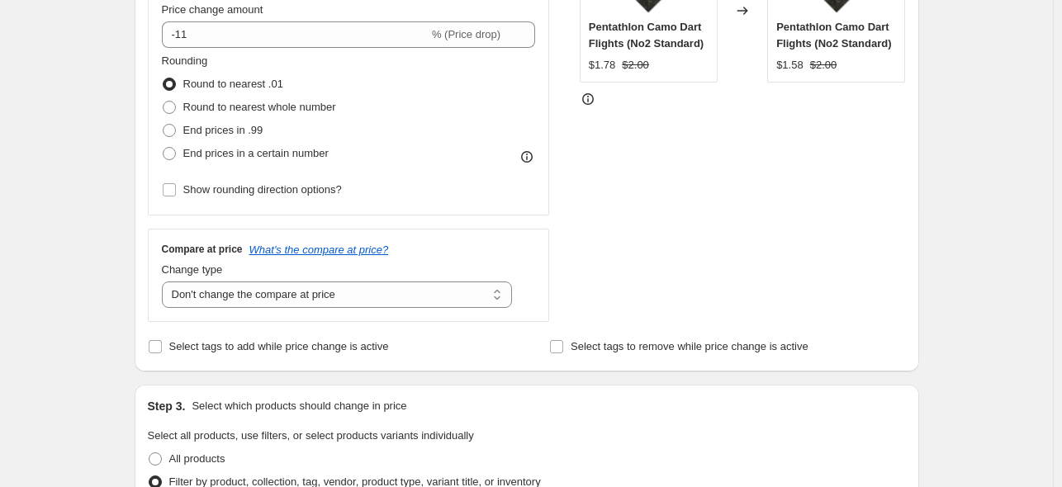
scroll to position [165, 0]
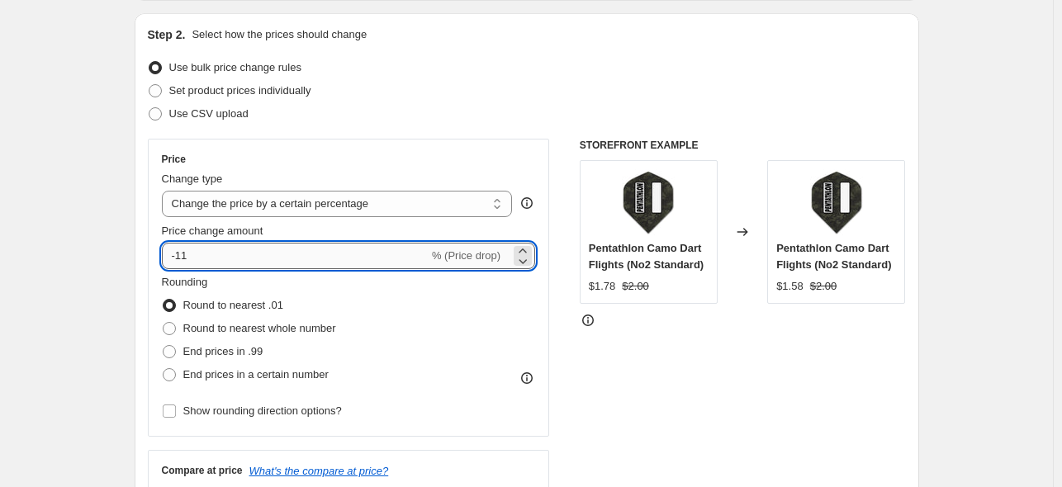
drag, startPoint x: 182, startPoint y: 254, endPoint x: 235, endPoint y: 263, distance: 54.5
click at [235, 263] on input "-11" at bounding box center [295, 256] width 267 height 26
type input "-0"
type input "-8"
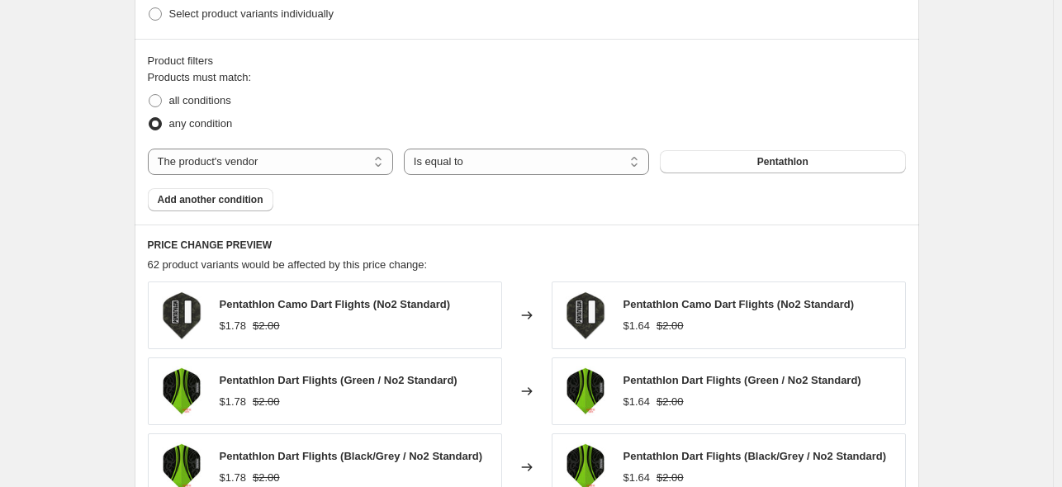
scroll to position [743, 0]
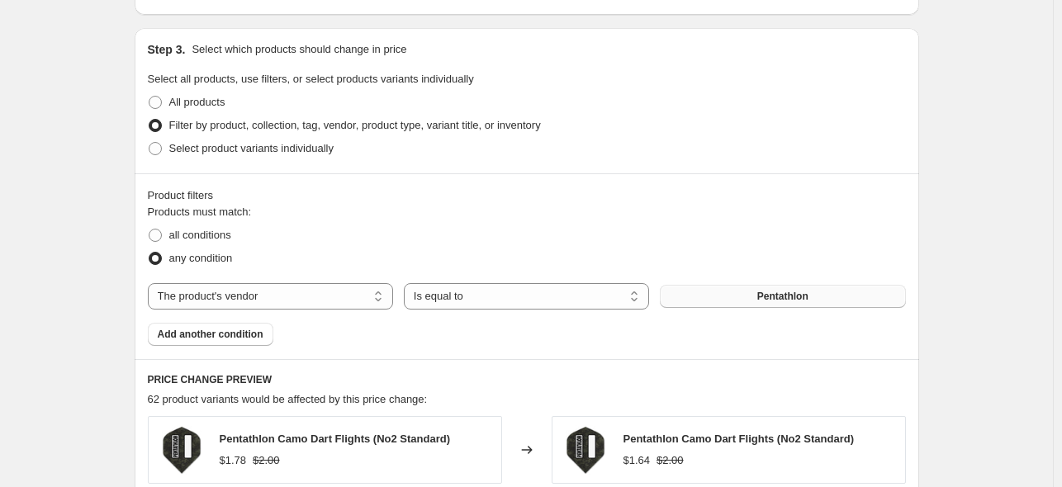
click at [770, 294] on span "Pentathlon" at bounding box center [782, 296] width 51 height 13
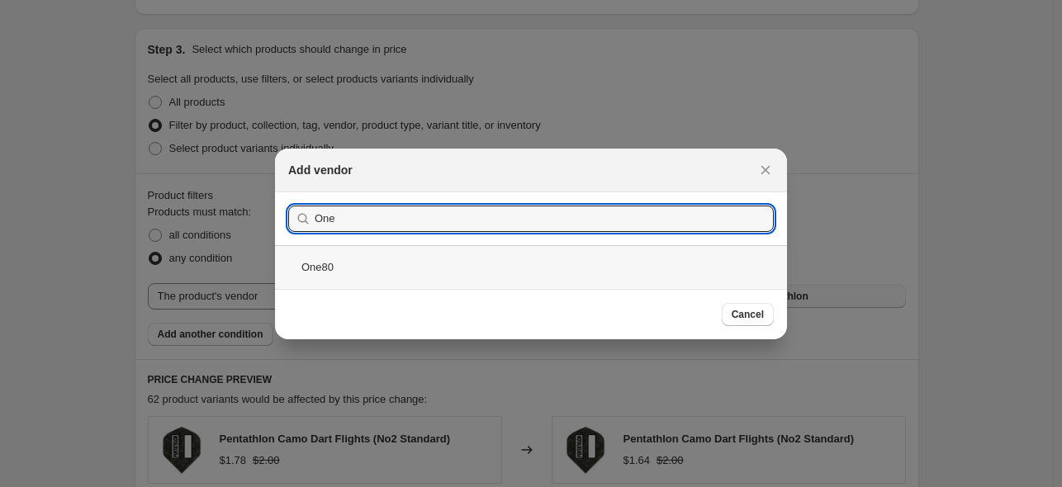
type input "One"
click at [314, 263] on div "One80" at bounding box center [531, 267] width 512 height 44
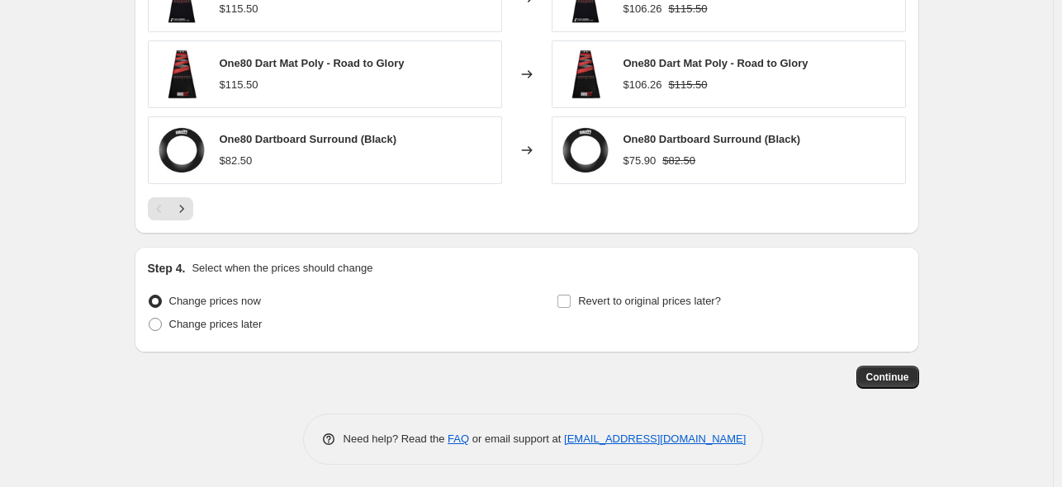
scroll to position [1358, 0]
click at [568, 300] on input "Revert to original prices later?" at bounding box center [564, 301] width 13 height 13
checkbox input "true"
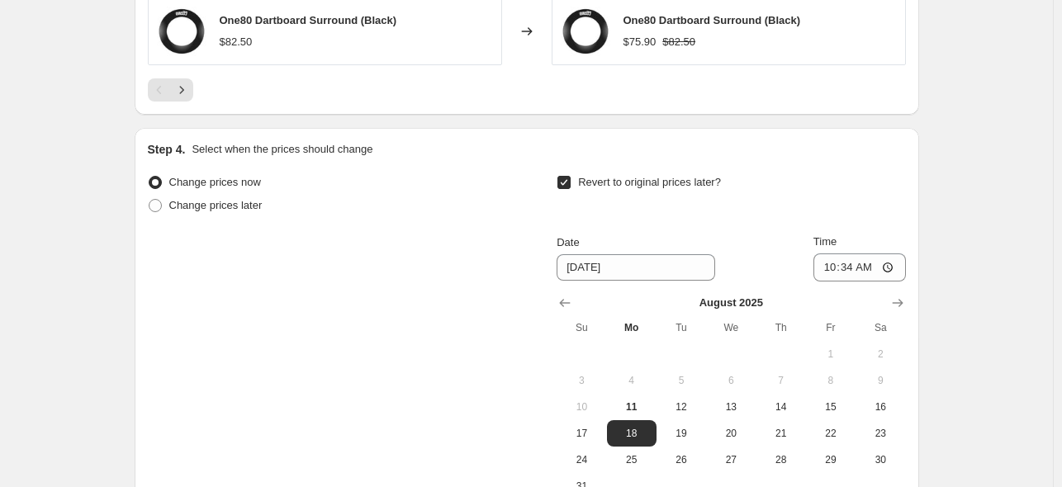
scroll to position [1523, 0]
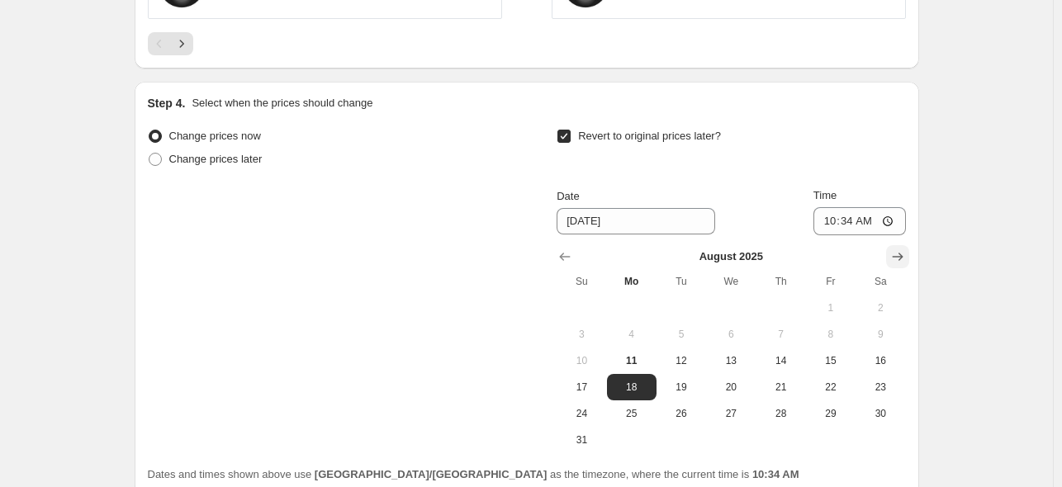
click at [902, 251] on icon "Show next month, September 2025" at bounding box center [898, 257] width 17 height 17
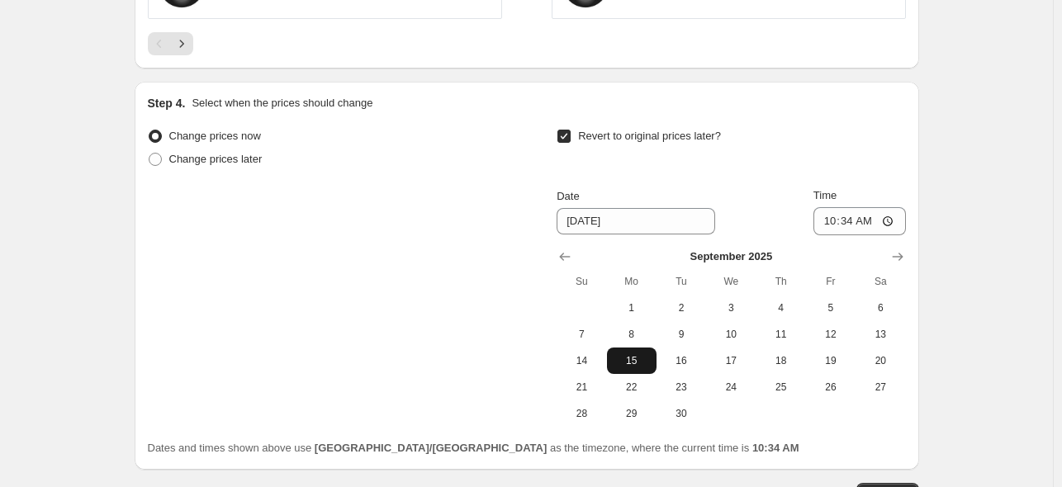
click at [637, 351] on button "15" at bounding box center [632, 361] width 50 height 26
type input "[DATE]"
click at [894, 215] on input "10:34" at bounding box center [860, 221] width 93 height 28
type input "23:59"
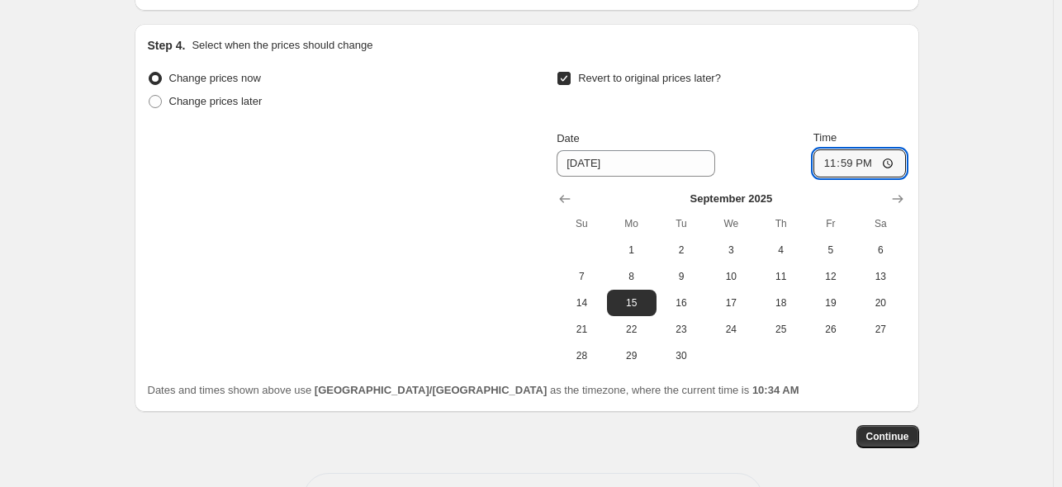
scroll to position [1640, 0]
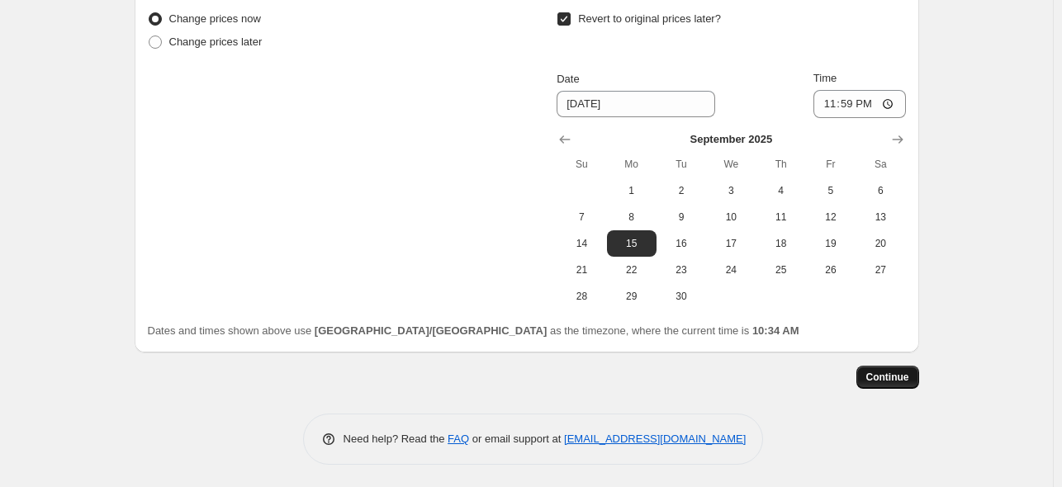
click at [894, 371] on span "Continue" at bounding box center [887, 377] width 43 height 13
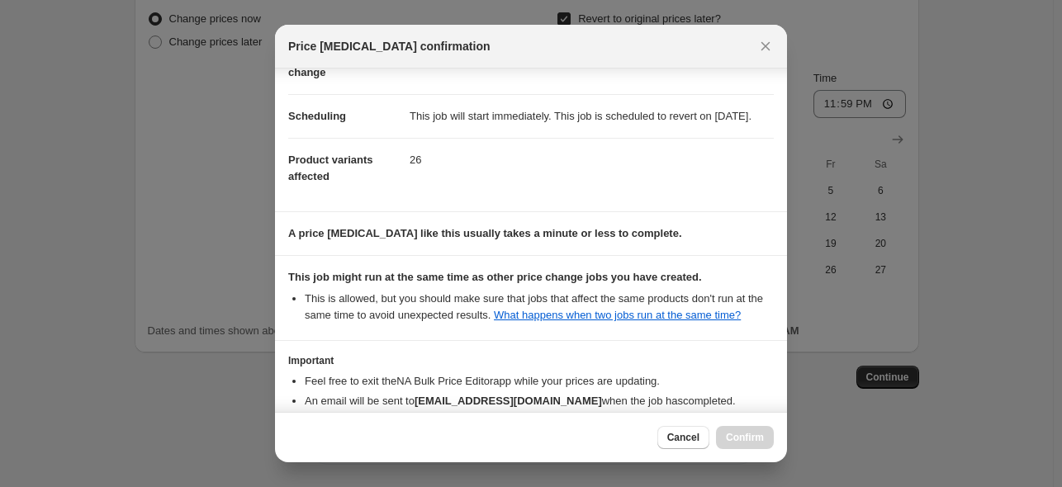
scroll to position [222, 0]
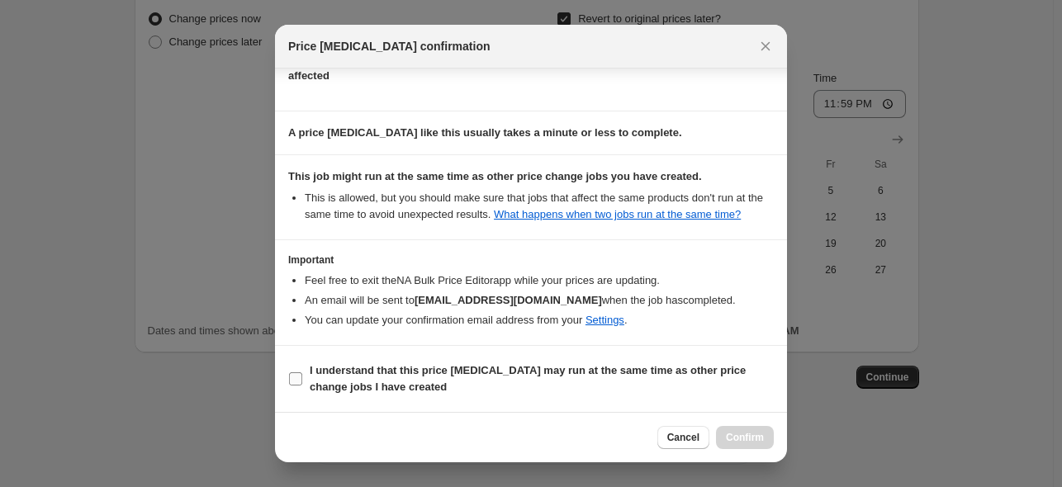
click at [288, 382] on span ":r14g:" at bounding box center [295, 379] width 15 height 15
click at [289, 382] on input "I understand that this price [MEDICAL_DATA] may run at the same time as other p…" at bounding box center [295, 379] width 13 height 13
checkbox input "true"
click at [747, 440] on span "Confirm" at bounding box center [745, 437] width 38 height 13
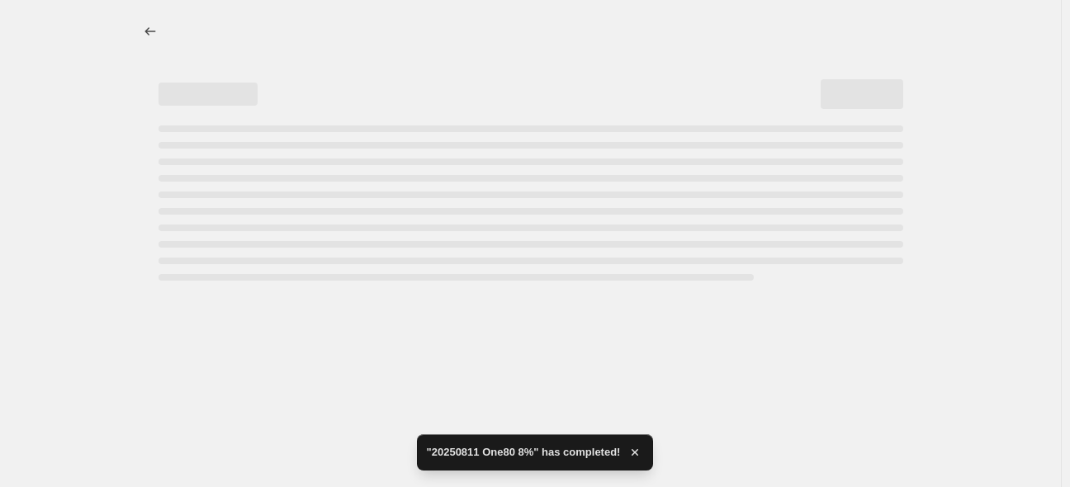
select select "percentage"
select select "no_change"
select select "vendor"
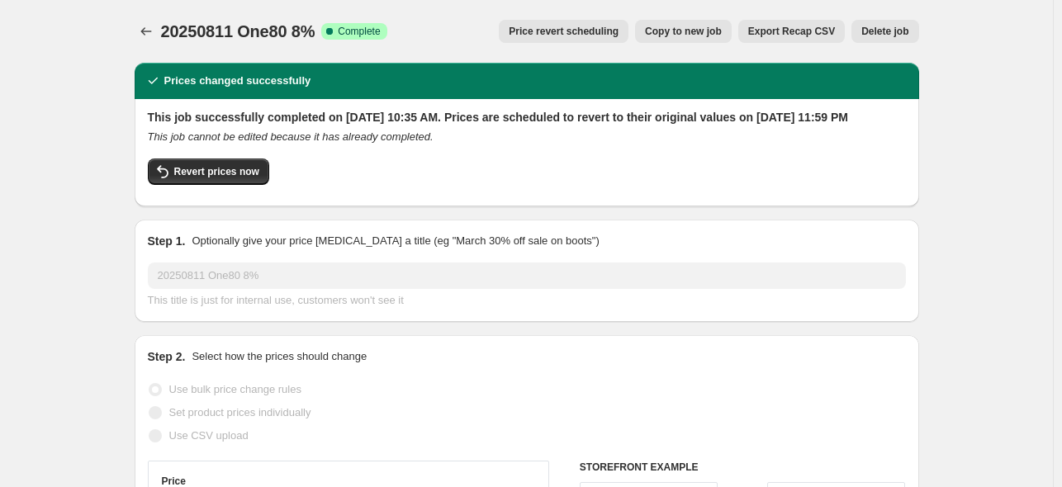
click at [695, 27] on span "Copy to new job" at bounding box center [683, 31] width 77 height 13
select select "percentage"
select select "no_change"
select select "vendor"
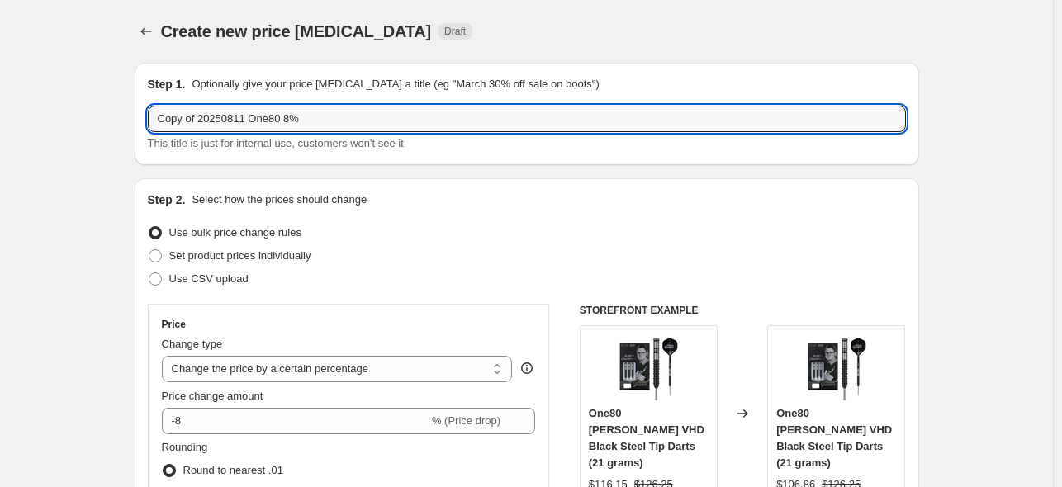
drag, startPoint x: 335, startPoint y: 116, endPoint x: -107, endPoint y: 158, distance: 443.1
click at [0, 158] on html "Home Settings Plans Skip to content Create new price [MEDICAL_DATA]. This page …" at bounding box center [531, 243] width 1062 height 487
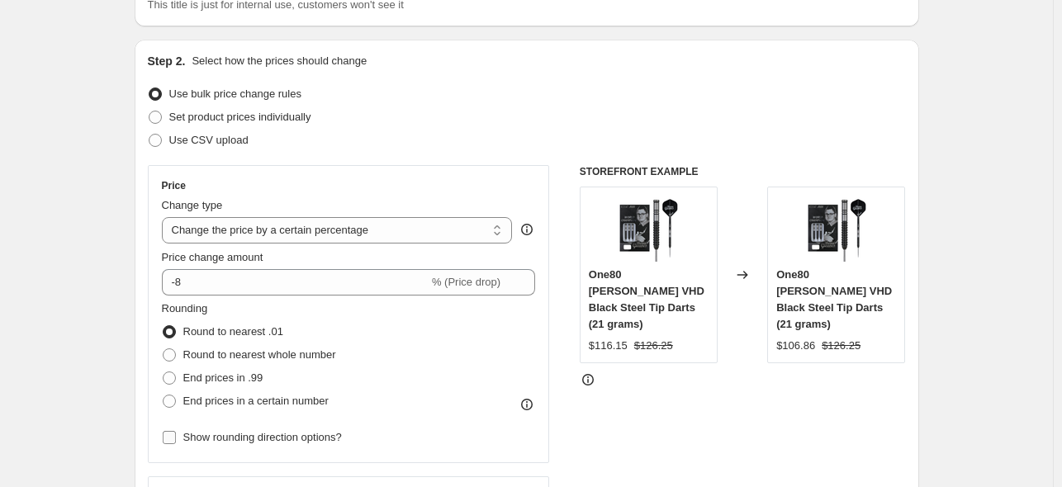
scroll to position [165, 0]
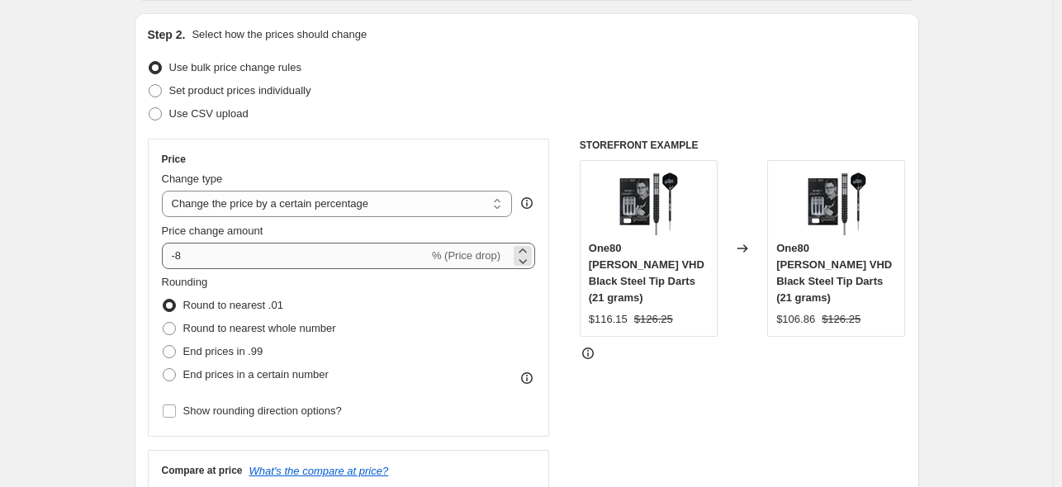
type input "20250811 Nodor 6%"
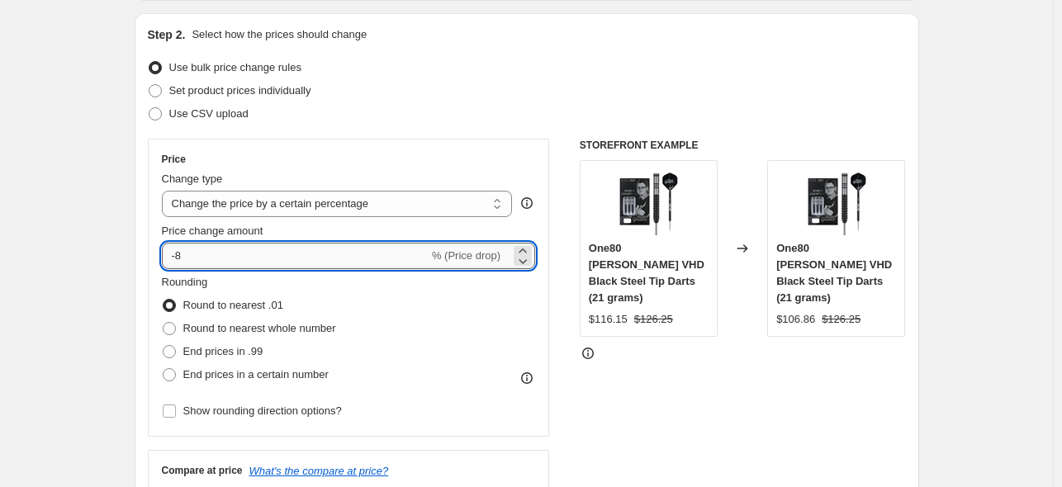
drag, startPoint x: 181, startPoint y: 251, endPoint x: 192, endPoint y: 260, distance: 14.7
click at [192, 260] on input "-8" at bounding box center [295, 256] width 267 height 26
type input "-6"
click at [440, 399] on div "Rounding Round to nearest .01 Round to nearest whole number End prices in .99 E…" at bounding box center [349, 348] width 374 height 149
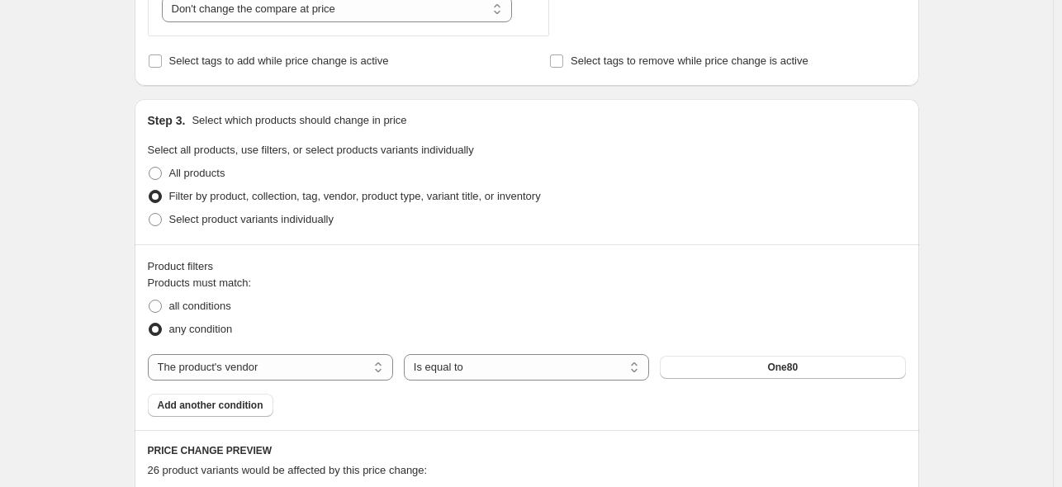
scroll to position [743, 0]
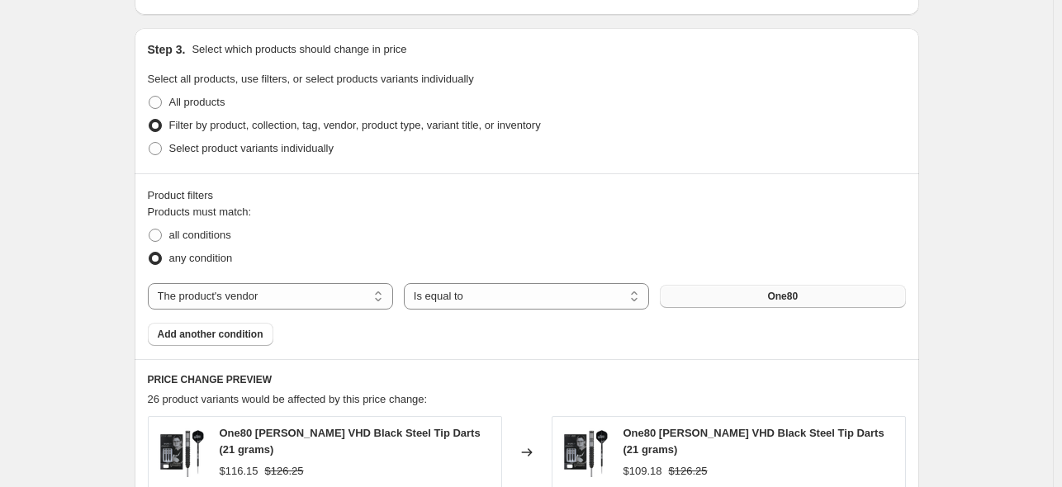
click at [783, 300] on span "One80" at bounding box center [782, 296] width 31 height 13
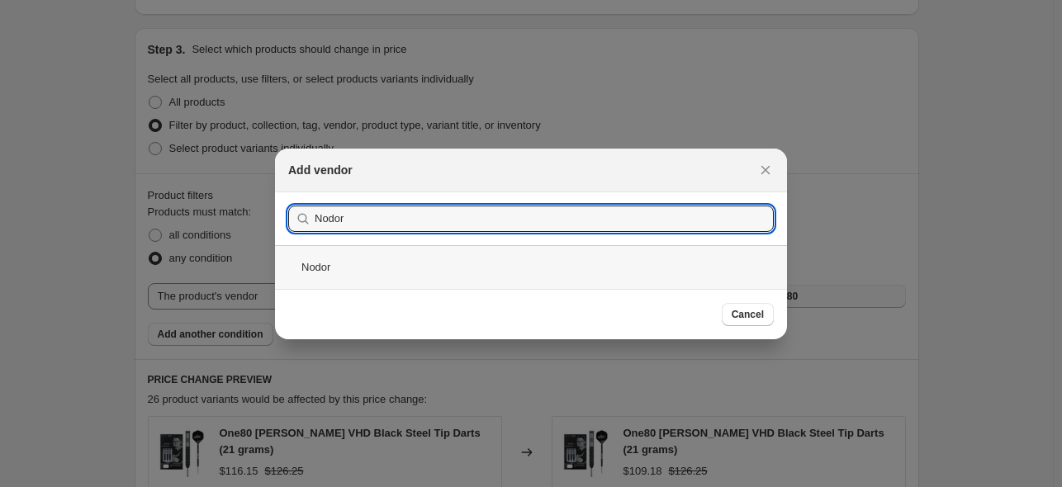
type input "Nodor"
click at [307, 262] on div "Nodor" at bounding box center [531, 267] width 512 height 44
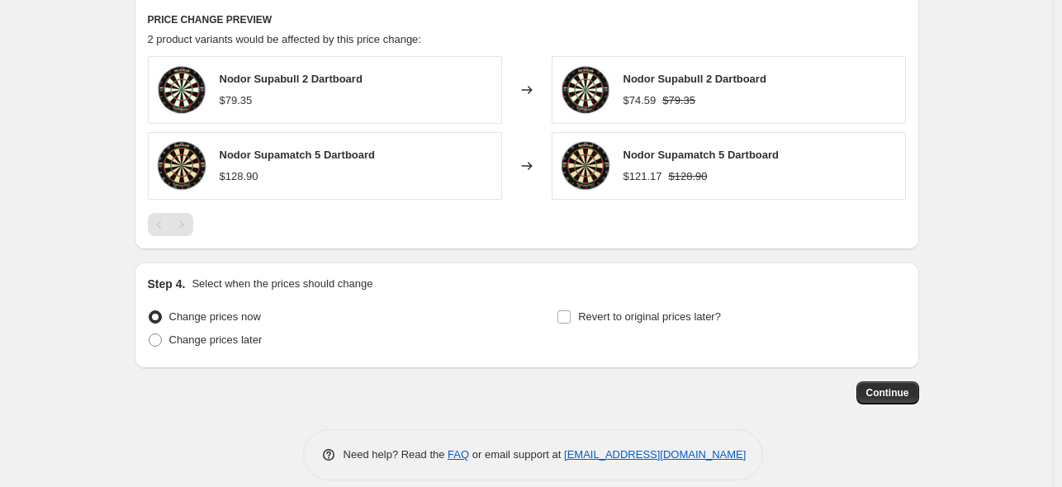
scroll to position [1120, 0]
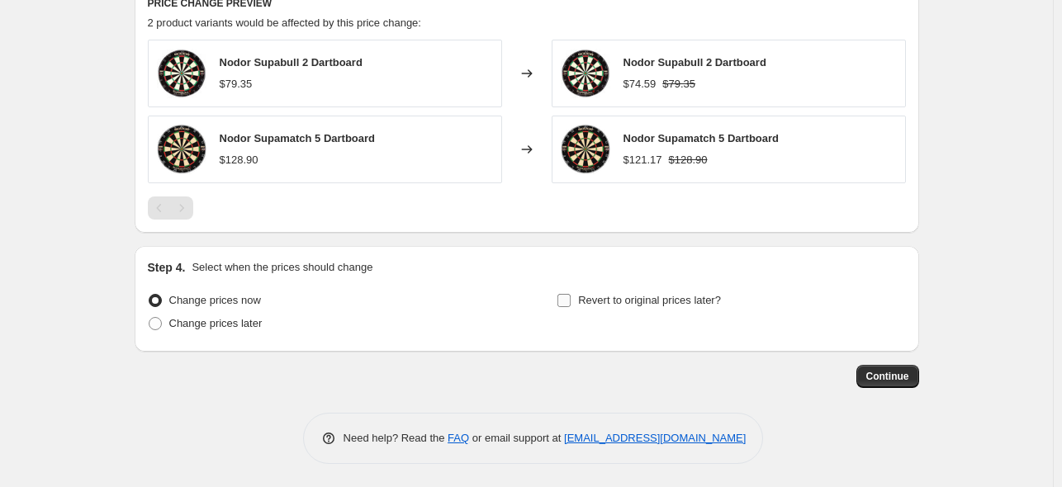
click at [567, 303] on input "Revert to original prices later?" at bounding box center [564, 300] width 13 height 13
checkbox input "true"
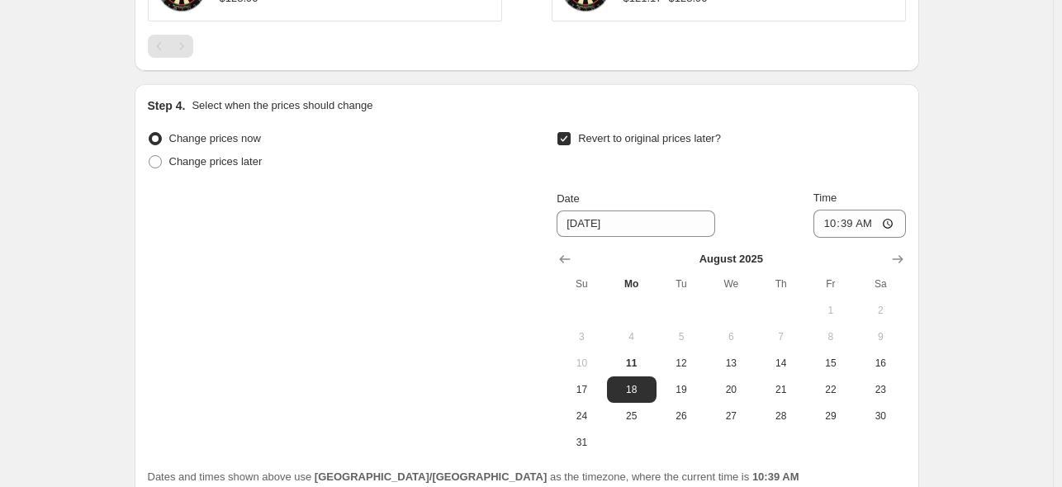
scroll to position [1285, 0]
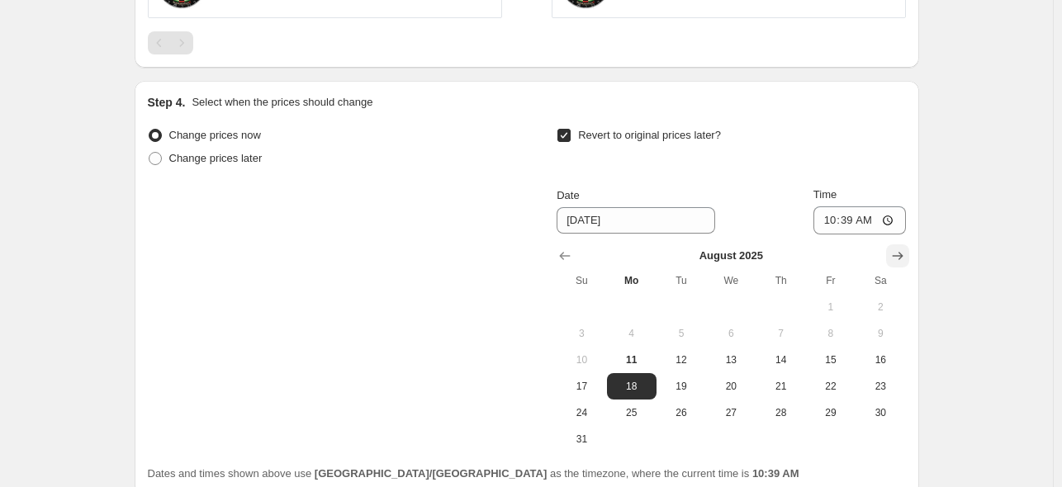
click at [899, 257] on icon "Show next month, September 2025" at bounding box center [898, 256] width 17 height 17
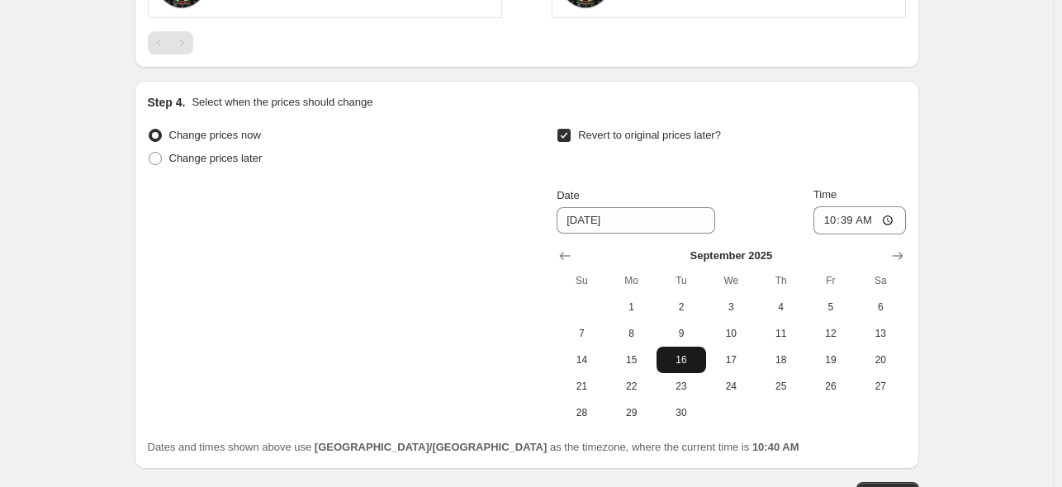
click at [685, 360] on span "16" at bounding box center [681, 360] width 36 height 13
type input "[DATE]"
click at [893, 217] on input "10:39" at bounding box center [860, 220] width 93 height 28
type input "23:59"
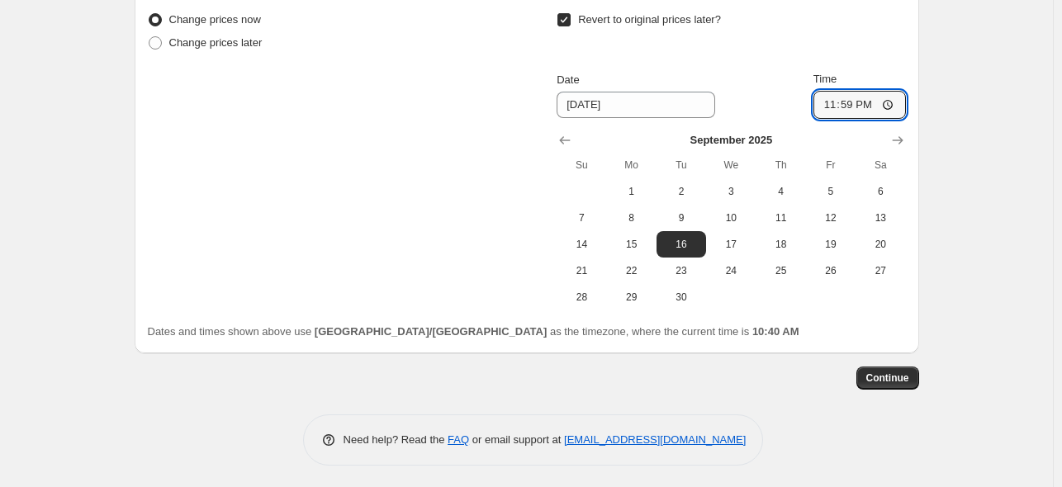
scroll to position [1403, 0]
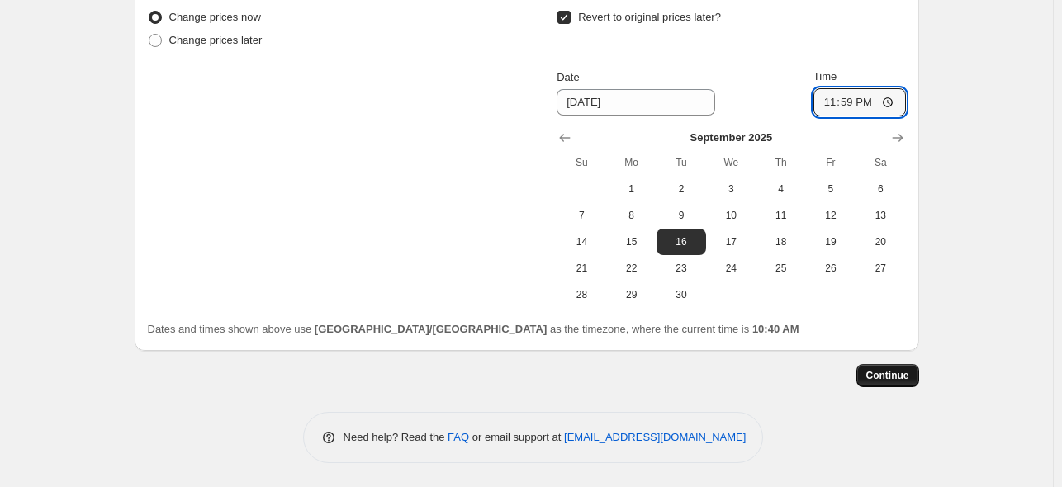
click at [890, 376] on span "Continue" at bounding box center [887, 375] width 43 height 13
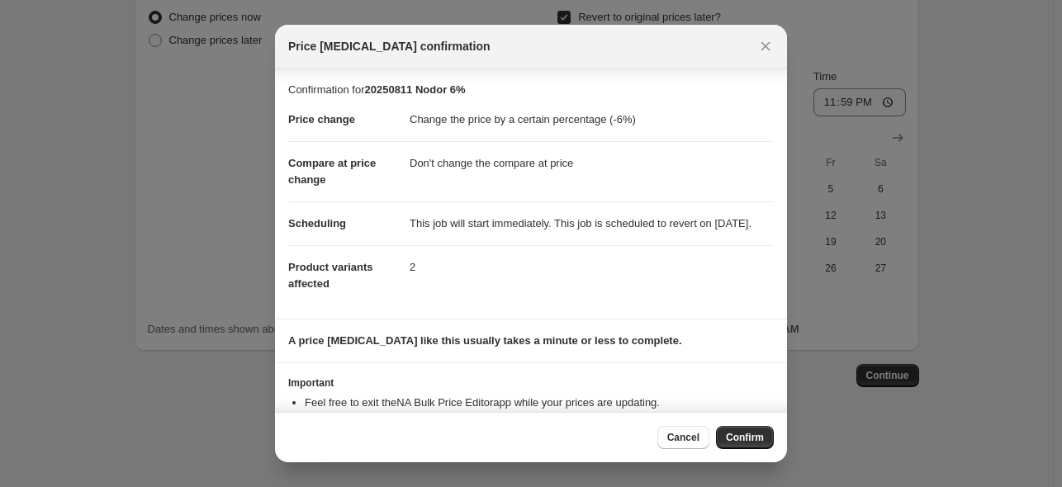
scroll to position [70, 0]
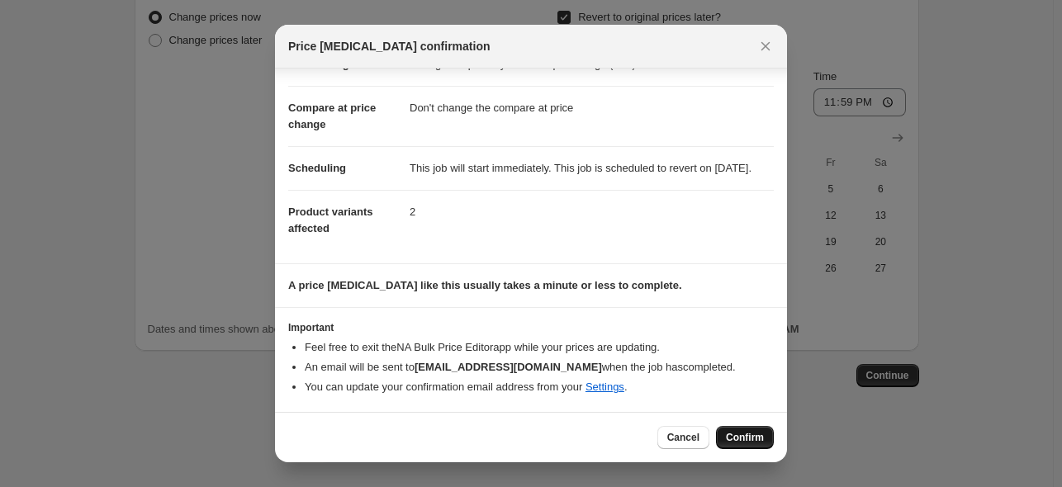
click at [762, 436] on span "Confirm" at bounding box center [745, 437] width 38 height 13
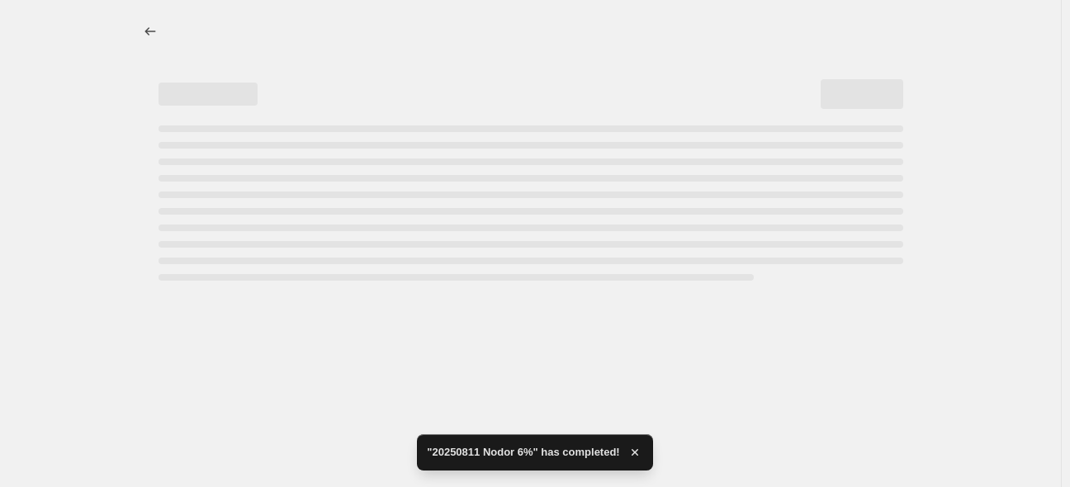
select select "percentage"
select select "no_change"
select select "vendor"
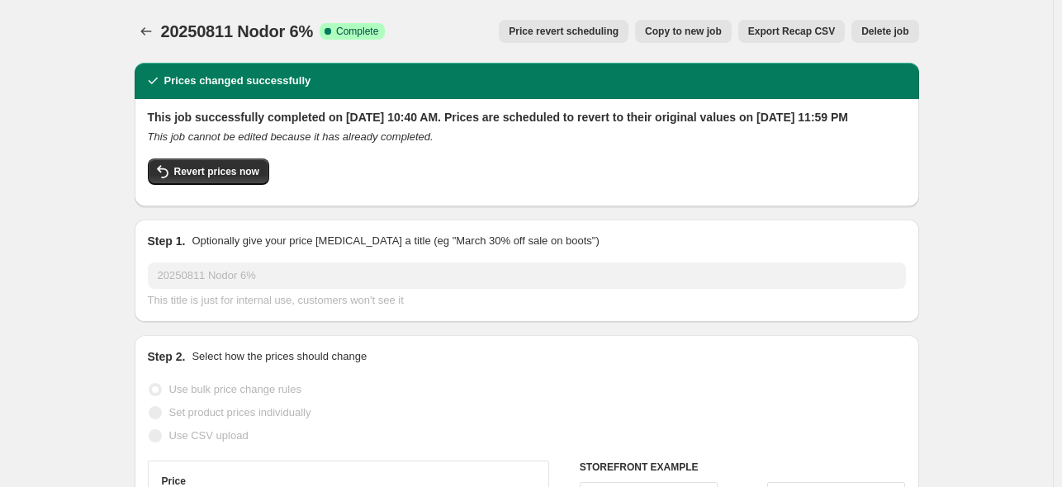
click at [700, 29] on span "Copy to new job" at bounding box center [683, 31] width 77 height 13
select select "percentage"
select select "no_change"
select select "vendor"
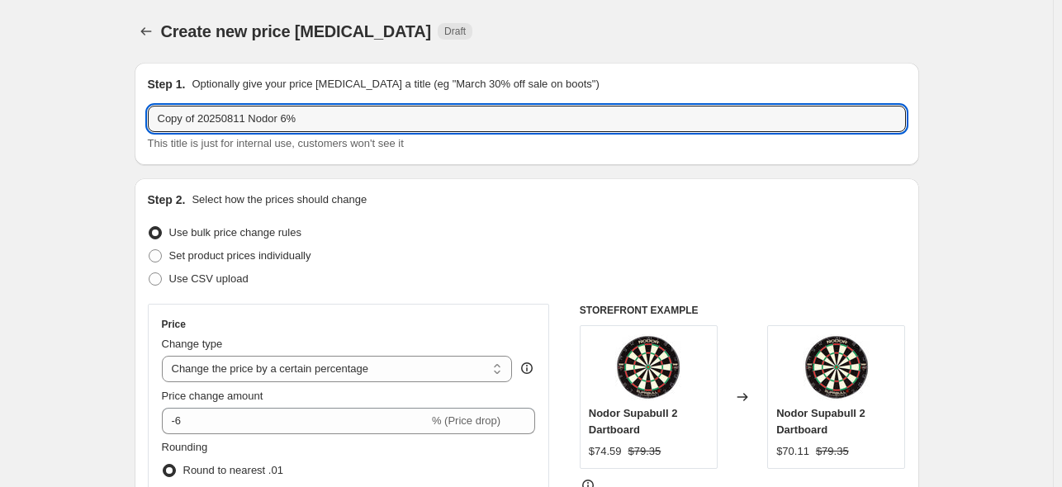
drag, startPoint x: 304, startPoint y: 118, endPoint x: -49, endPoint y: 82, distance: 354.6
click at [0, 82] on html "Home Settings Plans Skip to content Create new price [MEDICAL_DATA]. This page …" at bounding box center [531, 243] width 1062 height 487
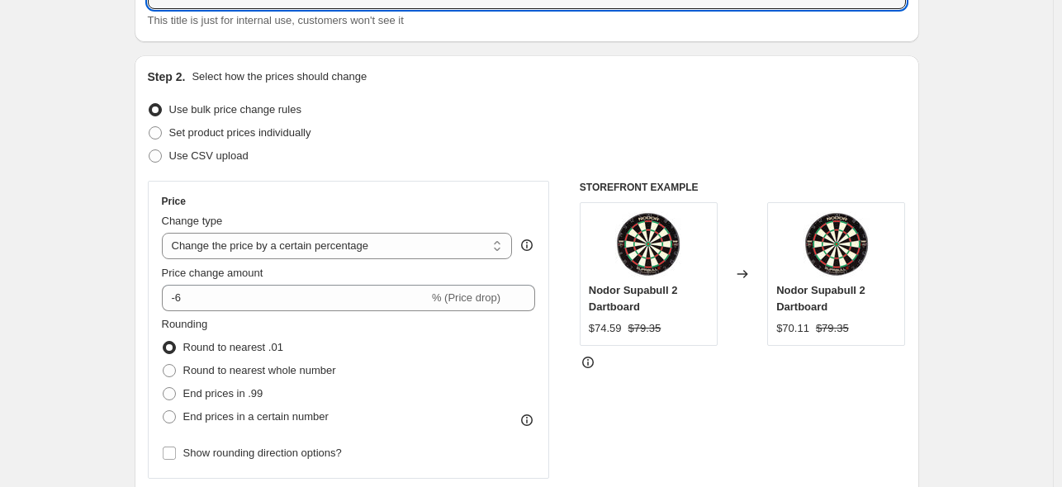
scroll to position [165, 0]
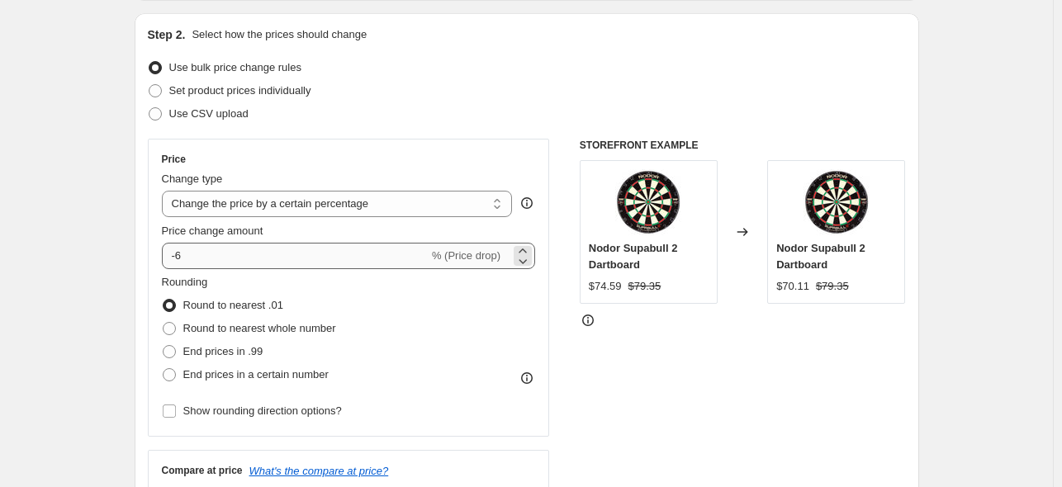
type input "20250811 Mission 9%"
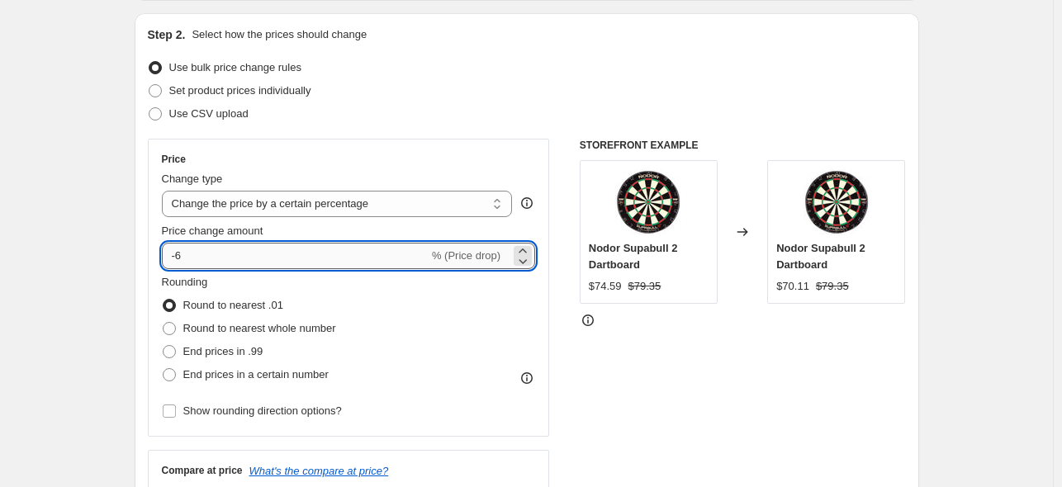
drag, startPoint x: 182, startPoint y: 257, endPoint x: 193, endPoint y: 263, distance: 12.9
click at [193, 263] on input "-6" at bounding box center [295, 256] width 267 height 26
type input "-9"
click at [446, 296] on div "Rounding Round to nearest .01 Round to nearest whole number End prices in .99 E…" at bounding box center [349, 330] width 374 height 112
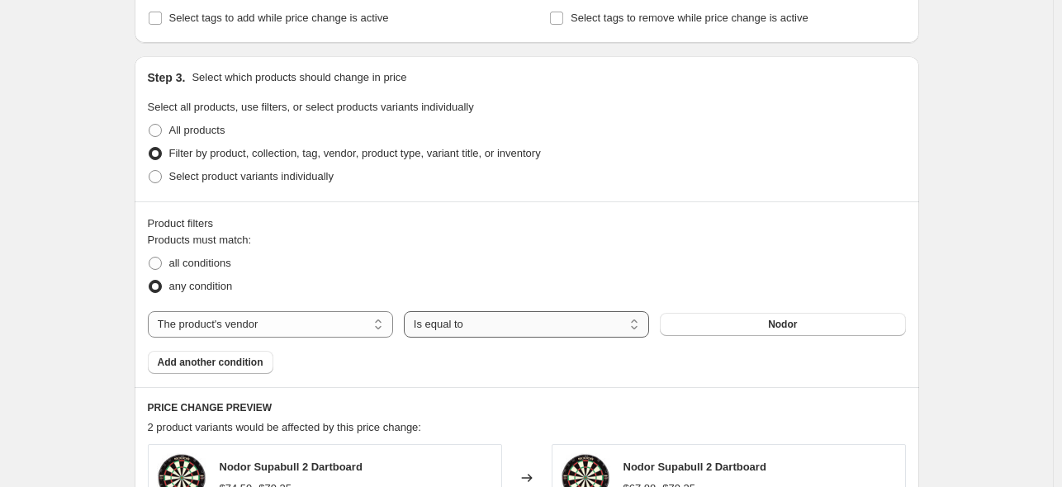
scroll to position [743, 0]
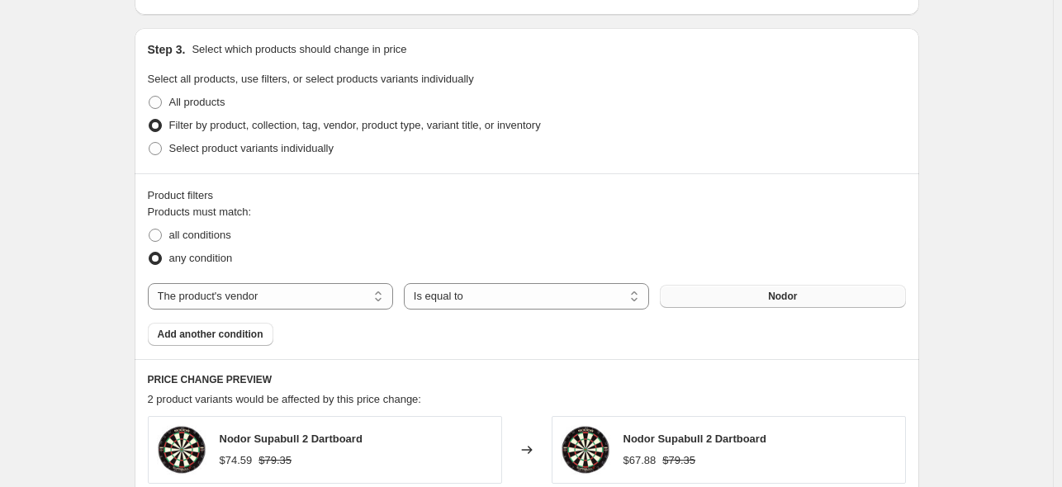
click at [814, 296] on button "Nodor" at bounding box center [782, 296] width 245 height 23
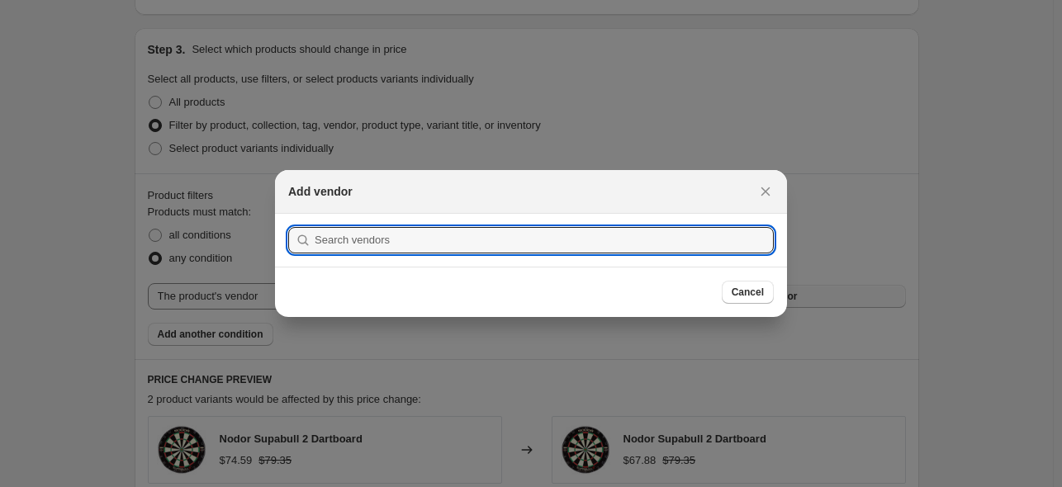
scroll to position [0, 0]
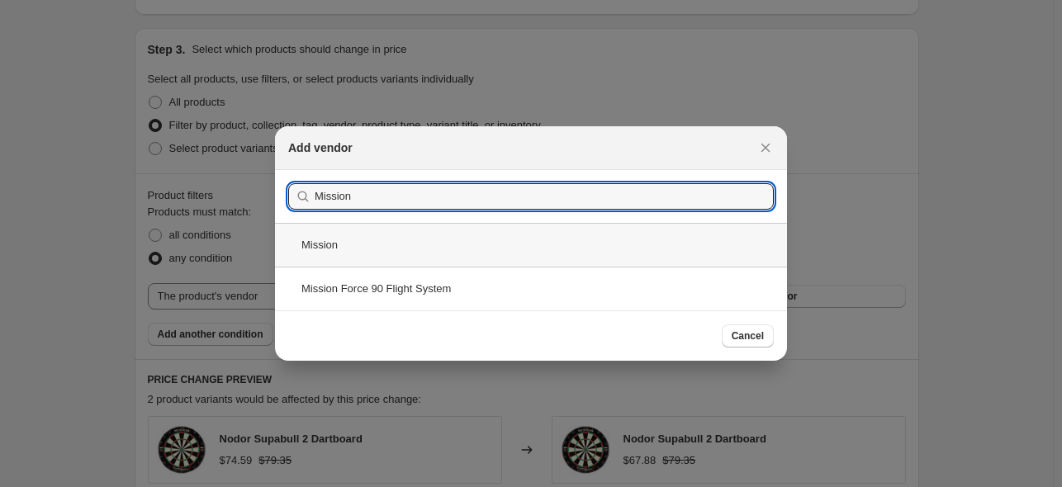
type input "Mission"
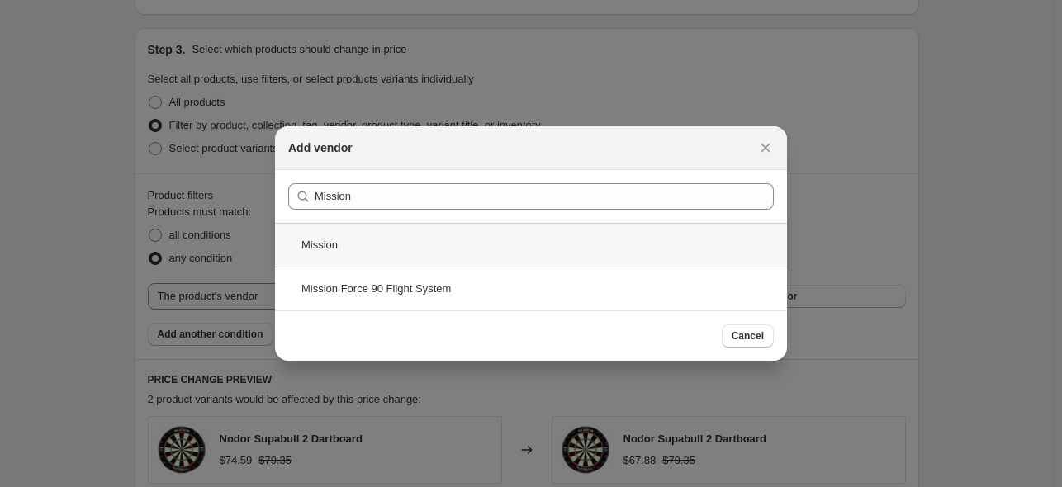
click at [333, 244] on div "Mission" at bounding box center [531, 245] width 512 height 44
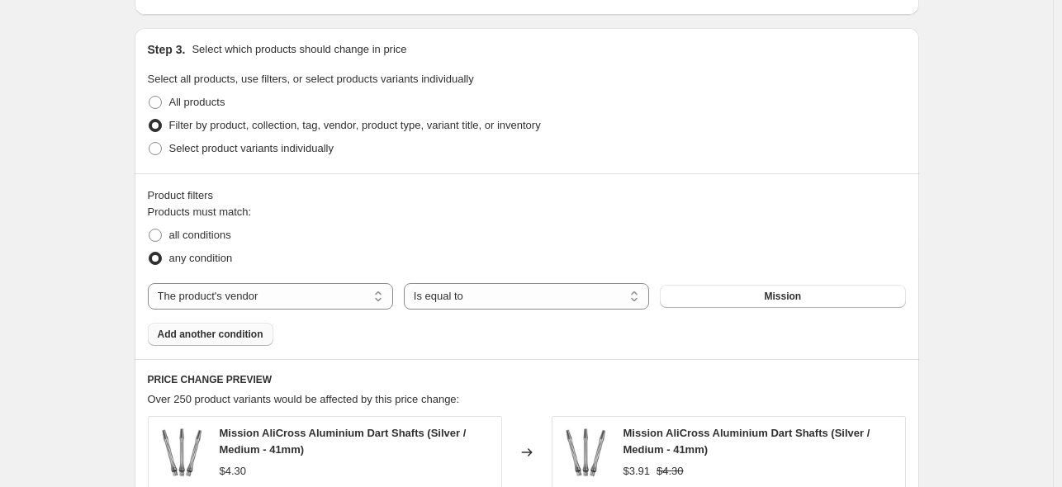
click at [220, 340] on span "Add another condition" at bounding box center [211, 334] width 106 height 13
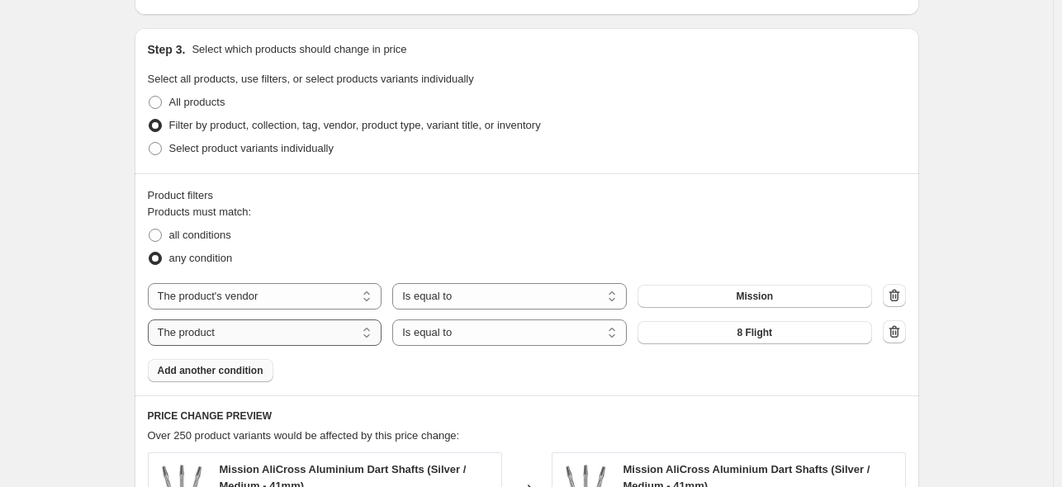
click at [373, 333] on select "The product The product's collection The product's tag The product's vendor The…" at bounding box center [265, 333] width 235 height 26
select select "vendor"
click at [776, 330] on button "8 Flight" at bounding box center [755, 332] width 235 height 23
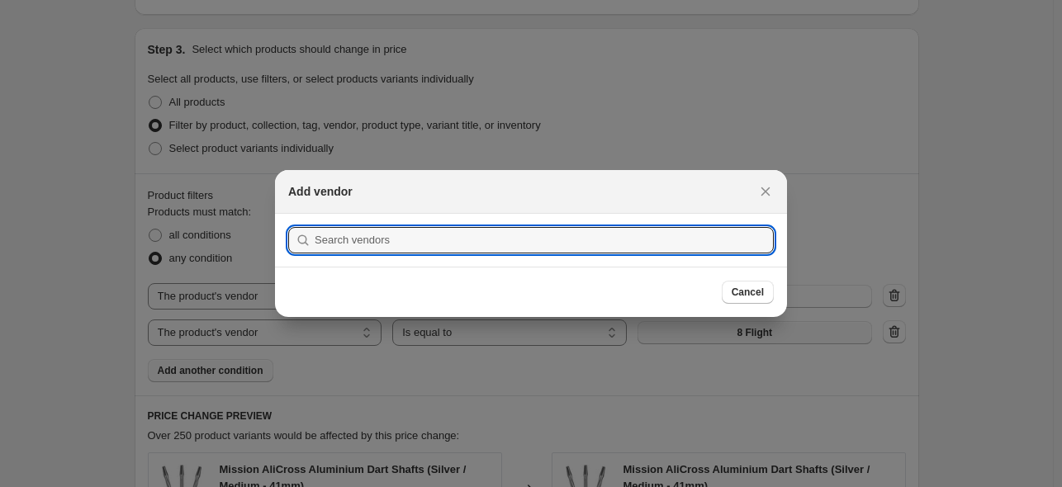
scroll to position [0, 0]
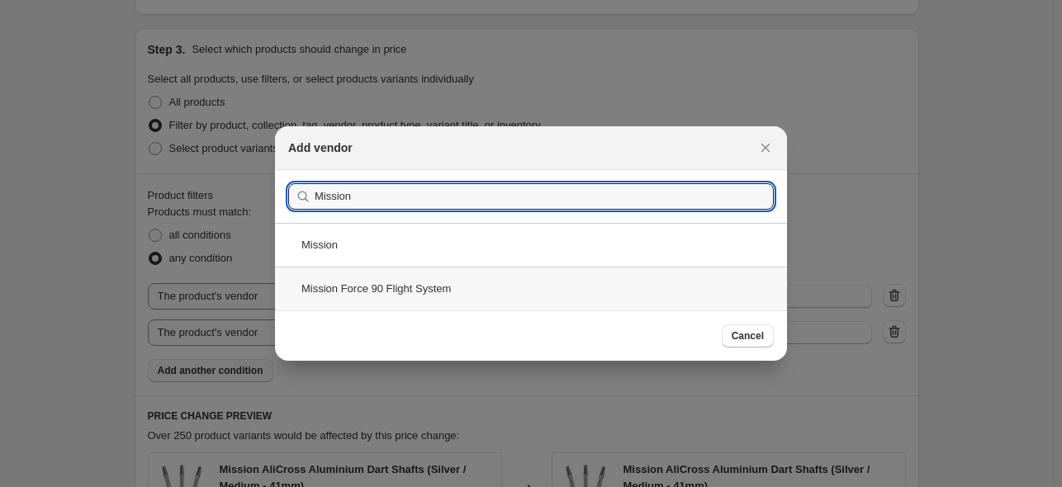
type input "Mission"
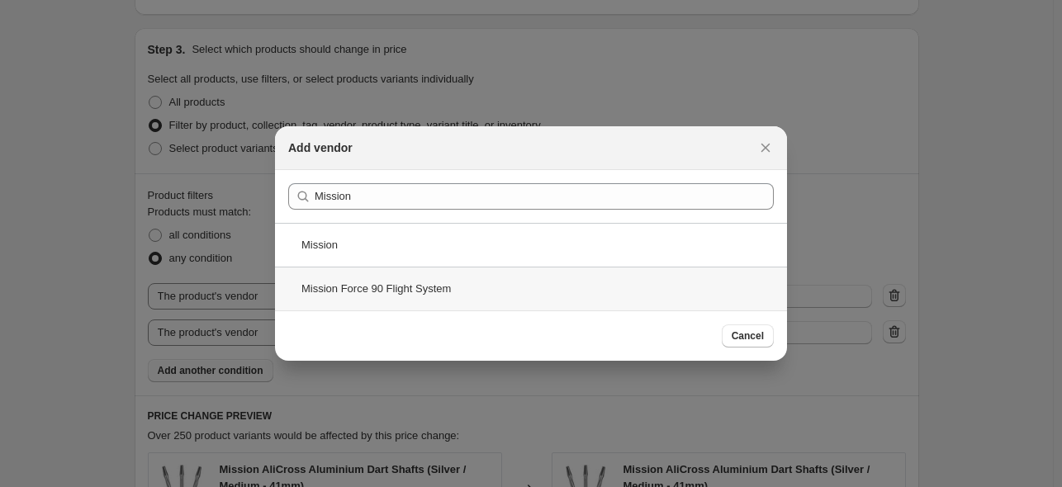
click at [365, 300] on div "Mission Force 90 Flight System" at bounding box center [531, 289] width 512 height 44
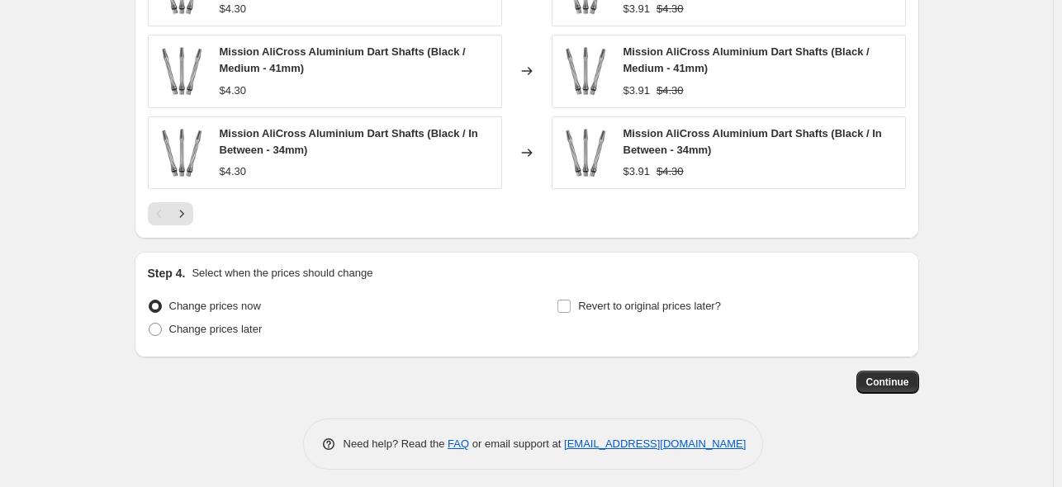
scroll to position [1411, 0]
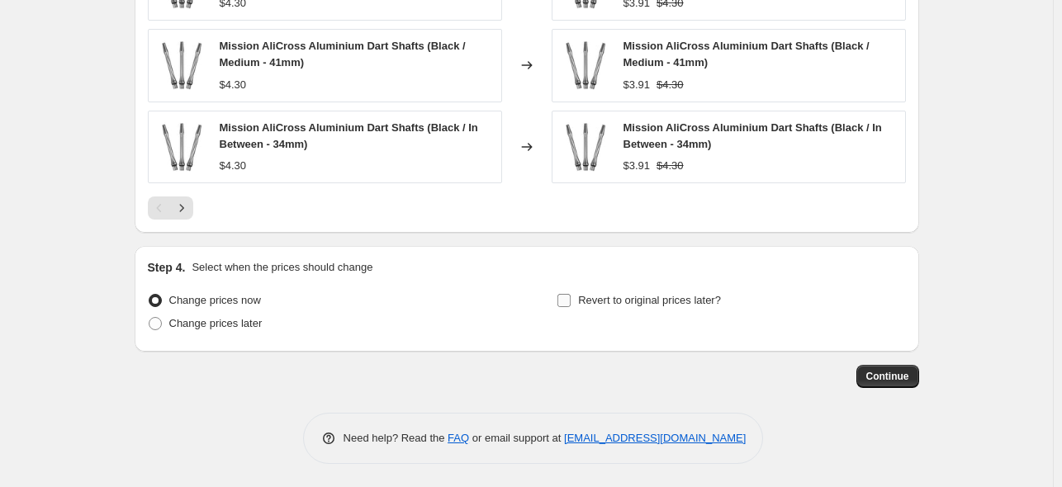
click at [567, 299] on input "Revert to original prices later?" at bounding box center [564, 300] width 13 height 13
checkbox input "true"
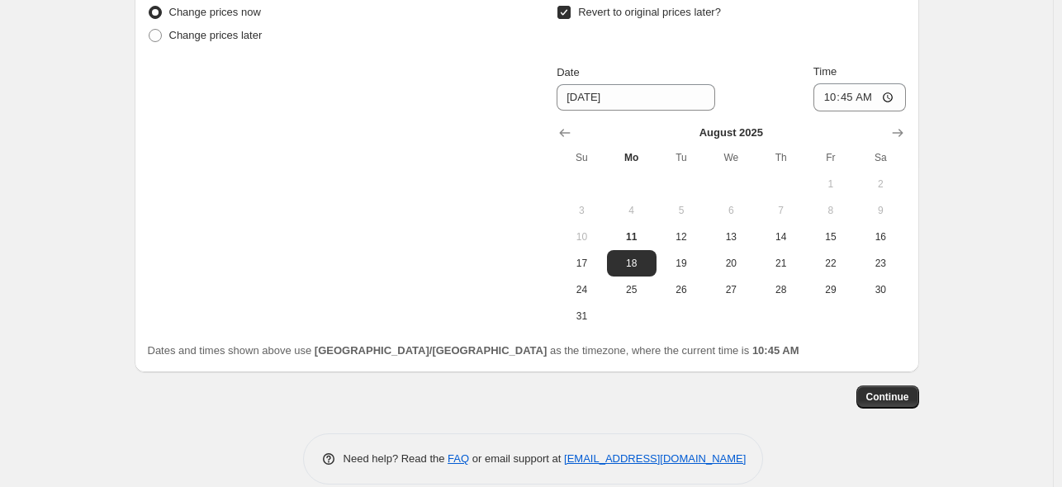
scroll to position [1719, 0]
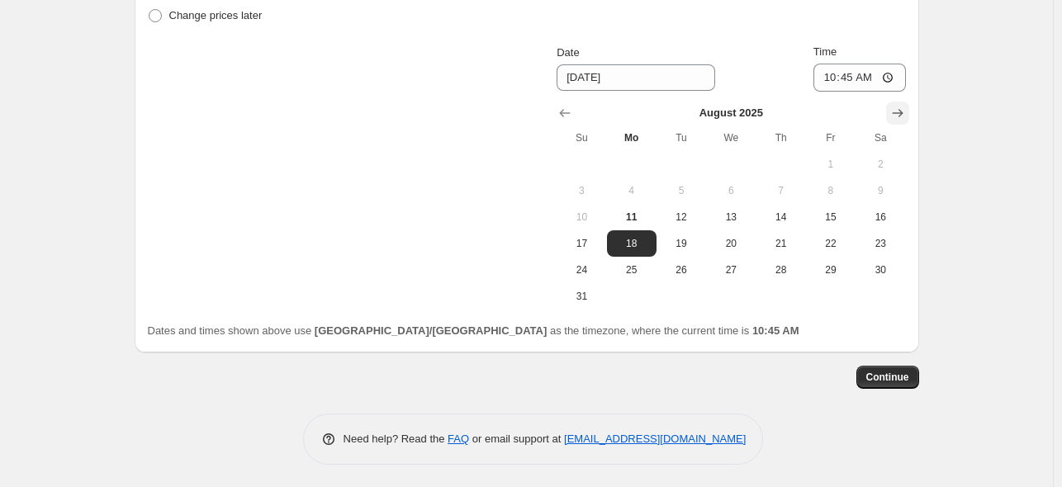
click at [904, 105] on icon "Show next month, September 2025" at bounding box center [898, 113] width 17 height 17
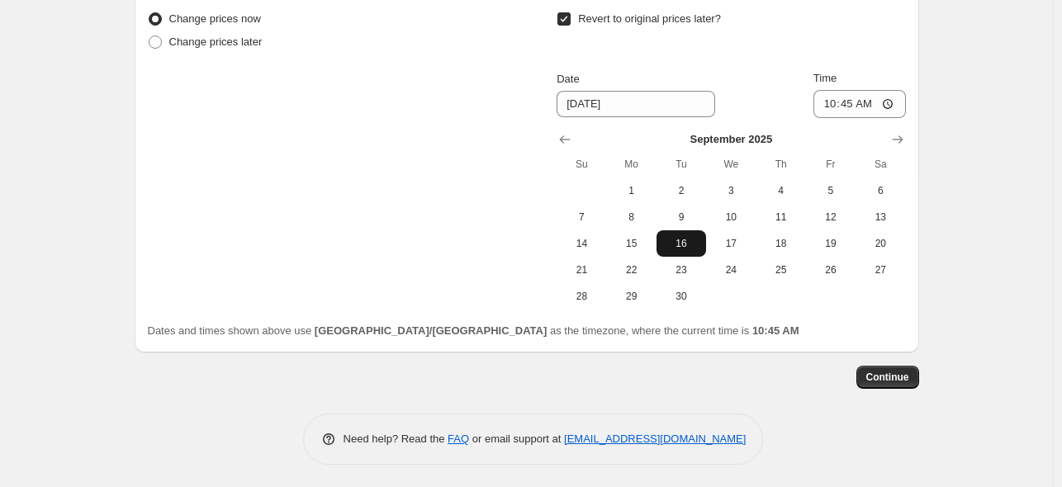
click at [690, 247] on span "16" at bounding box center [681, 243] width 36 height 13
type input "[DATE]"
click at [889, 101] on input "10:45" at bounding box center [860, 104] width 93 height 28
click at [889, 103] on input "23:00" at bounding box center [860, 104] width 93 height 28
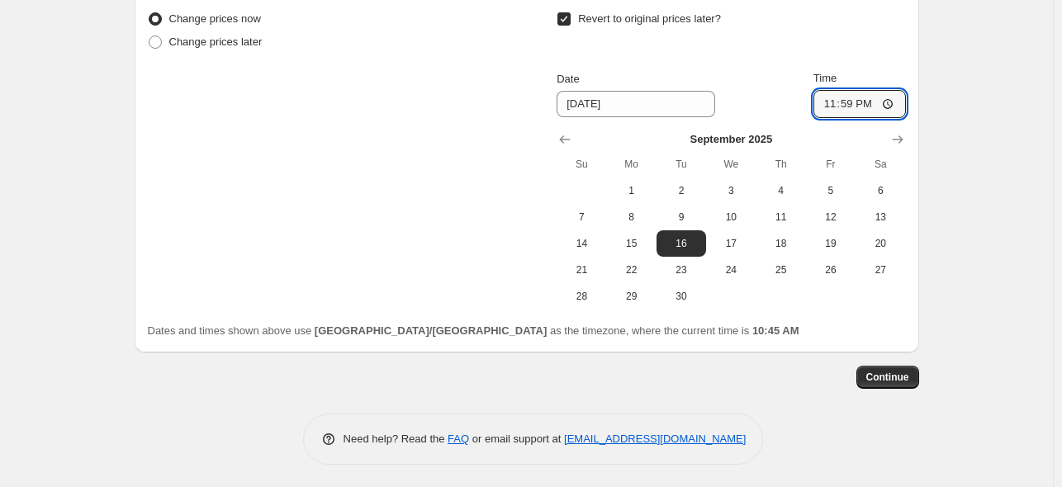
type input "23:59"
click at [887, 373] on span "Continue" at bounding box center [887, 377] width 43 height 13
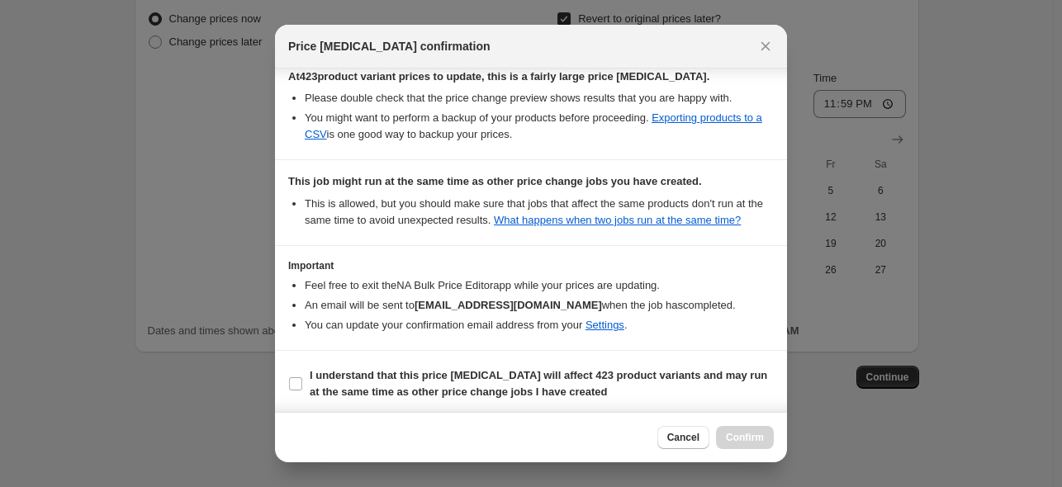
scroll to position [314, 0]
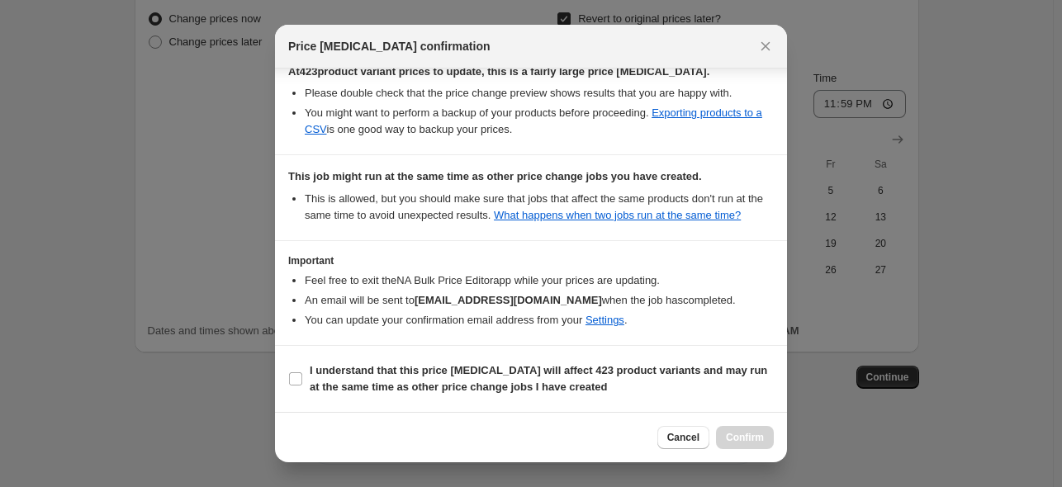
click at [287, 377] on section "I understand that this price [MEDICAL_DATA] will affect 423 product variants an…" at bounding box center [531, 379] width 512 height 66
click at [295, 383] on input "I understand that this price [MEDICAL_DATA] will affect 423 product variants an…" at bounding box center [295, 379] width 13 height 13
checkbox input "true"
click at [732, 439] on span "Confirm" at bounding box center [745, 437] width 38 height 13
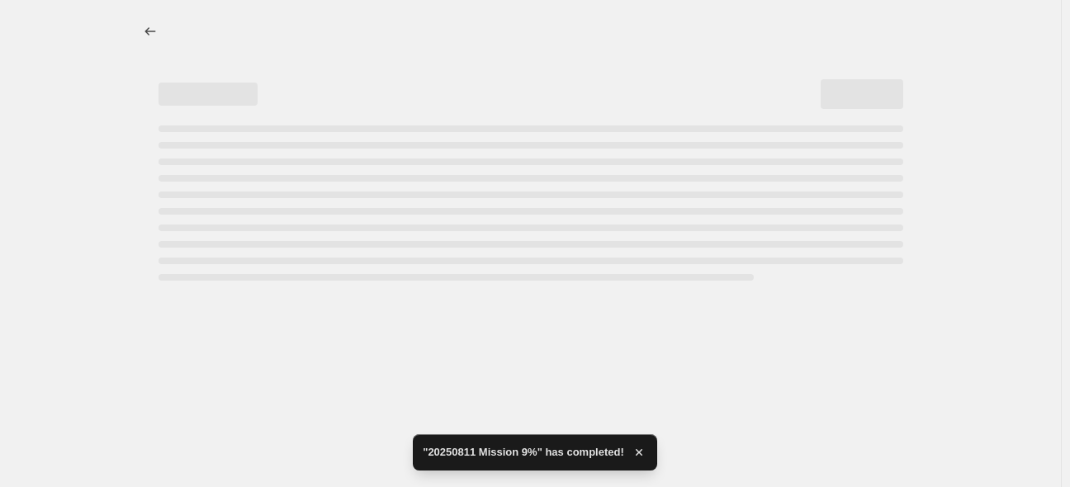
select select "percentage"
select select "no_change"
select select "vendor"
